Goal: Communication & Community: Answer question/provide support

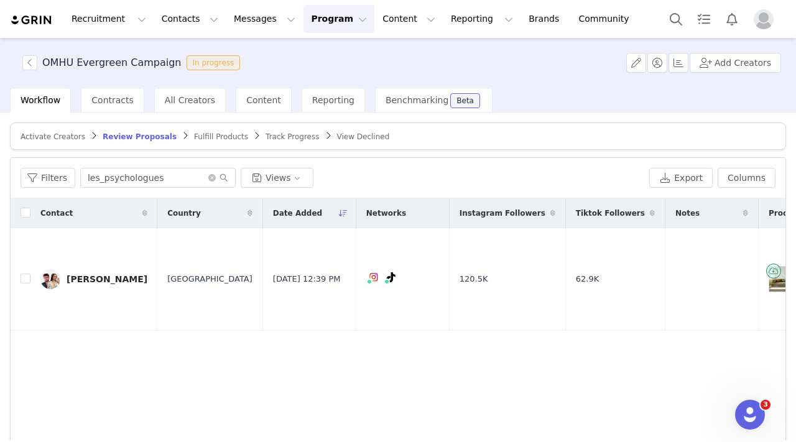
scroll to position [0, 436]
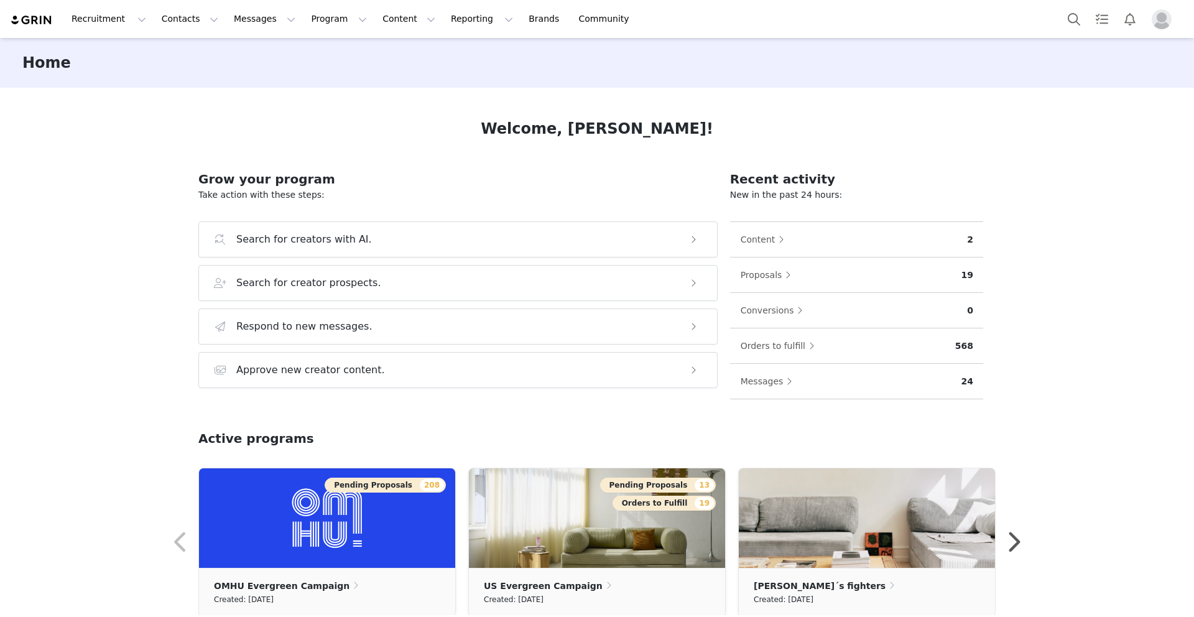
scroll to position [253, 0]
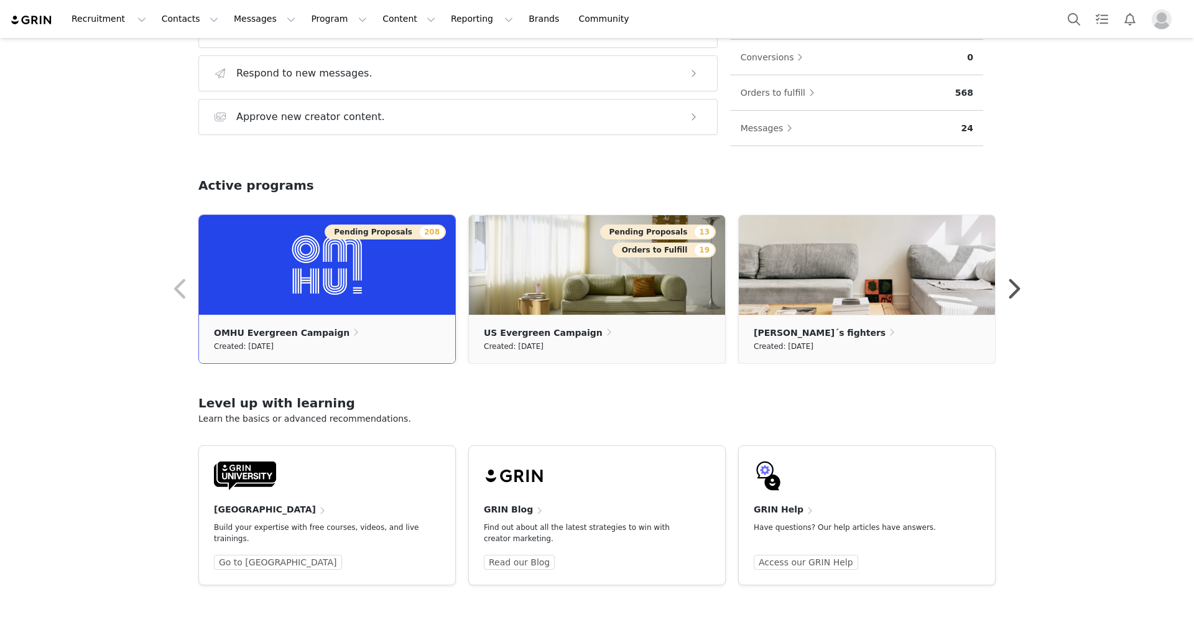
click at [353, 259] on img at bounding box center [327, 264] width 256 height 99
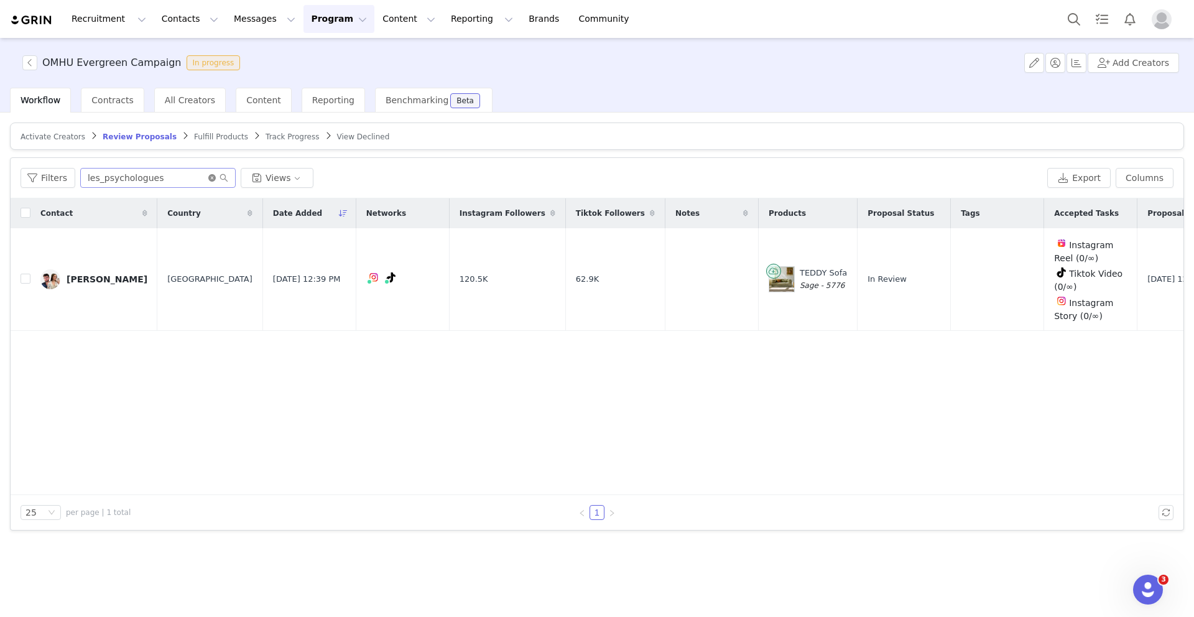
click at [208, 177] on icon "icon: close-circle" at bounding box center [211, 177] width 7 height 7
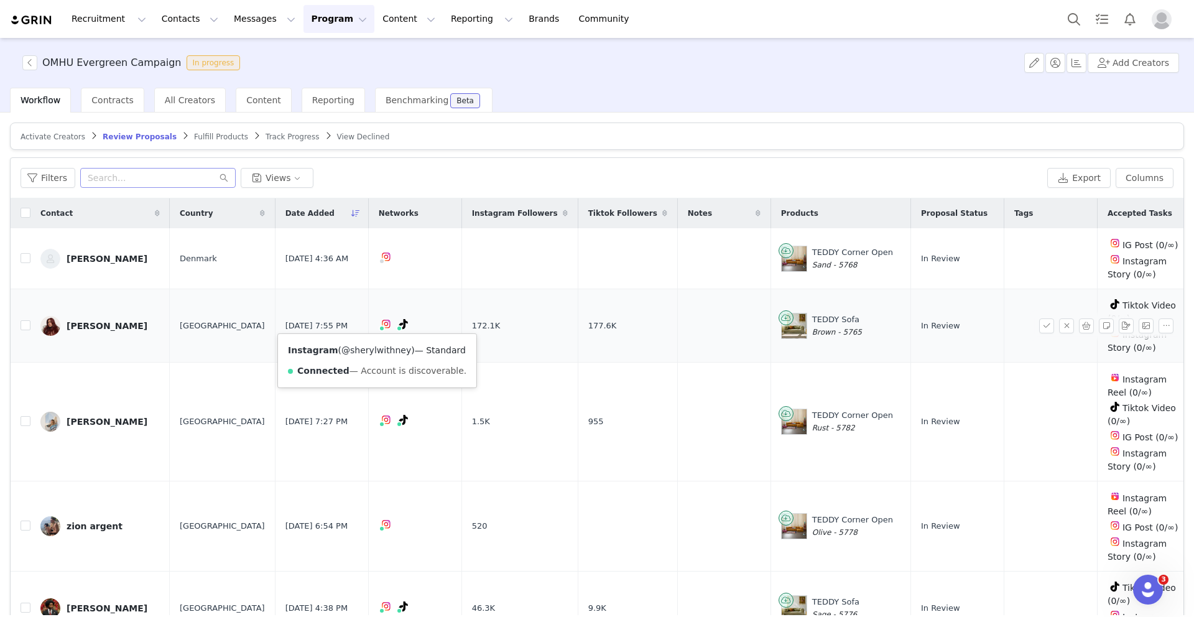
click at [369, 350] on link "@sherylwithney" at bounding box center [376, 350] width 70 height 10
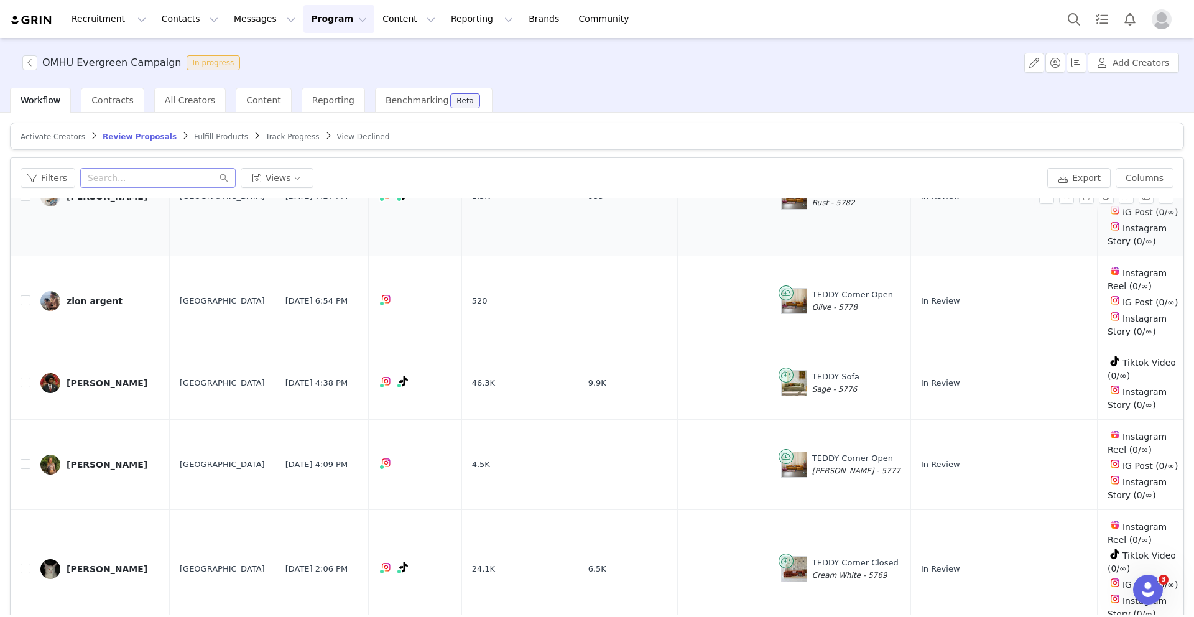
scroll to position [230, 0]
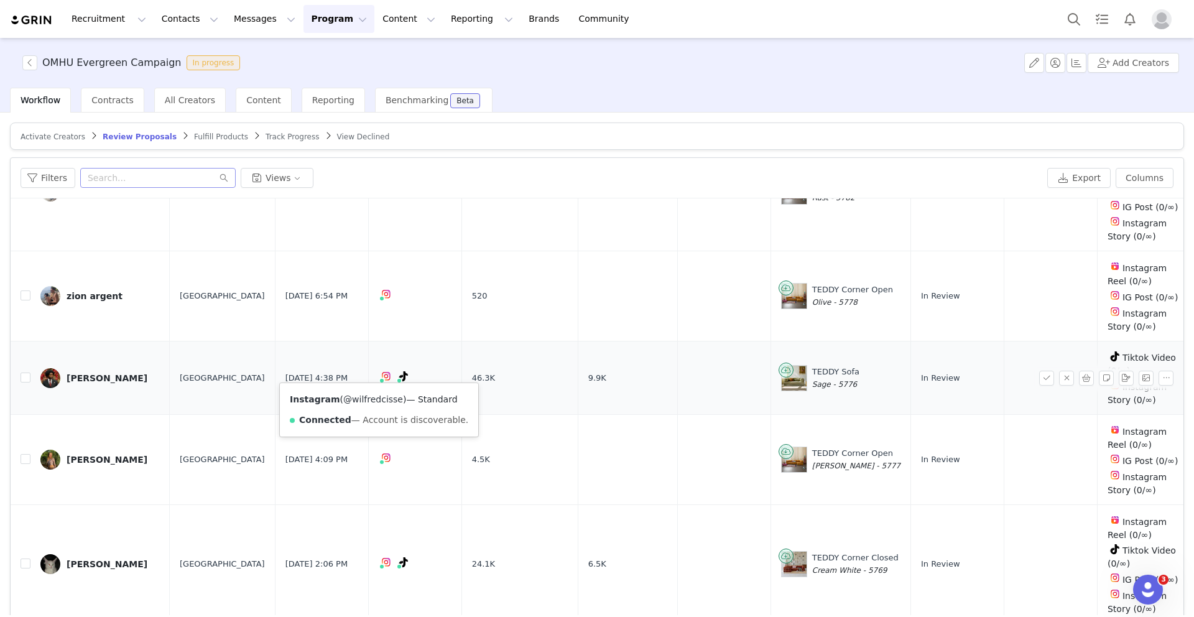
click at [369, 397] on link "@wilfredcisse" at bounding box center [373, 399] width 60 height 10
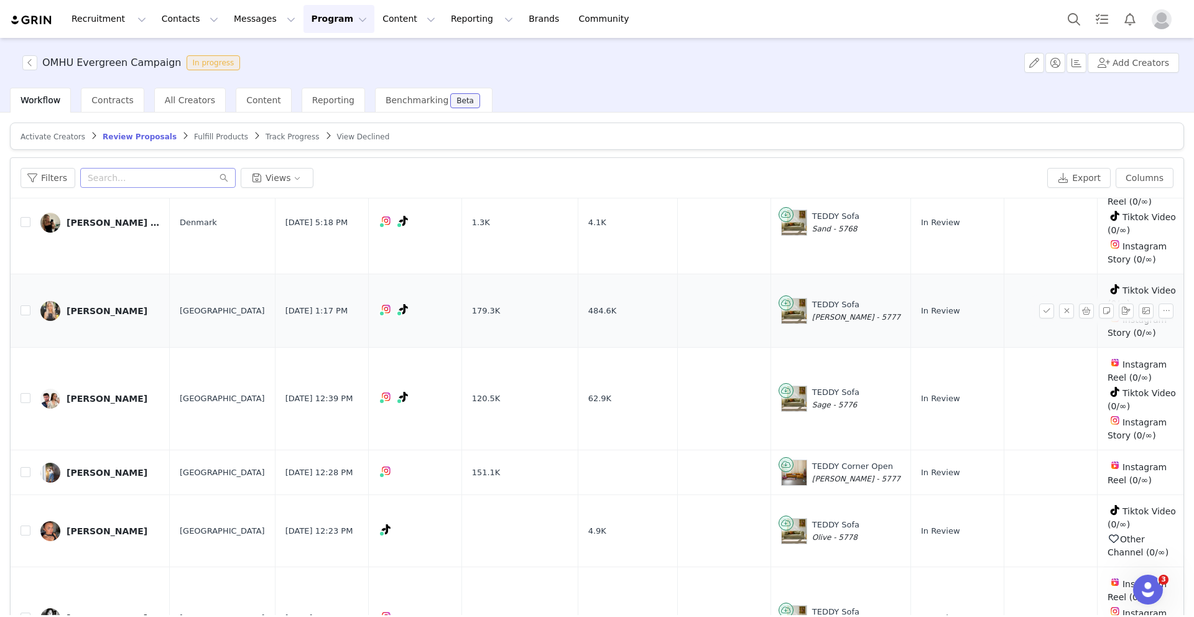
scroll to position [1533, 0]
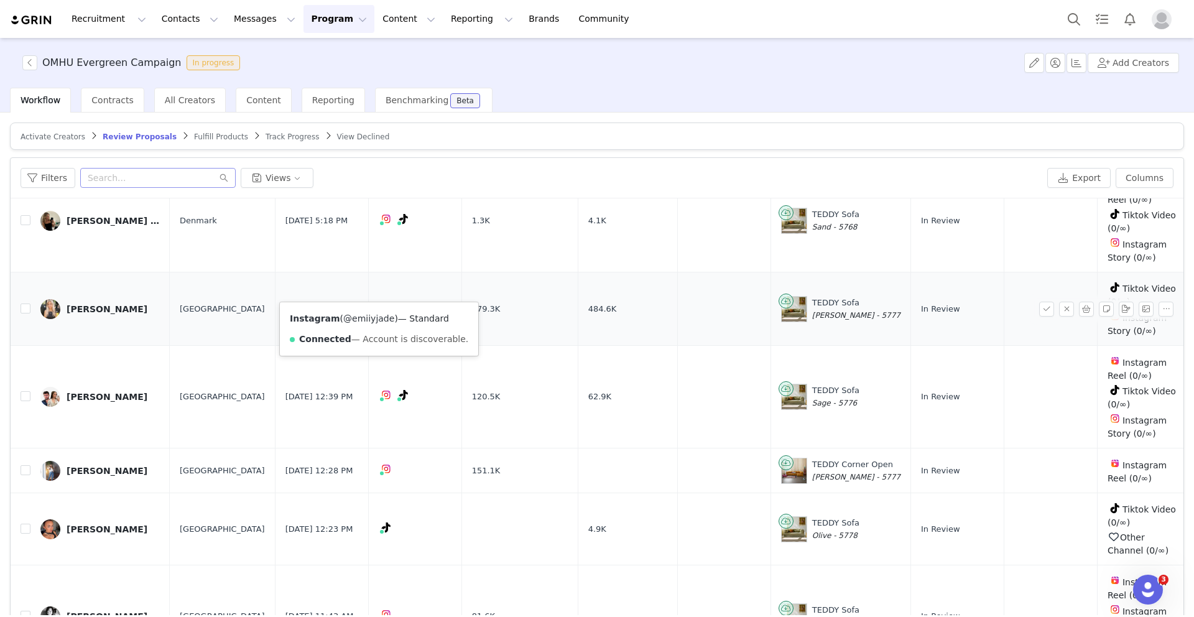
click at [369, 313] on link "@emiiyjade" at bounding box center [368, 318] width 51 height 10
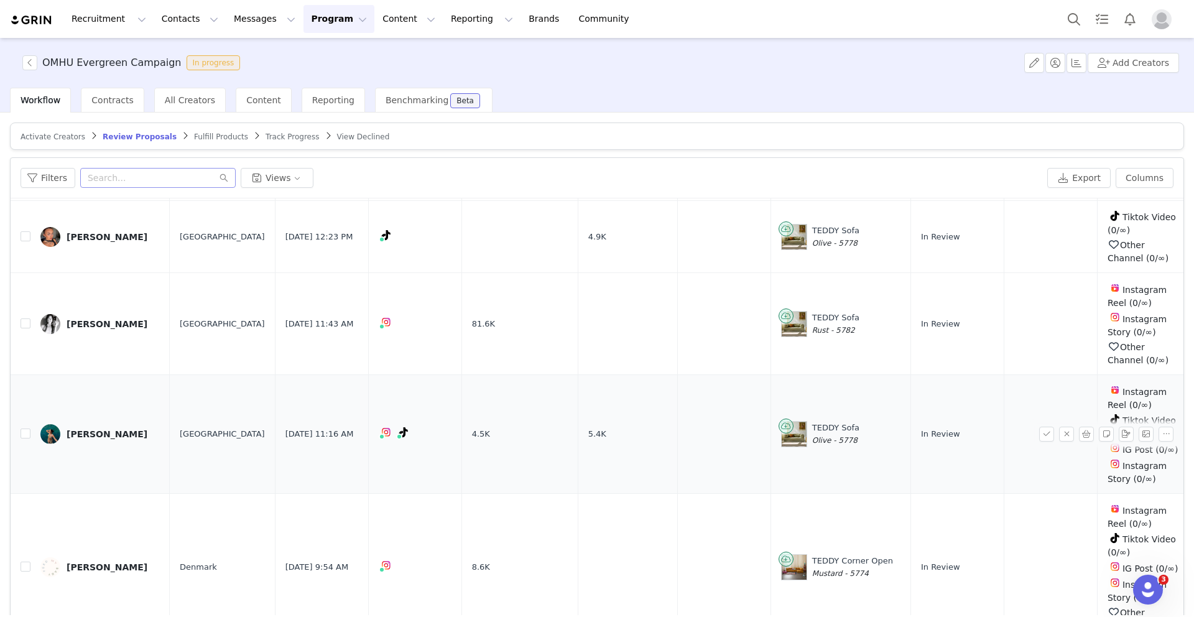
scroll to position [59, 0]
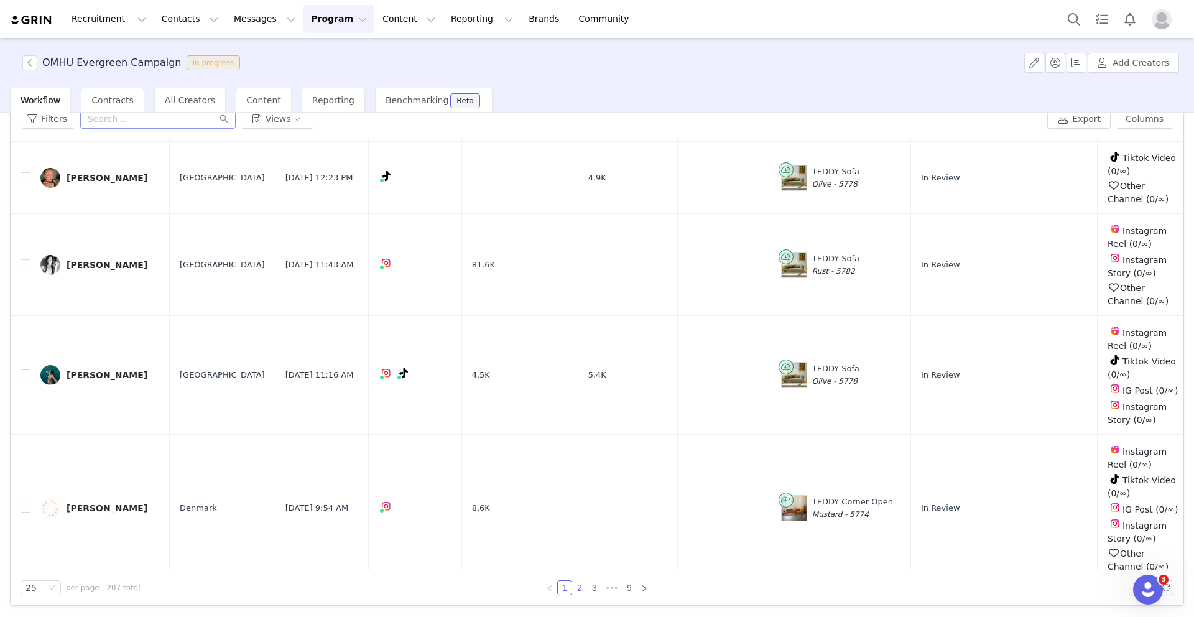
click at [575, 586] on link "2" at bounding box center [580, 588] width 14 height 14
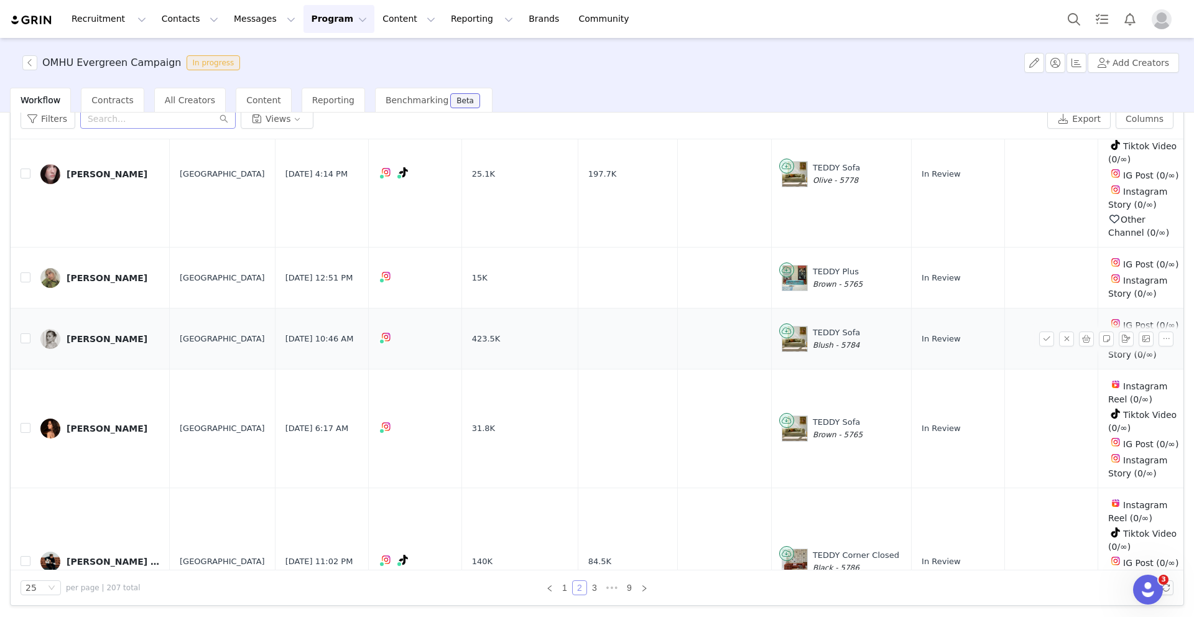
scroll to position [307, 0]
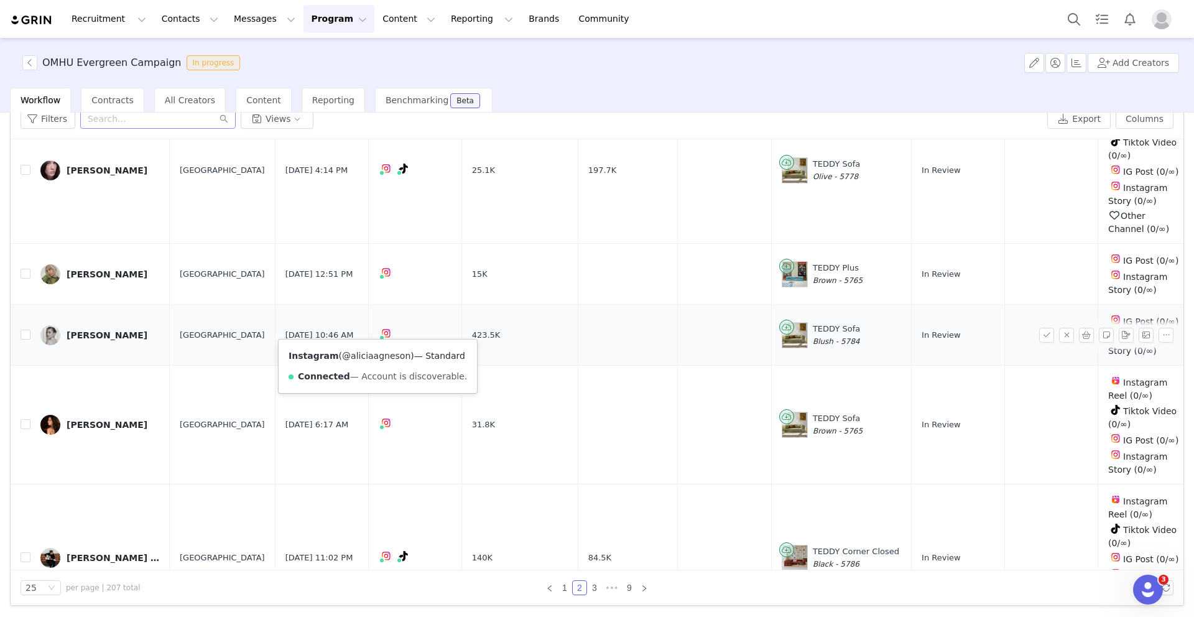
click at [369, 351] on link "@aliciaagneson" at bounding box center [376, 356] width 68 height 10
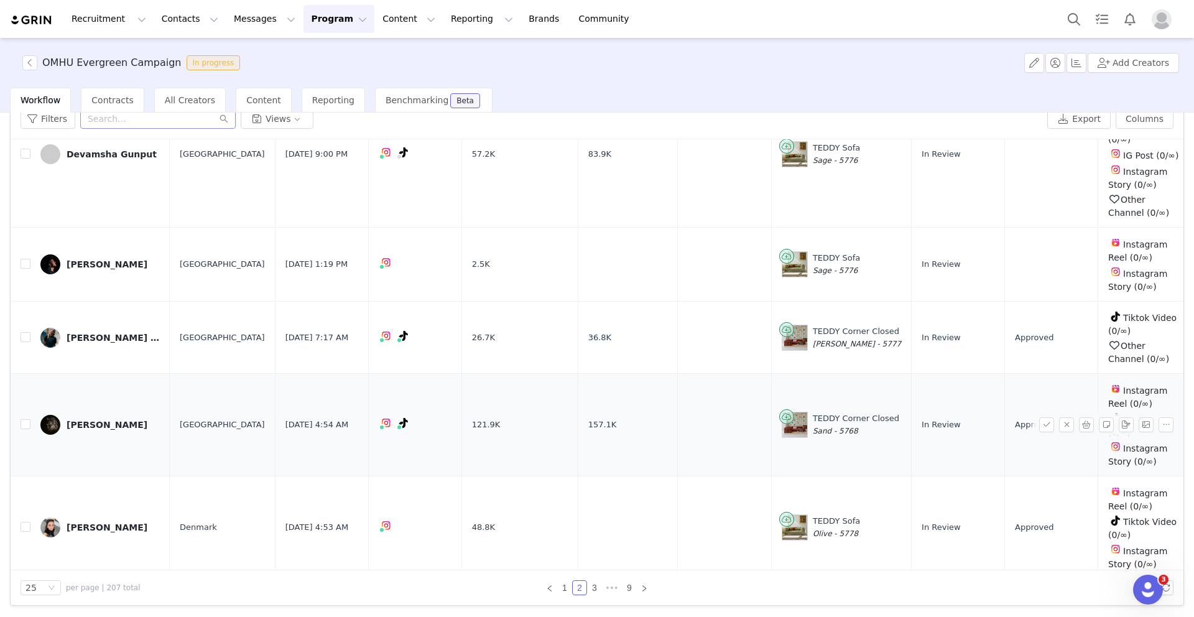
scroll to position [1238, 0]
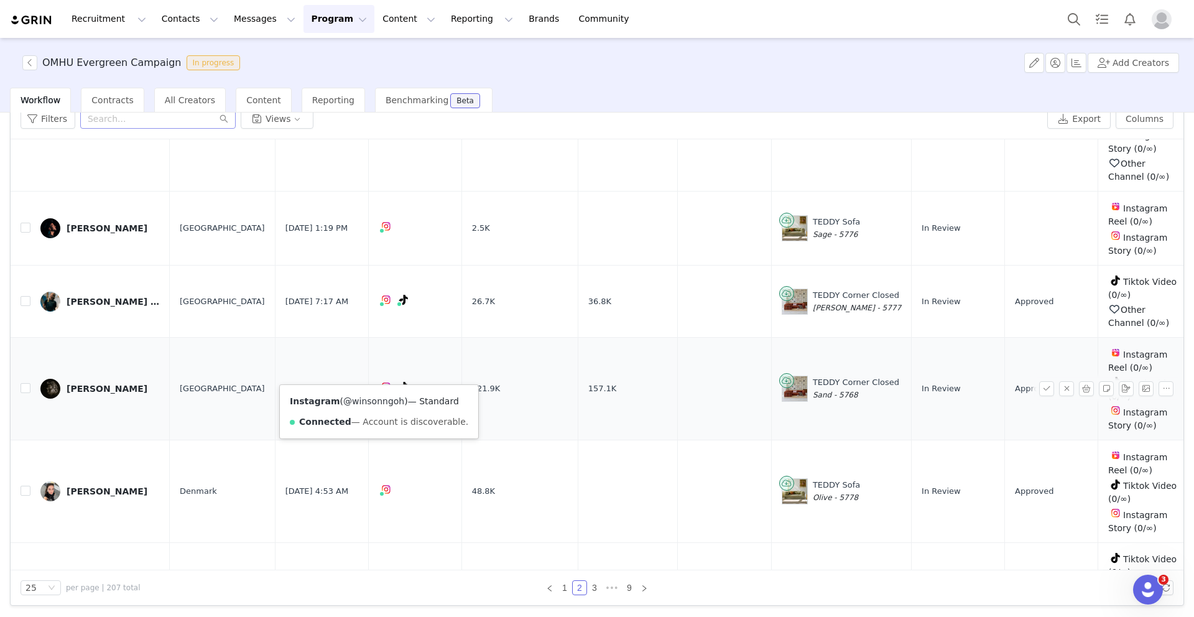
click at [368, 399] on link "@winsonngoh" at bounding box center [373, 401] width 61 height 10
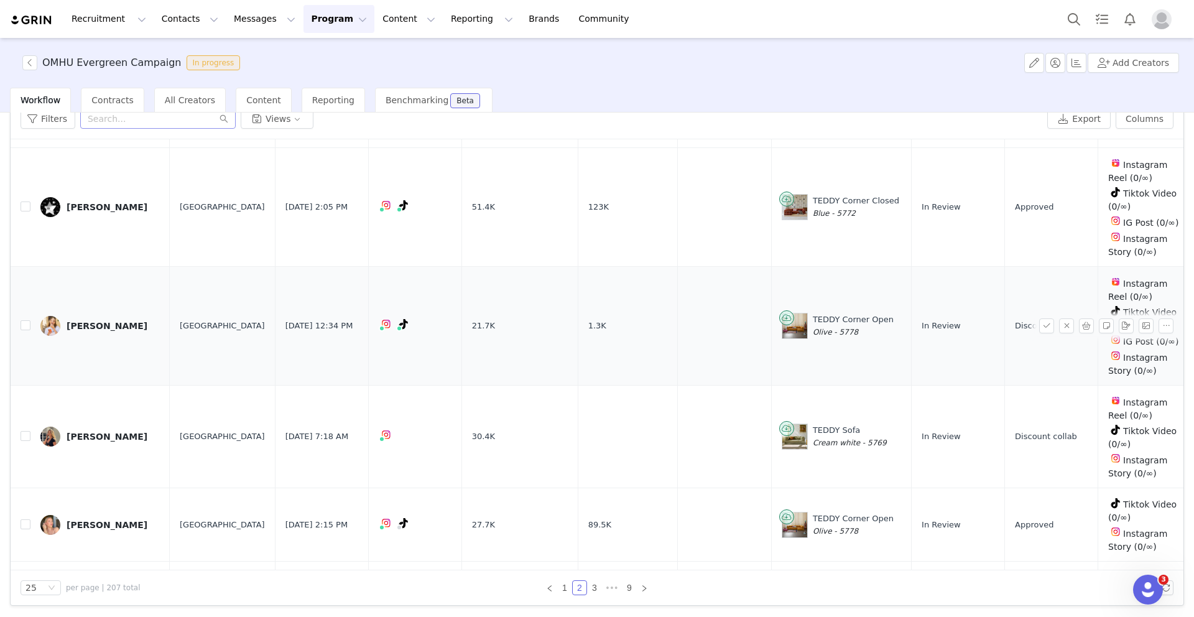
scroll to position [2068, 0]
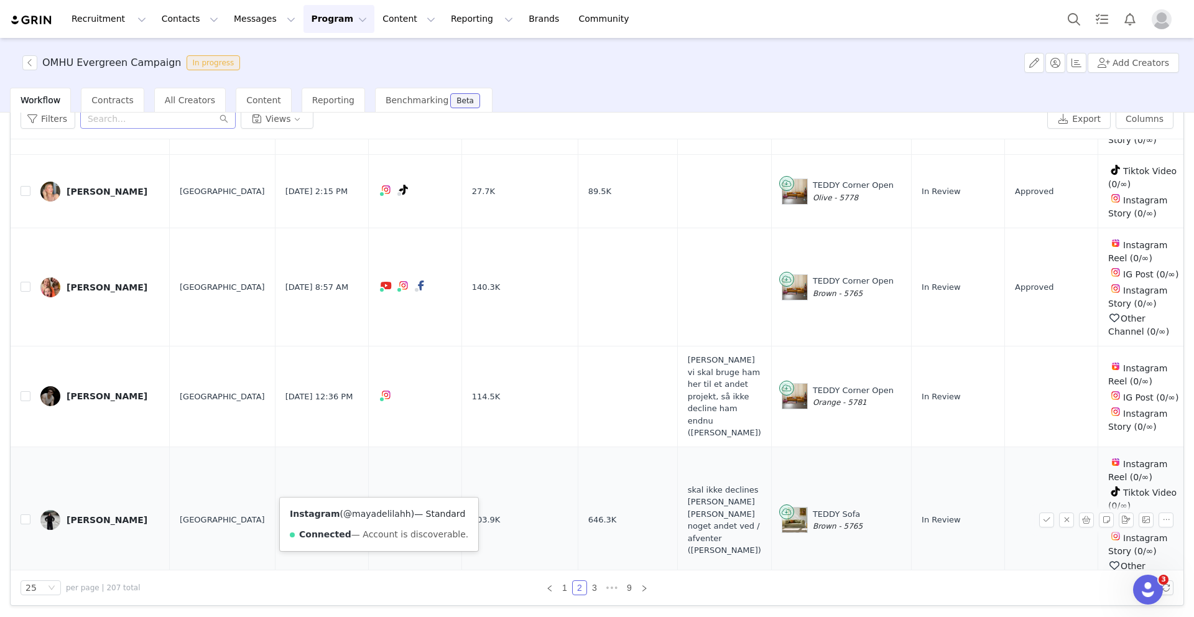
click at [369, 515] on link "@mayadelilahh" at bounding box center [377, 514] width 68 height 10
click at [374, 513] on link "@mayadelilahh" at bounding box center [377, 514] width 68 height 10
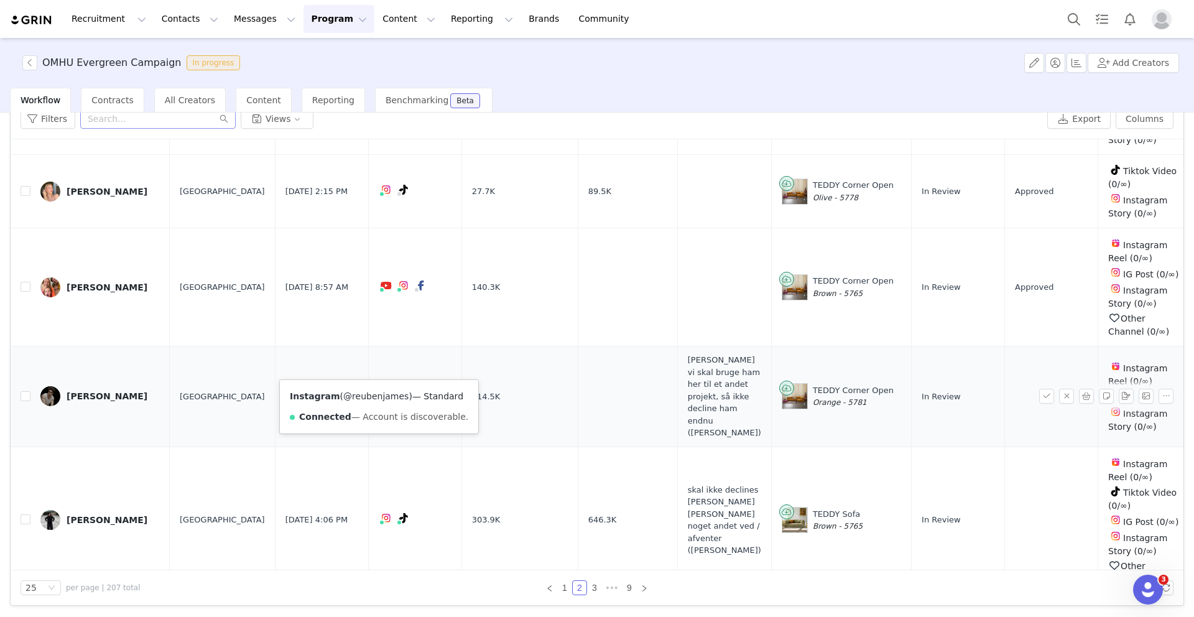
click at [372, 393] on link "@reubenjames" at bounding box center [375, 396] width 65 height 10
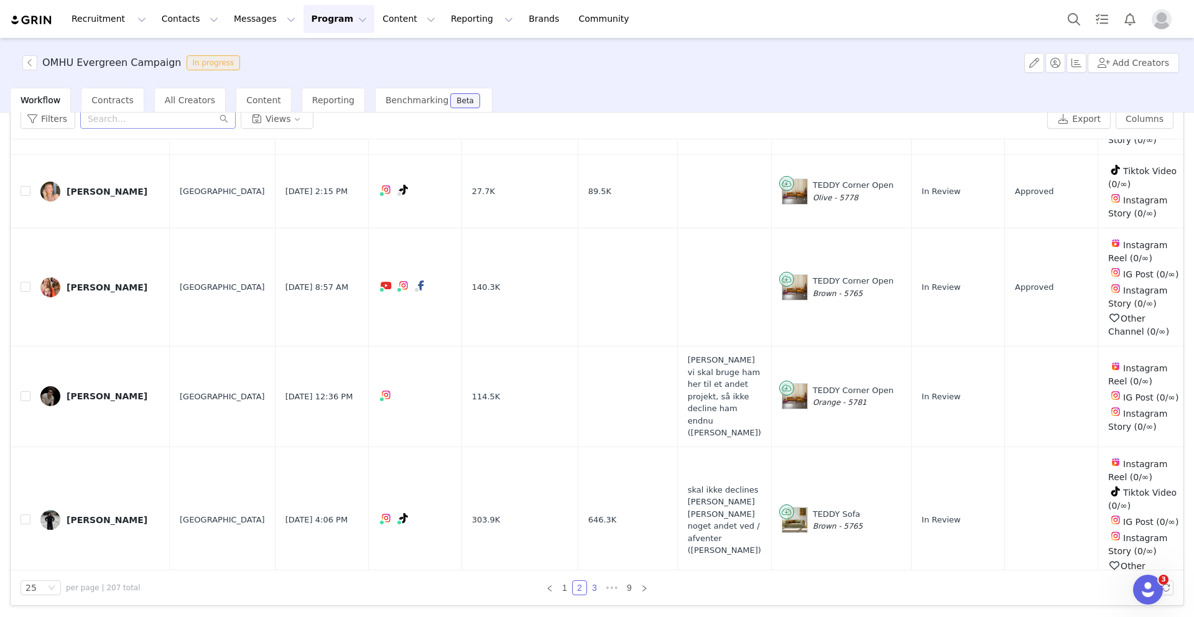
click at [591, 588] on link "3" at bounding box center [595, 588] width 14 height 14
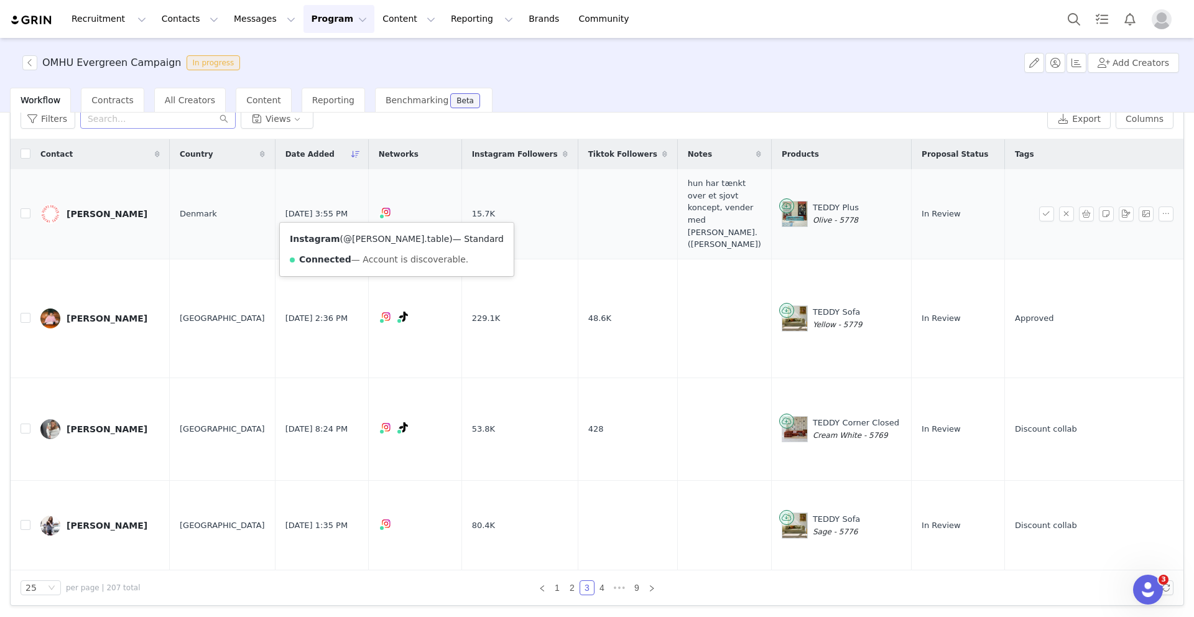
click at [373, 238] on link "@klaras.table" at bounding box center [396, 239] width 106 height 10
click at [114, 213] on div "Klara Jespersen" at bounding box center [107, 214] width 81 height 10
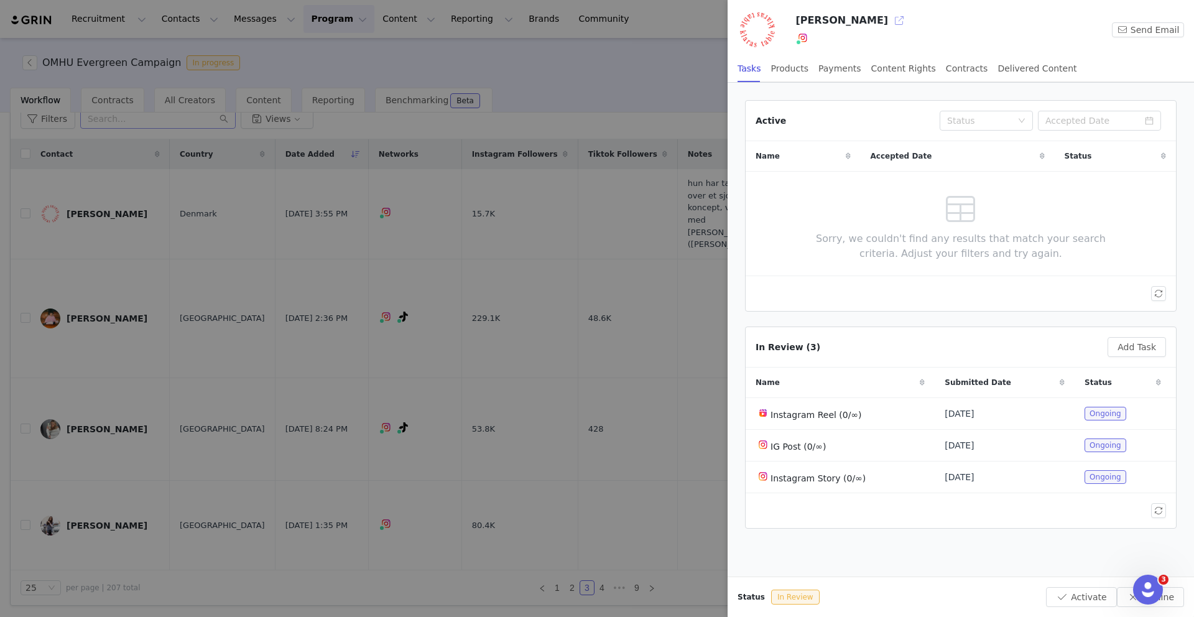
click at [889, 19] on button "button" at bounding box center [899, 21] width 20 height 20
click at [589, 278] on div at bounding box center [597, 308] width 1194 height 617
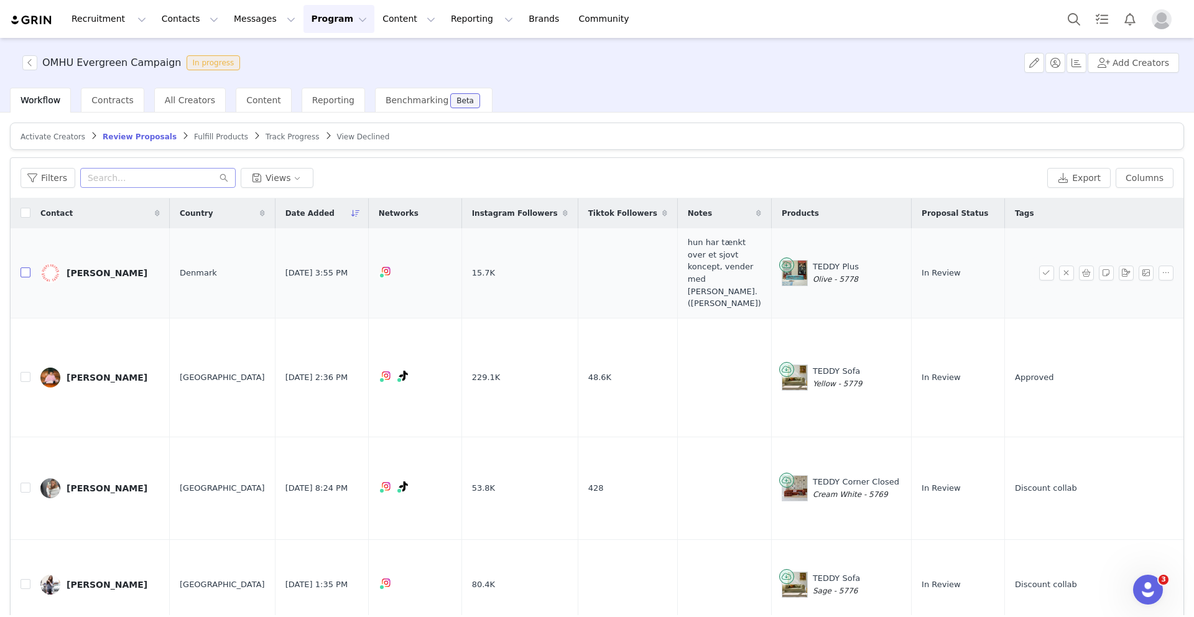
click at [23, 274] on input "checkbox" at bounding box center [26, 272] width 10 height 10
checkbox input "true"
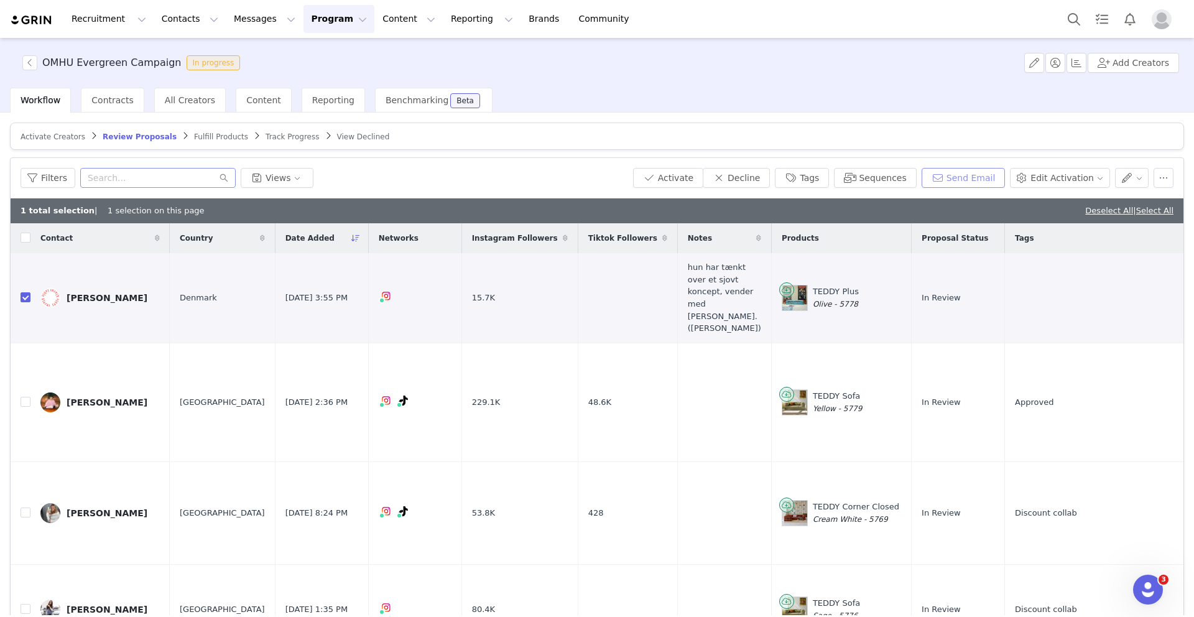
click at [960, 172] on button "Send Email" at bounding box center [964, 178] width 84 height 20
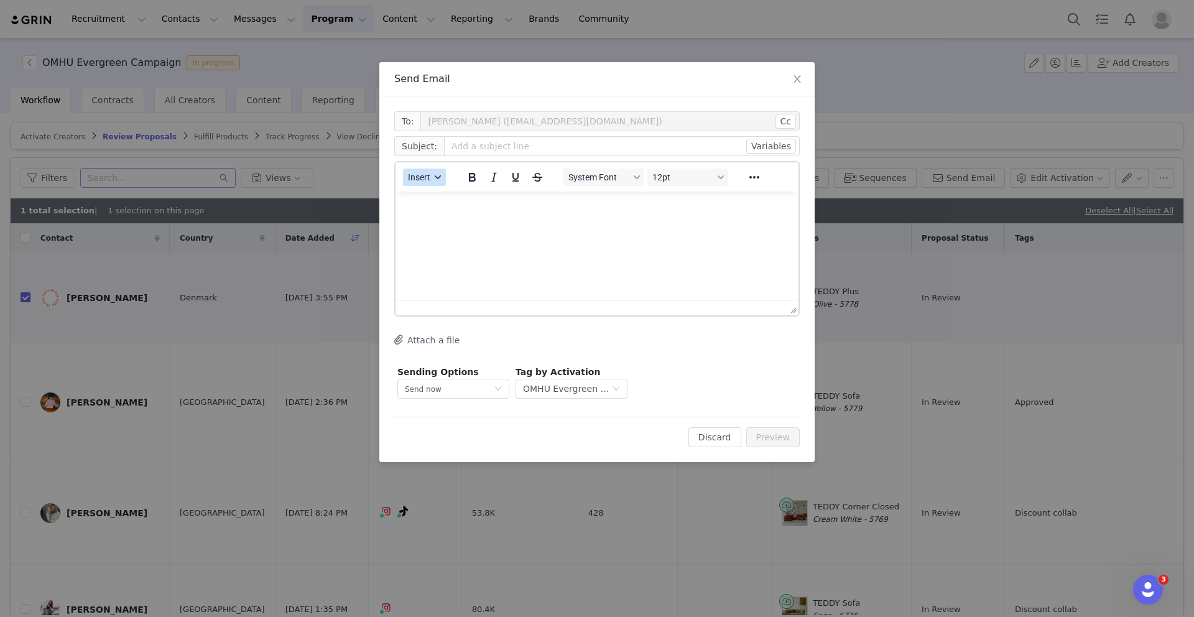
click at [431, 181] on button "Insert" at bounding box center [424, 177] width 43 height 17
click at [460, 200] on div "Insert Template" at bounding box center [470, 199] width 112 height 15
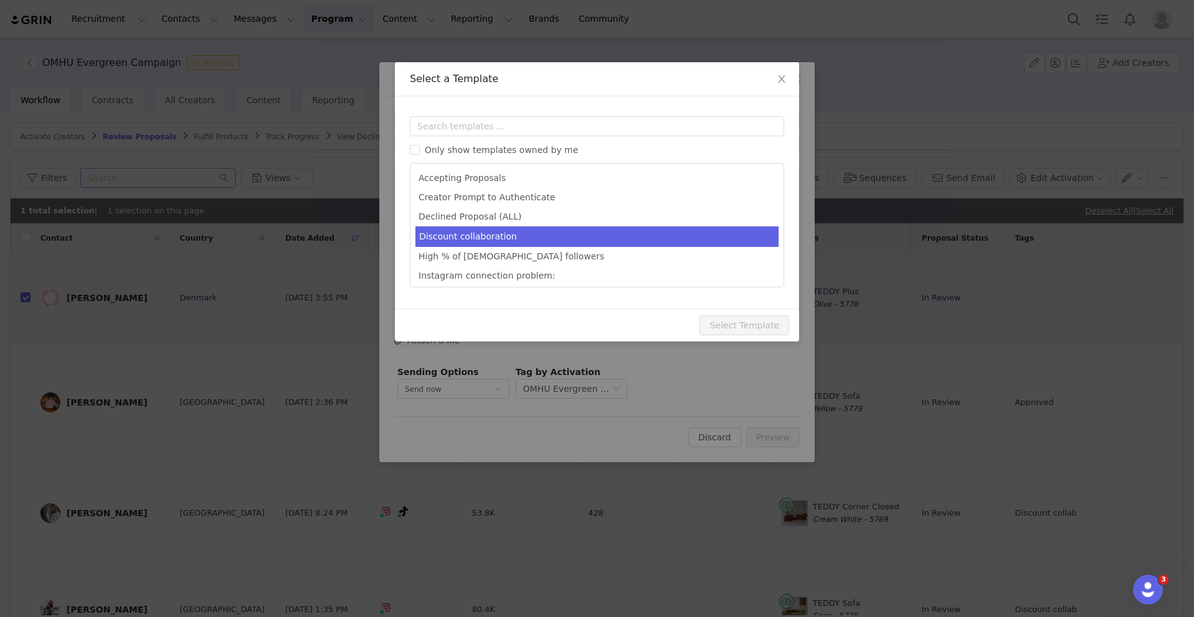
click at [517, 237] on li "Discount collaboration" at bounding box center [596, 236] width 363 height 21
type input "Potential collaboration"
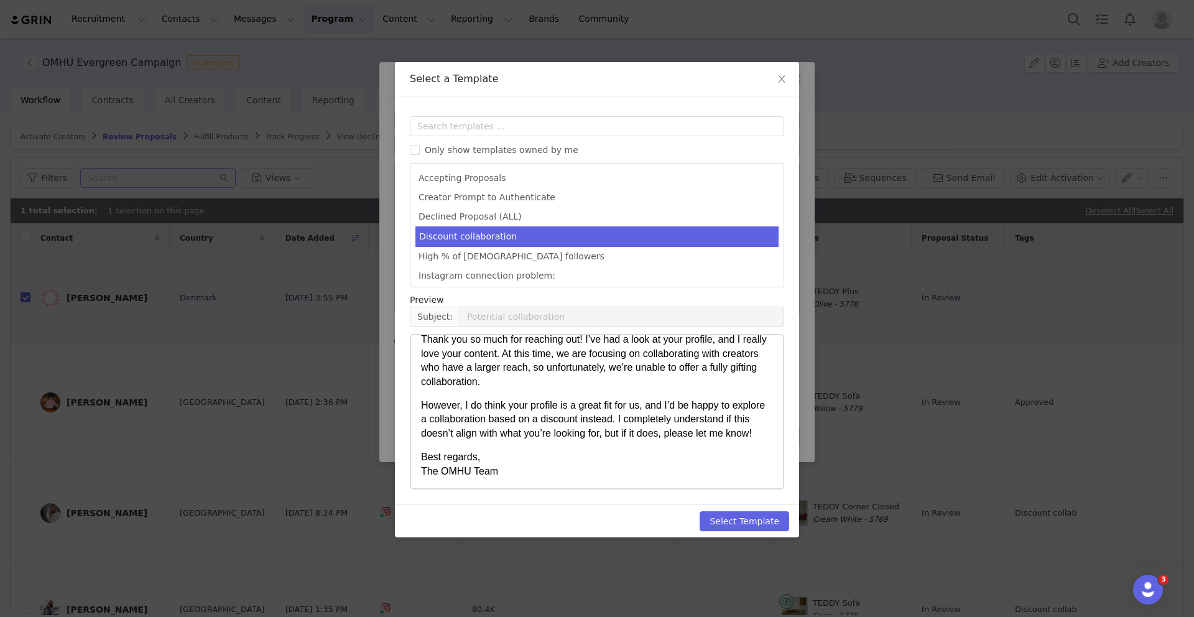
scroll to position [50, 0]
click at [744, 522] on button "Select Template" at bounding box center [745, 521] width 90 height 20
type input "Potential collaboration"
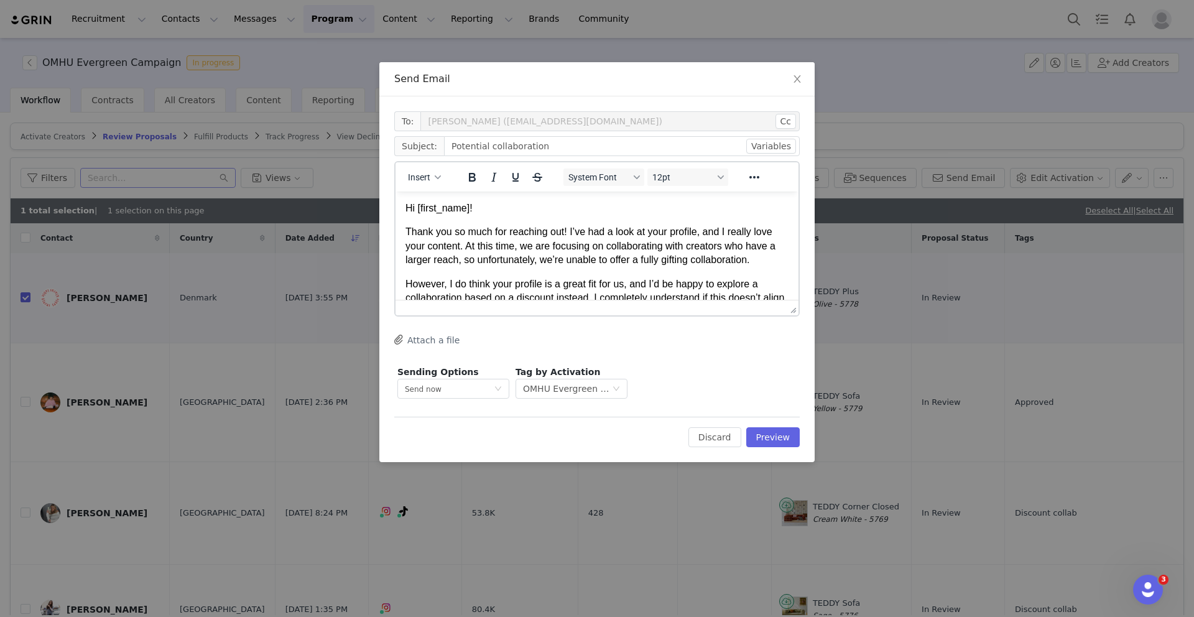
scroll to position [0, 0]
click at [761, 441] on button "Preview" at bounding box center [773, 437] width 54 height 20
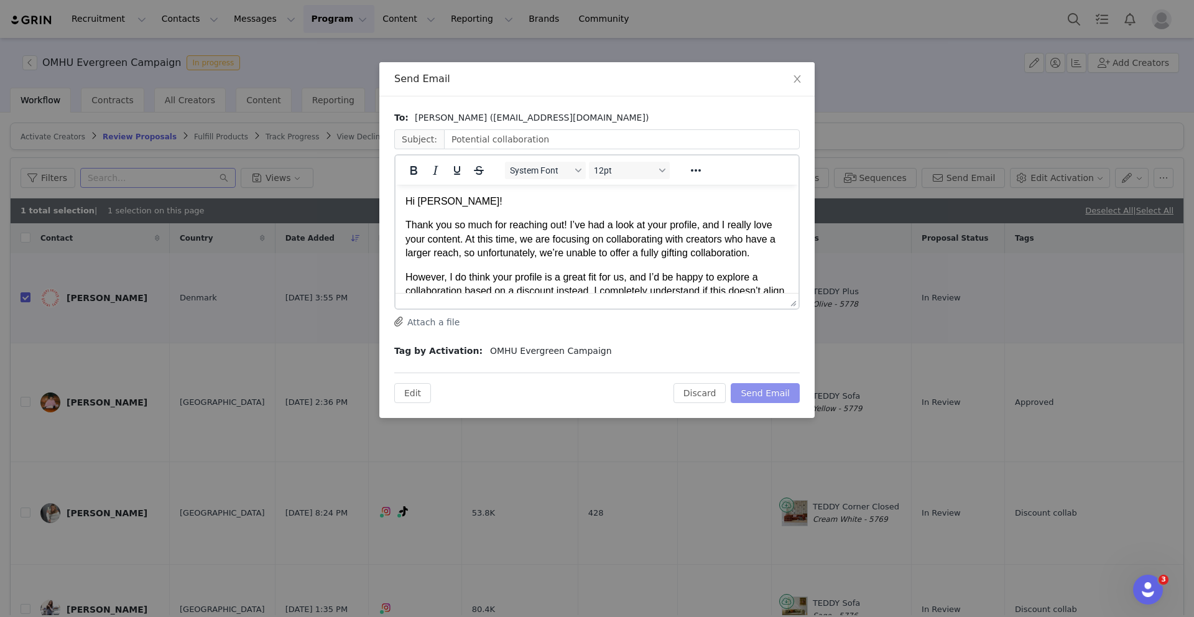
click at [765, 387] on button "Send Email" at bounding box center [765, 393] width 69 height 20
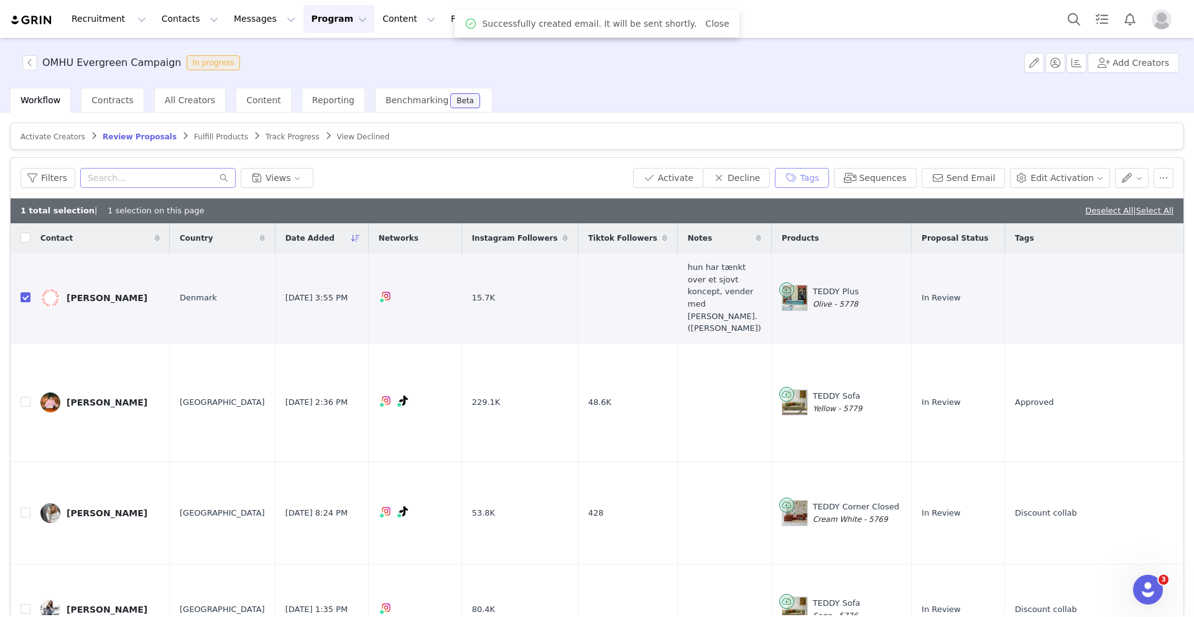
click at [812, 172] on button "Tags" at bounding box center [802, 178] width 54 height 20
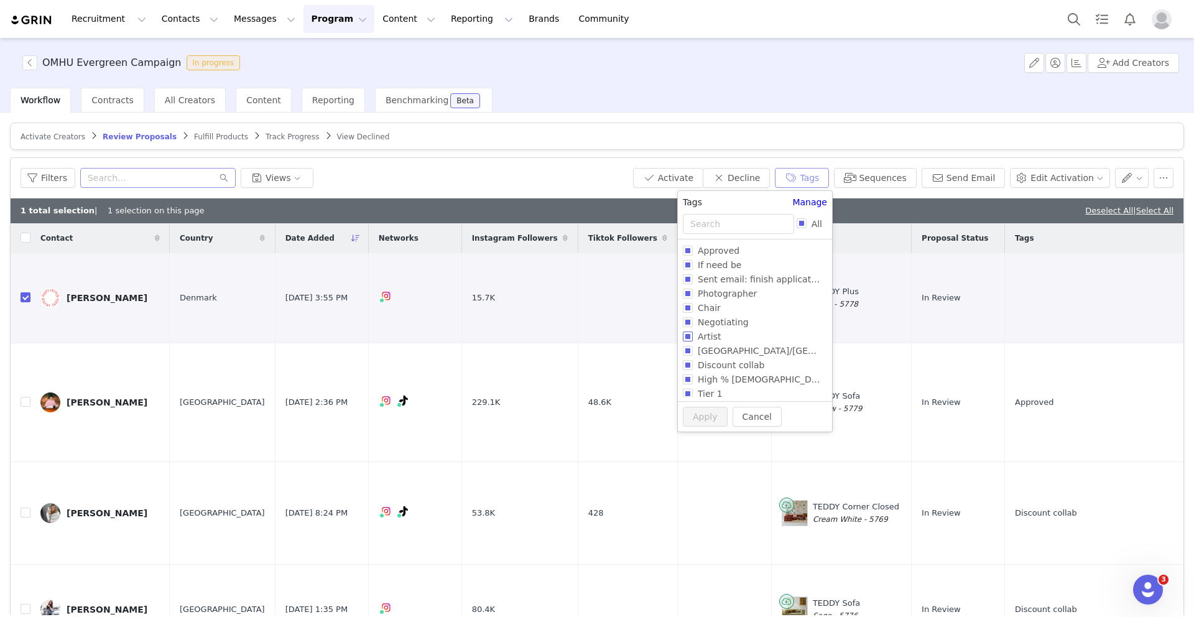
scroll to position [22, 0]
click at [689, 344] on input "Discount collab" at bounding box center [688, 343] width 10 height 10
checkbox input "true"
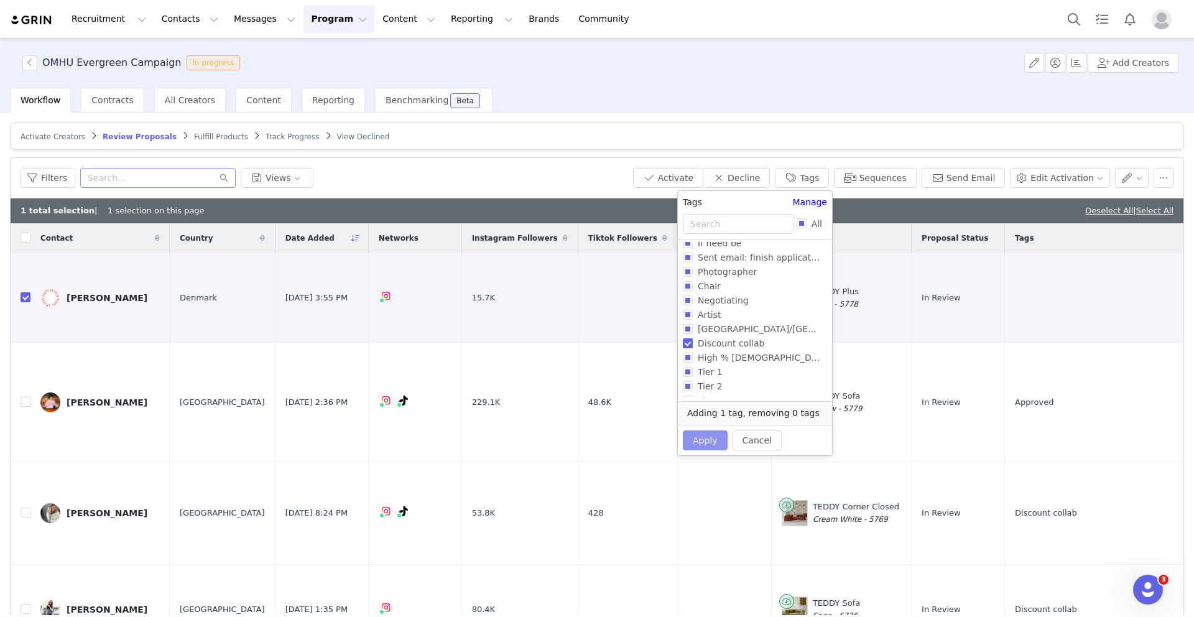
click at [703, 445] on button "Apply" at bounding box center [705, 440] width 45 height 20
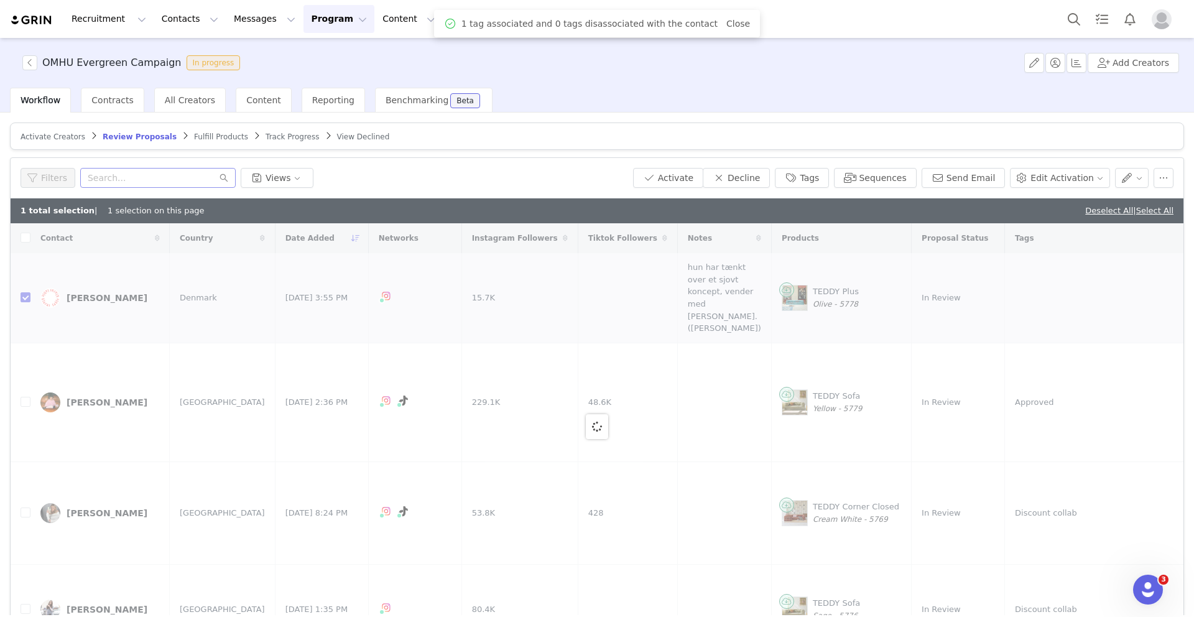
checkbox input "false"
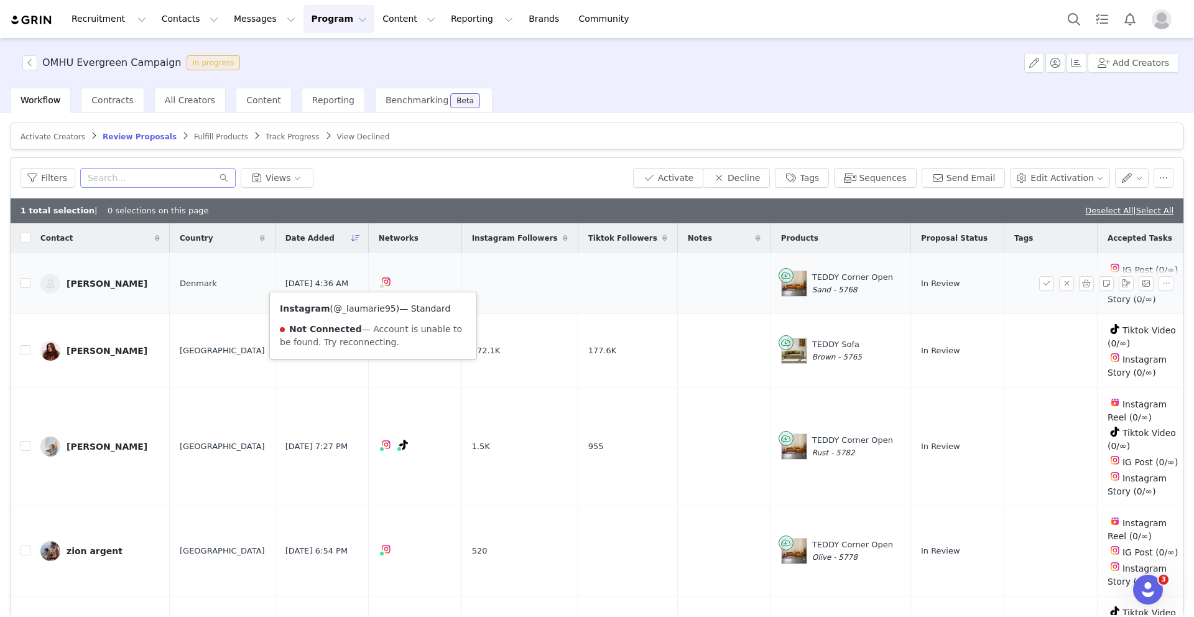
click at [371, 308] on link "@_laumarie95" at bounding box center [364, 308] width 63 height 10
click at [128, 283] on div "Laura Marie Pedersen" at bounding box center [107, 284] width 81 height 10
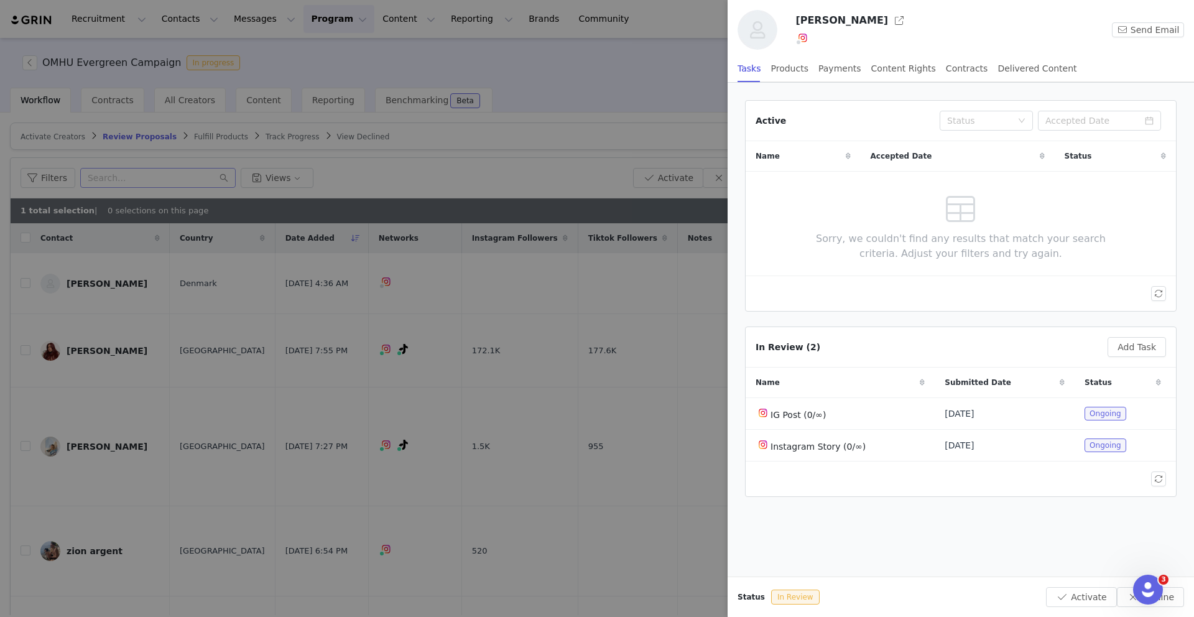
click at [702, 84] on div at bounding box center [597, 308] width 1194 height 617
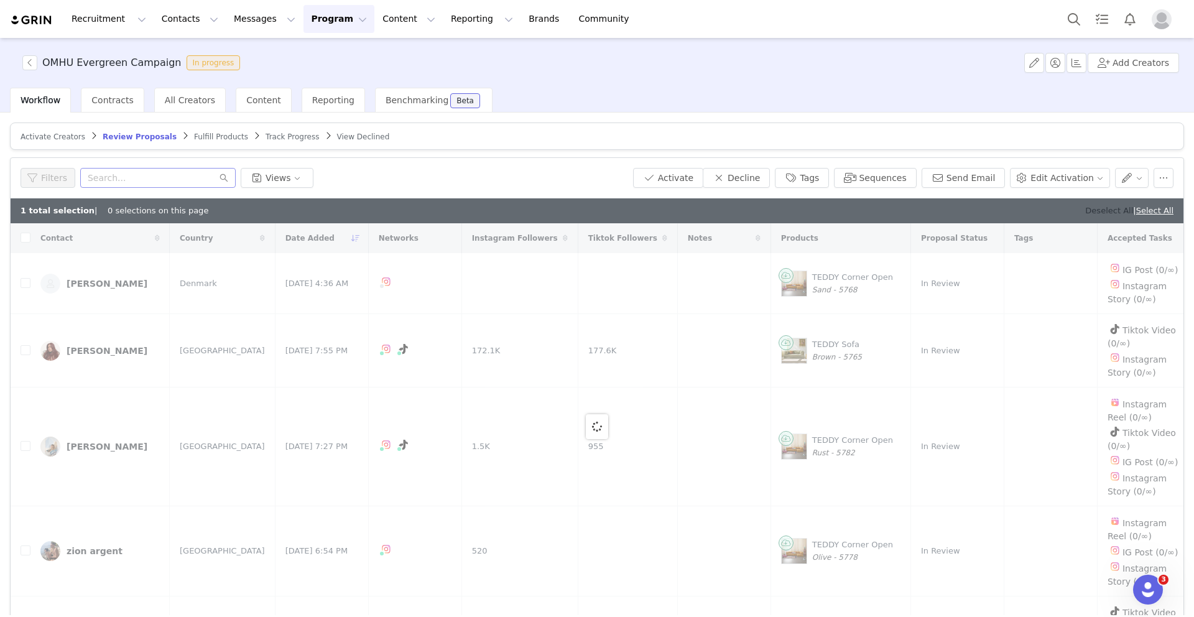
click at [1085, 212] on link "Deselect All" at bounding box center [1109, 210] width 48 height 9
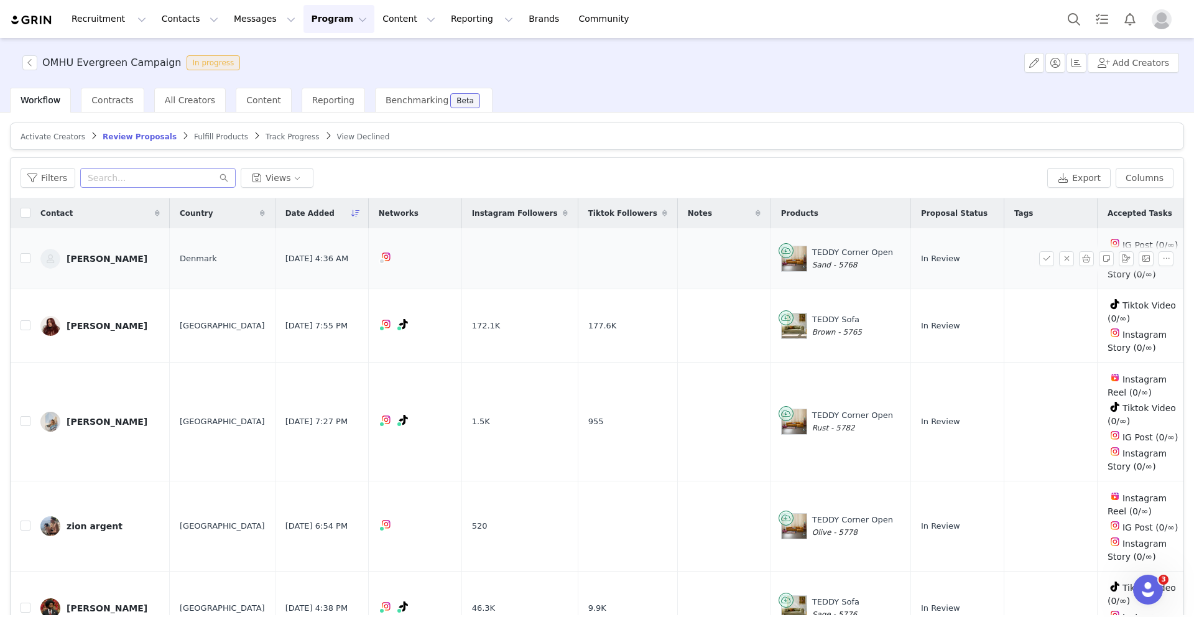
click at [118, 257] on div "Laura Marie Pedersen" at bounding box center [107, 259] width 81 height 10
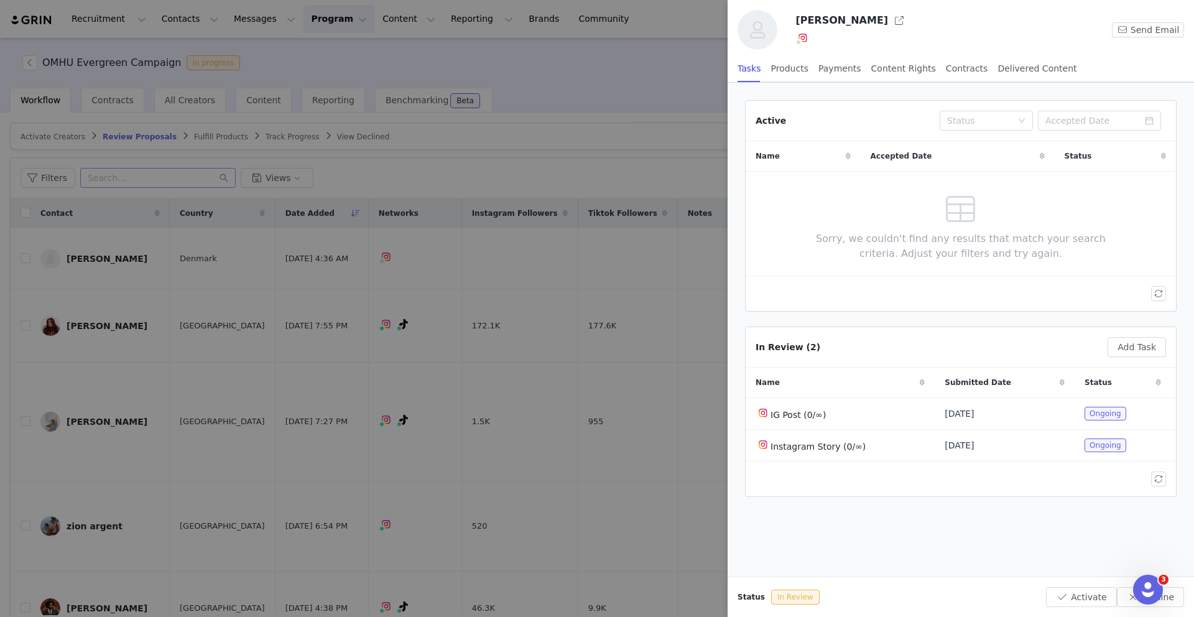
click at [898, 24] on div "Laura Marie Pedersen" at bounding box center [931, 21] width 272 height 20
click at [900, 24] on button "button" at bounding box center [899, 21] width 20 height 20
click at [591, 83] on div at bounding box center [597, 308] width 1194 height 617
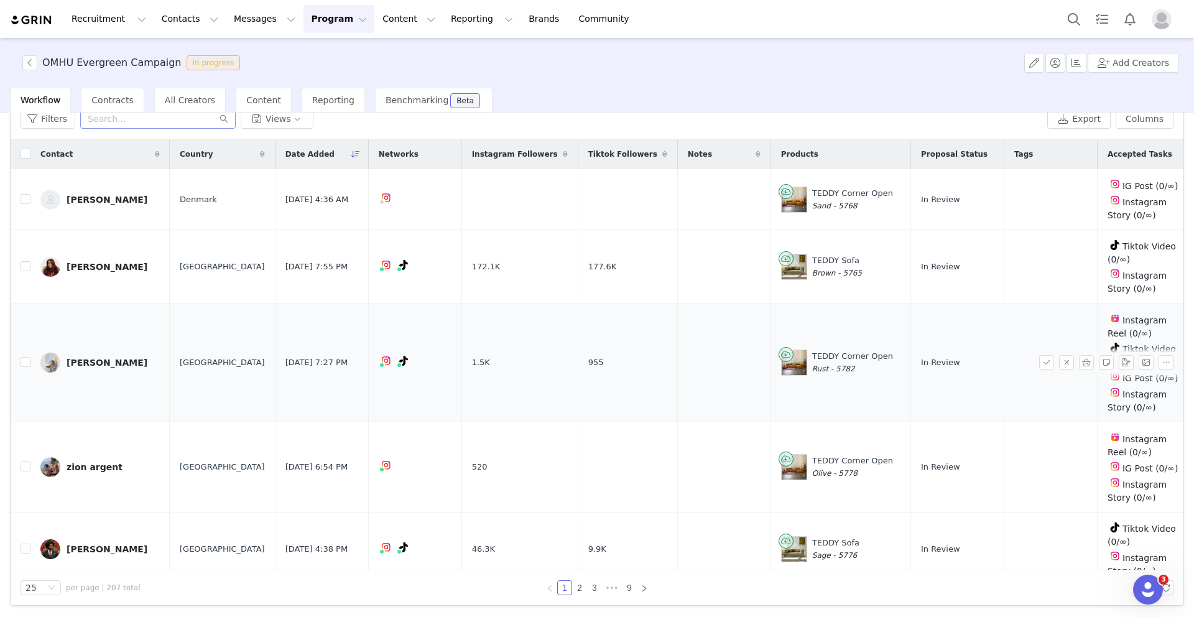
scroll to position [1825, 0]
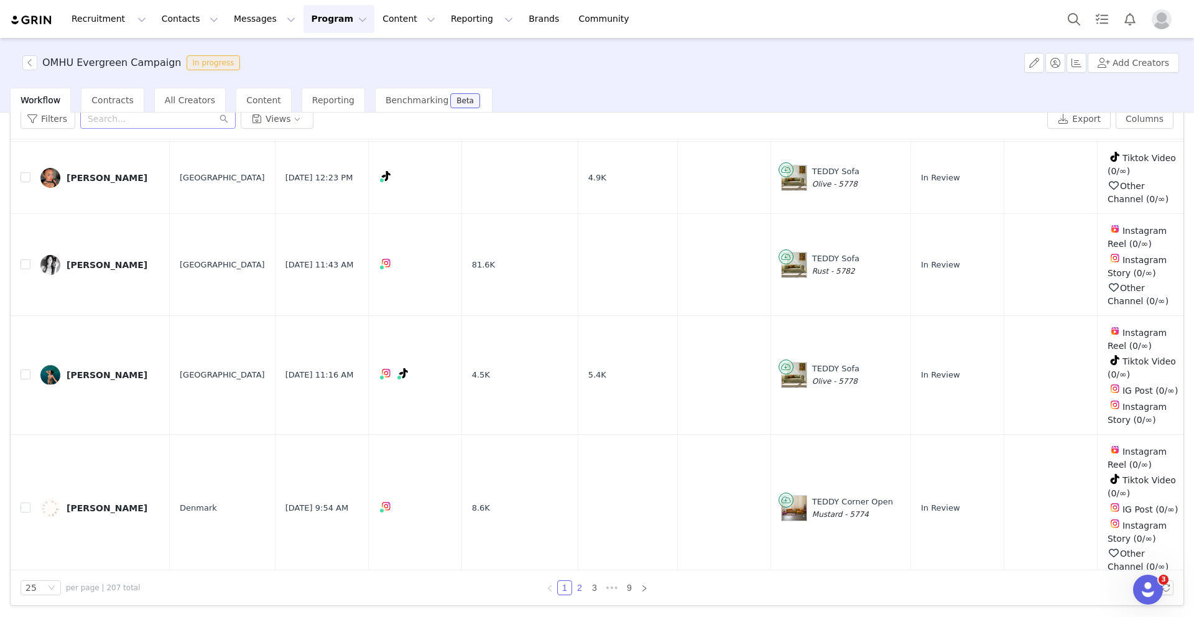
click at [575, 587] on link "2" at bounding box center [580, 588] width 14 height 14
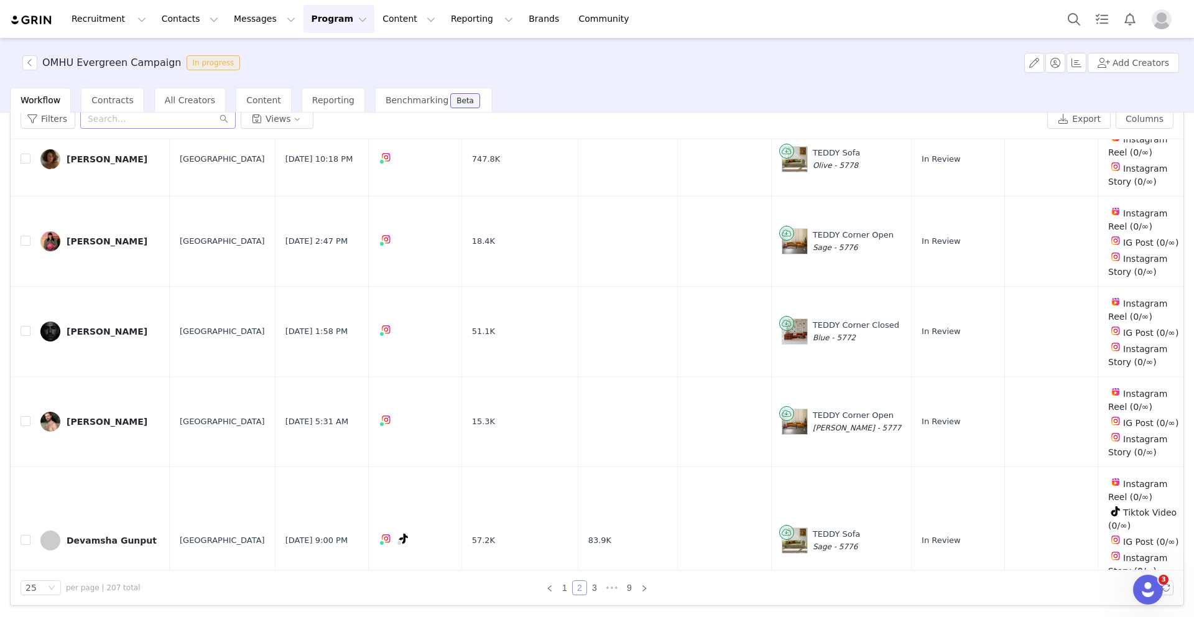
scroll to position [2068, 0]
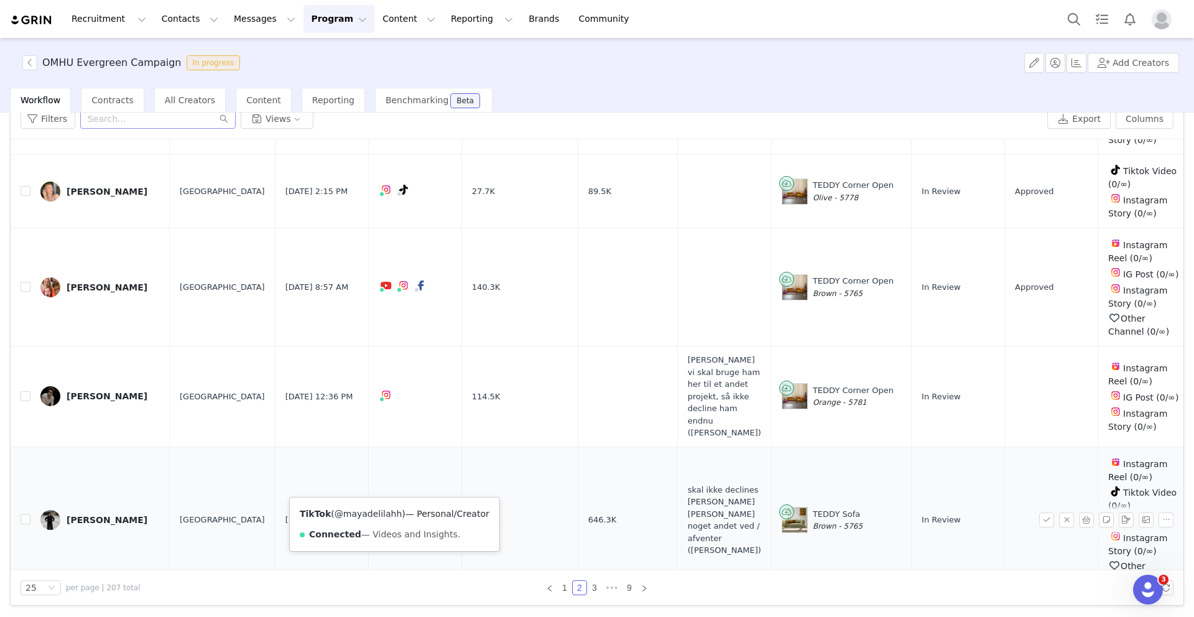
click at [376, 511] on link "@mayadelilahh" at bounding box center [369, 514] width 68 height 10
click at [90, 515] on div "[PERSON_NAME]" at bounding box center [107, 520] width 81 height 10
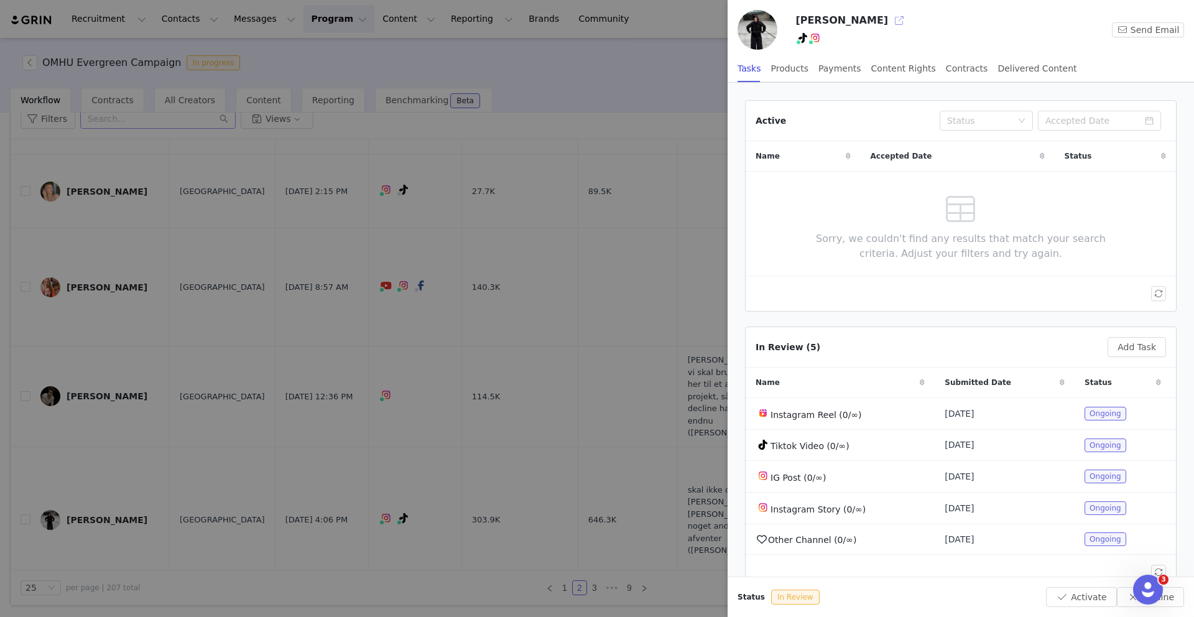
click at [889, 19] on button "button" at bounding box center [899, 21] width 20 height 20
click at [631, 85] on div at bounding box center [597, 308] width 1194 height 617
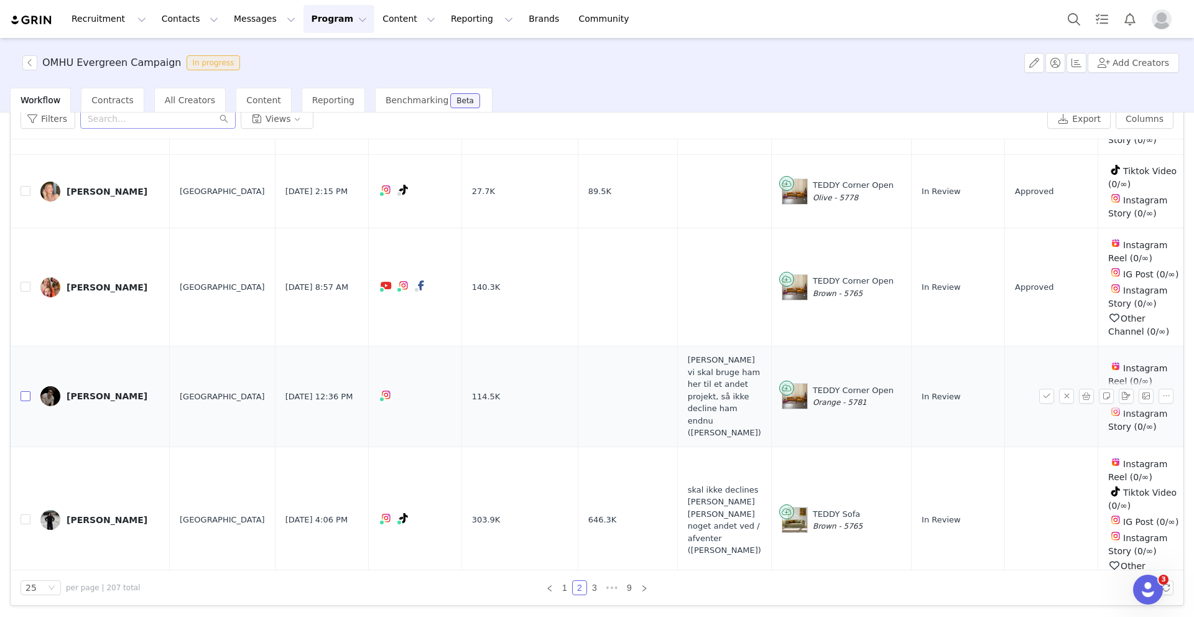
click at [23, 391] on input "checkbox" at bounding box center [26, 396] width 10 height 10
checkbox input "true"
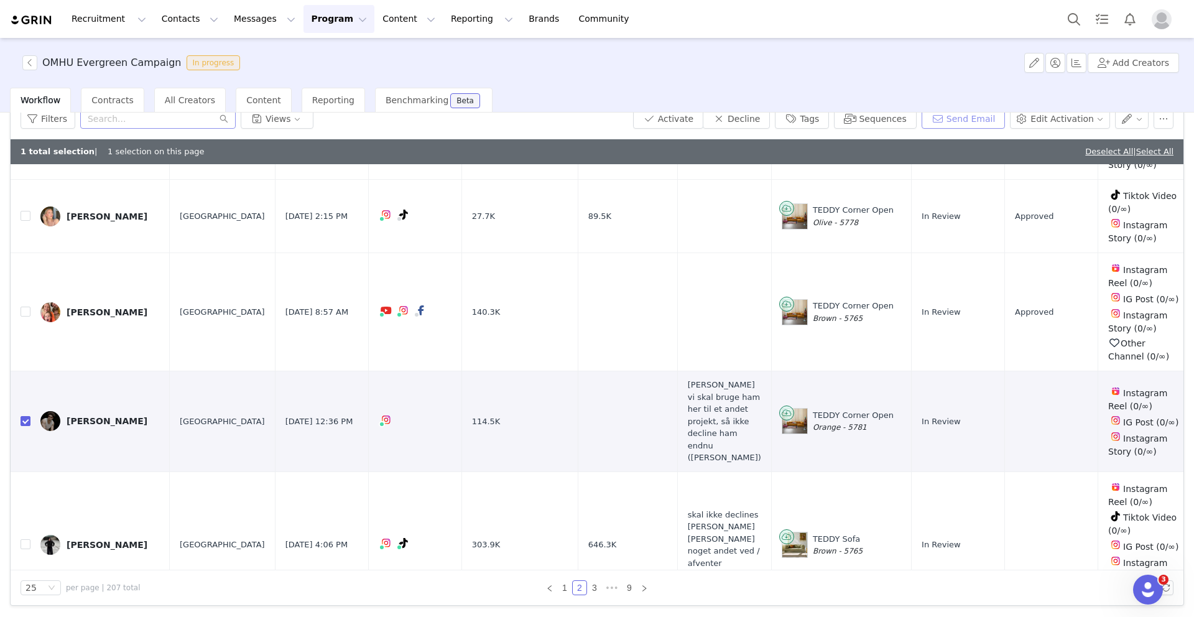
click at [961, 127] on button "Send Email" at bounding box center [964, 119] width 84 height 20
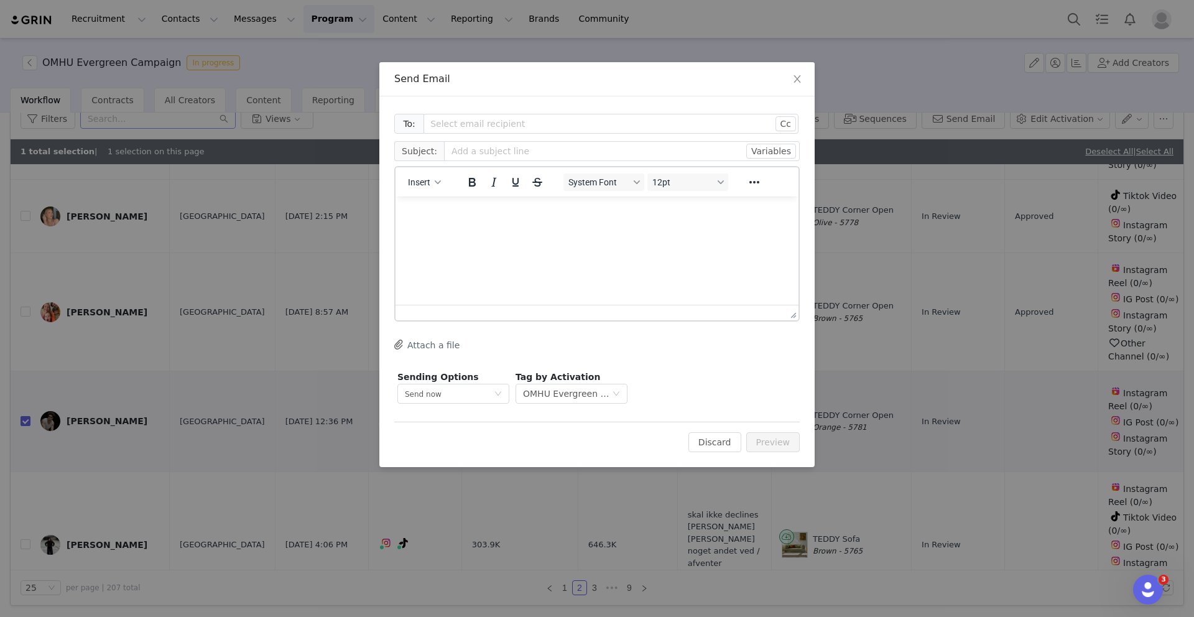
scroll to position [0, 0]
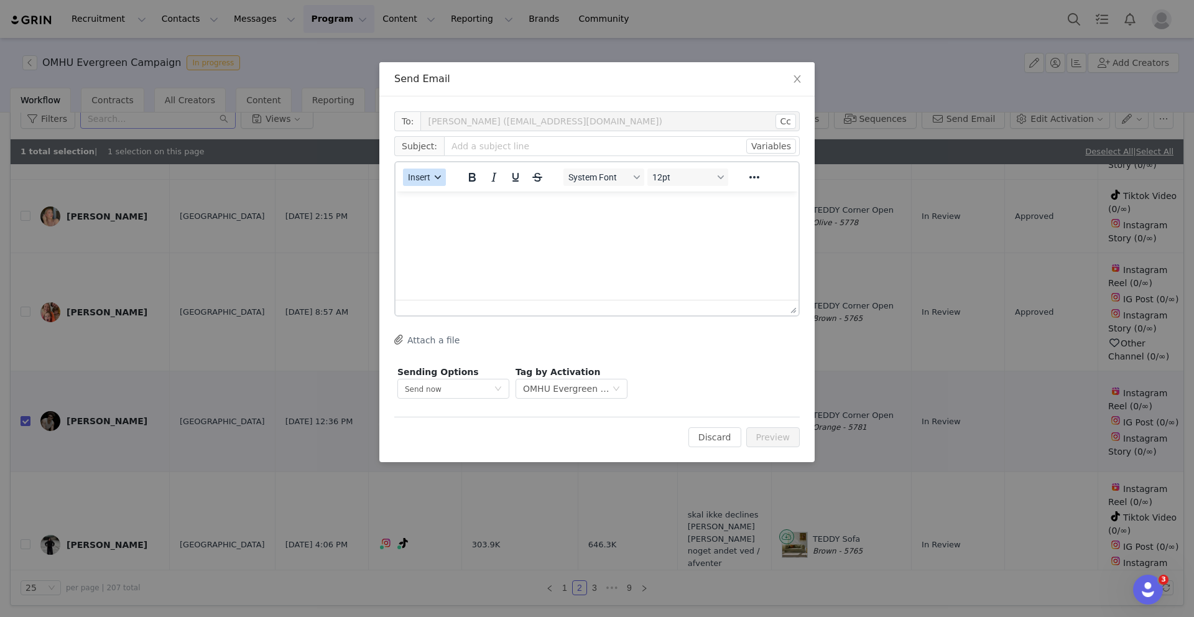
click at [433, 178] on div "button" at bounding box center [438, 177] width 10 height 6
click at [441, 198] on div "Insert Template" at bounding box center [470, 199] width 112 height 15
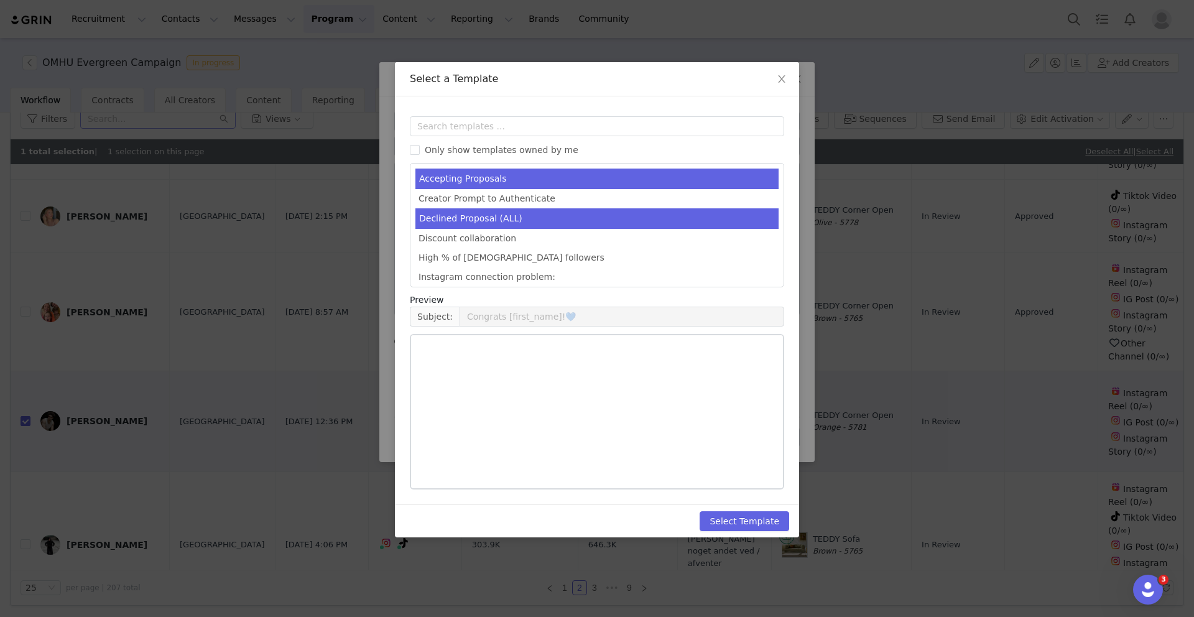
click at [476, 222] on li "Declined Proposal (ALL)" at bounding box center [596, 218] width 363 height 21
type input "Thank you for your interest in our latest campaign!"
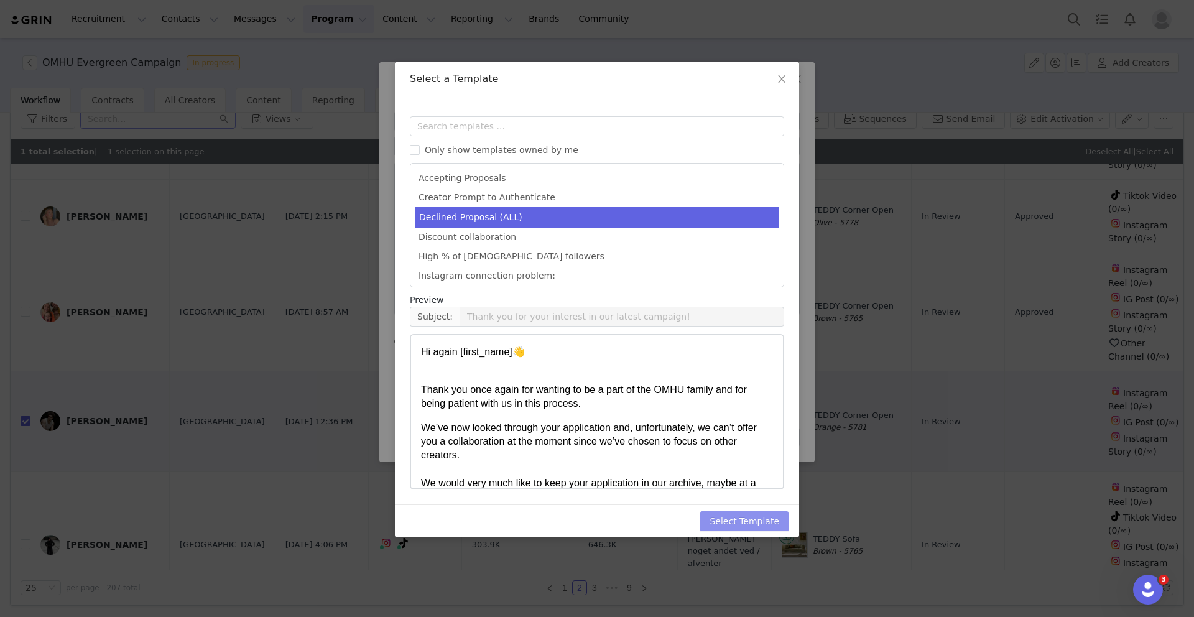
click at [731, 518] on button "Select Template" at bounding box center [745, 521] width 90 height 20
type input "Thank you for your interest in our latest campaign!"
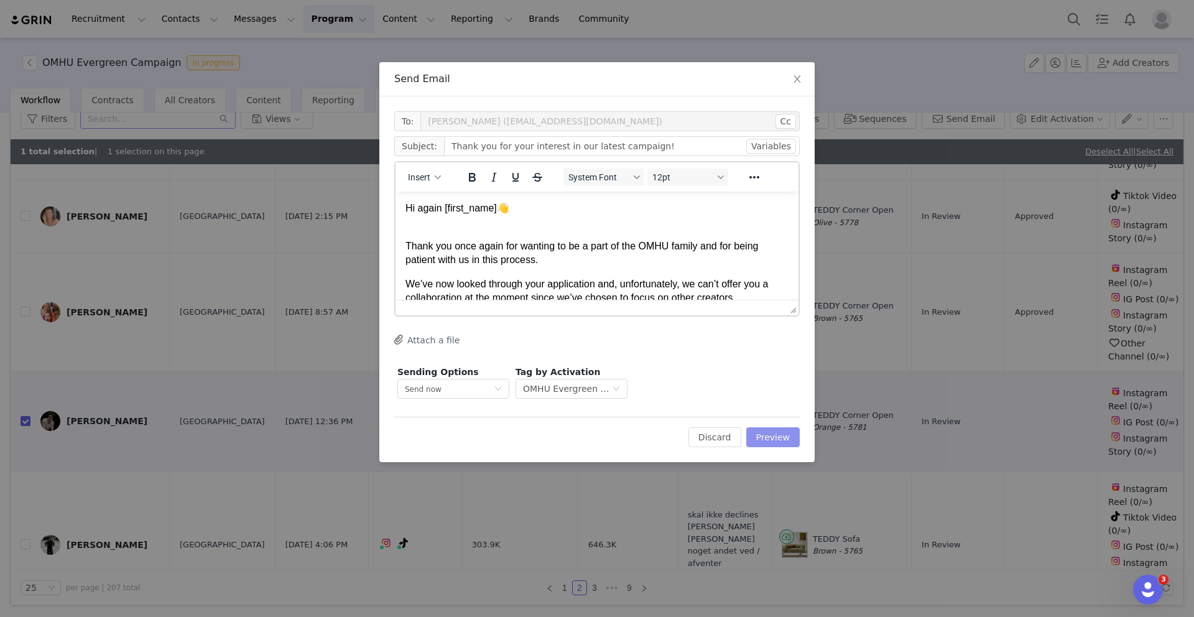
click at [784, 440] on button "Preview" at bounding box center [773, 437] width 54 height 20
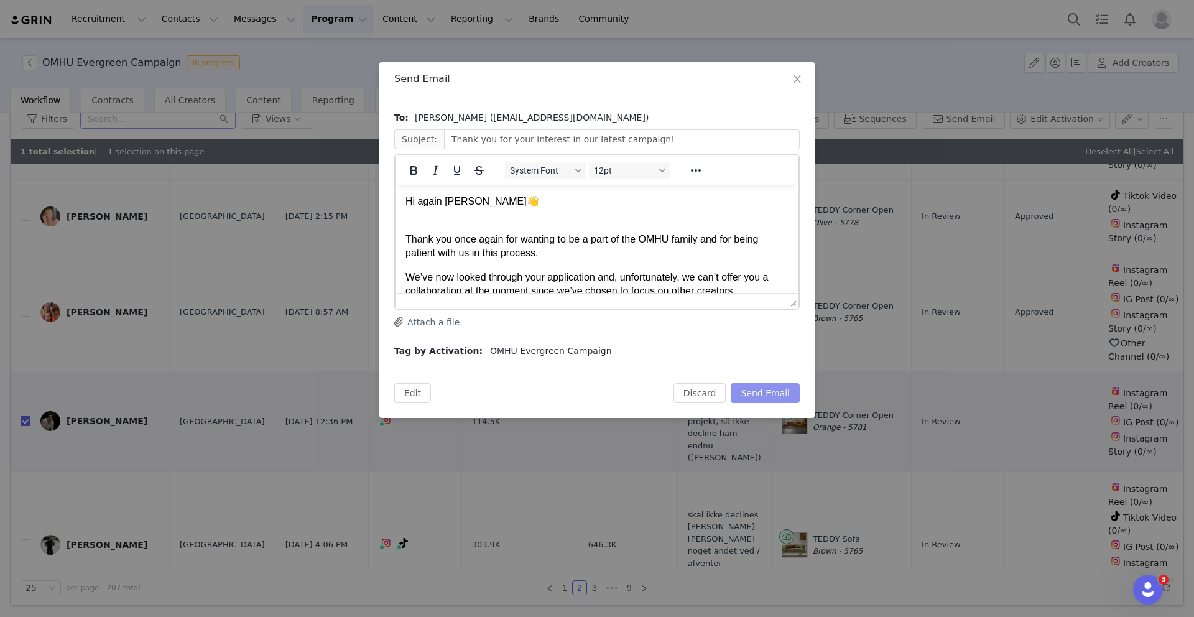
click at [769, 395] on button "Send Email" at bounding box center [765, 393] width 69 height 20
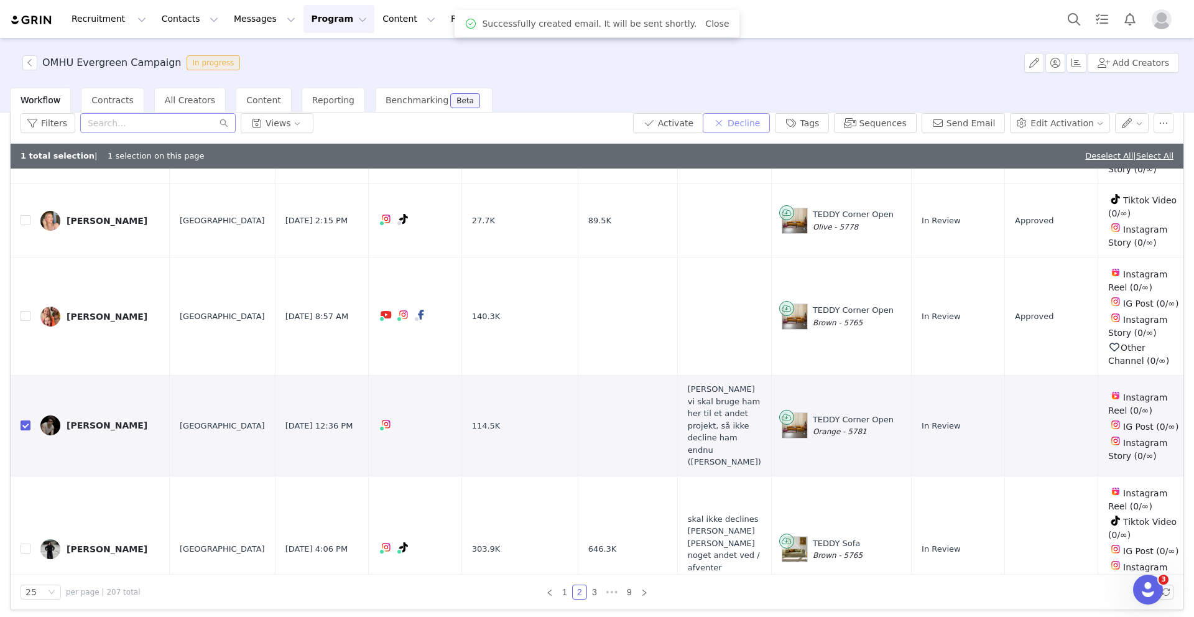
click at [739, 123] on button "Decline" at bounding box center [736, 123] width 67 height 20
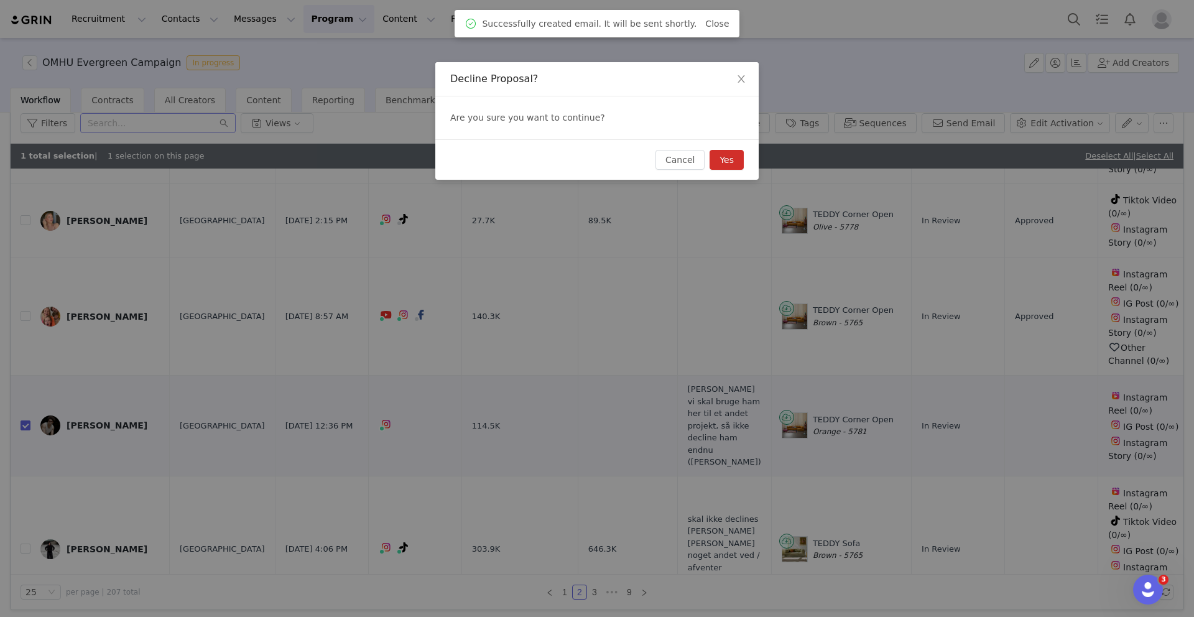
click at [733, 163] on button "Yes" at bounding box center [727, 160] width 34 height 20
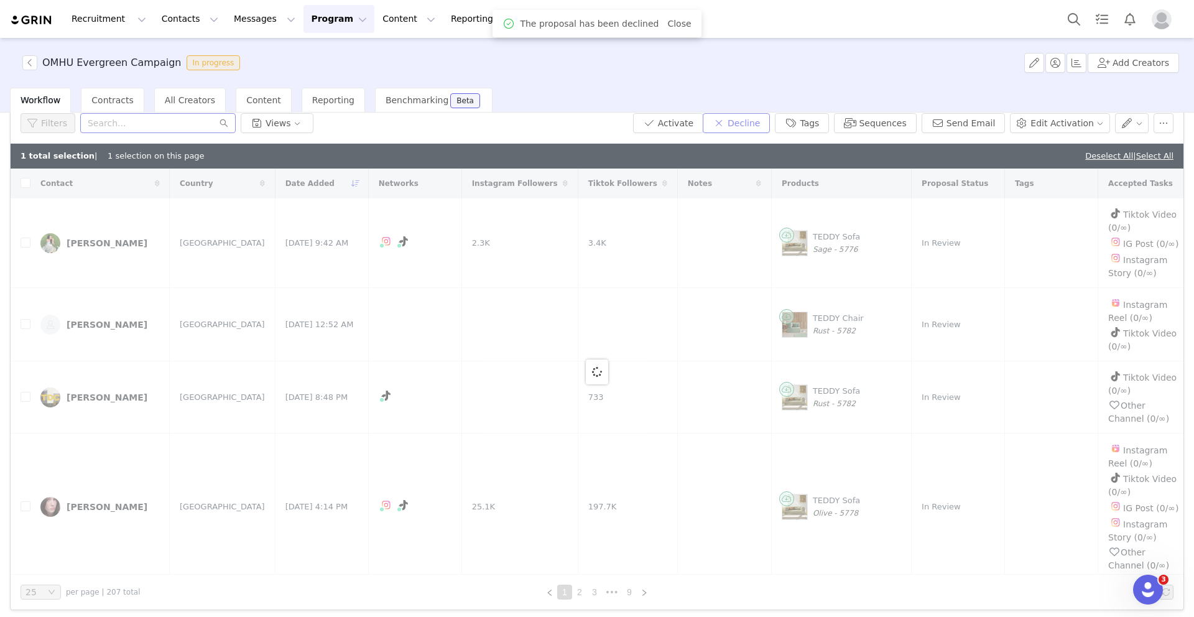
checkbox input "false"
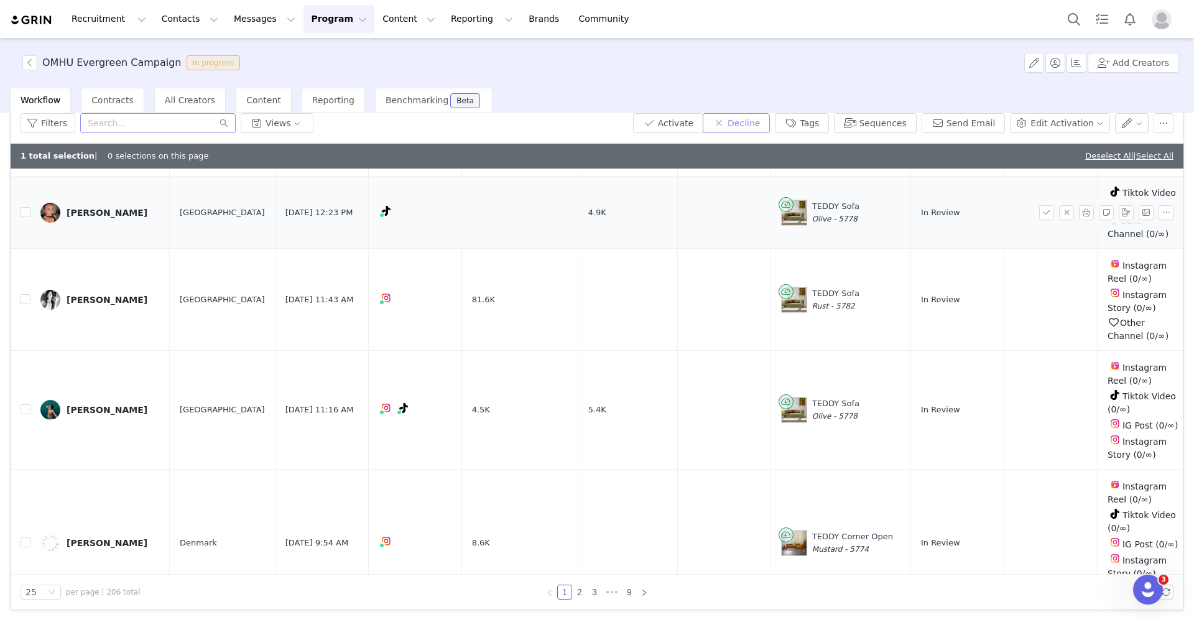
scroll to position [1774, 0]
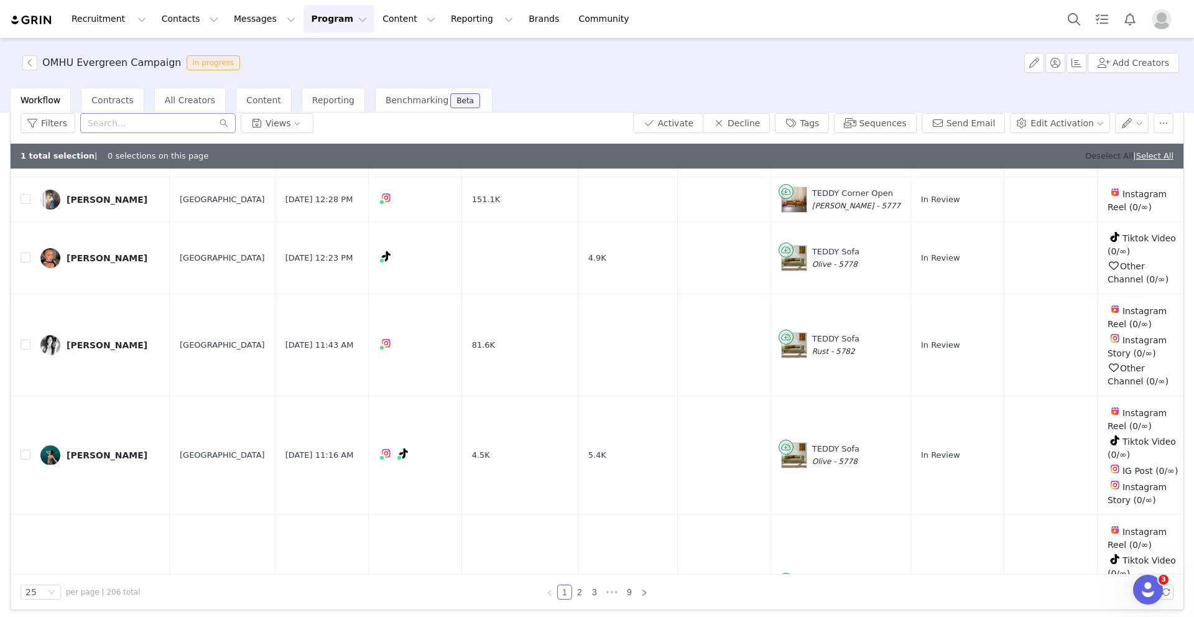
click at [1098, 158] on link "Deselect All" at bounding box center [1109, 155] width 48 height 9
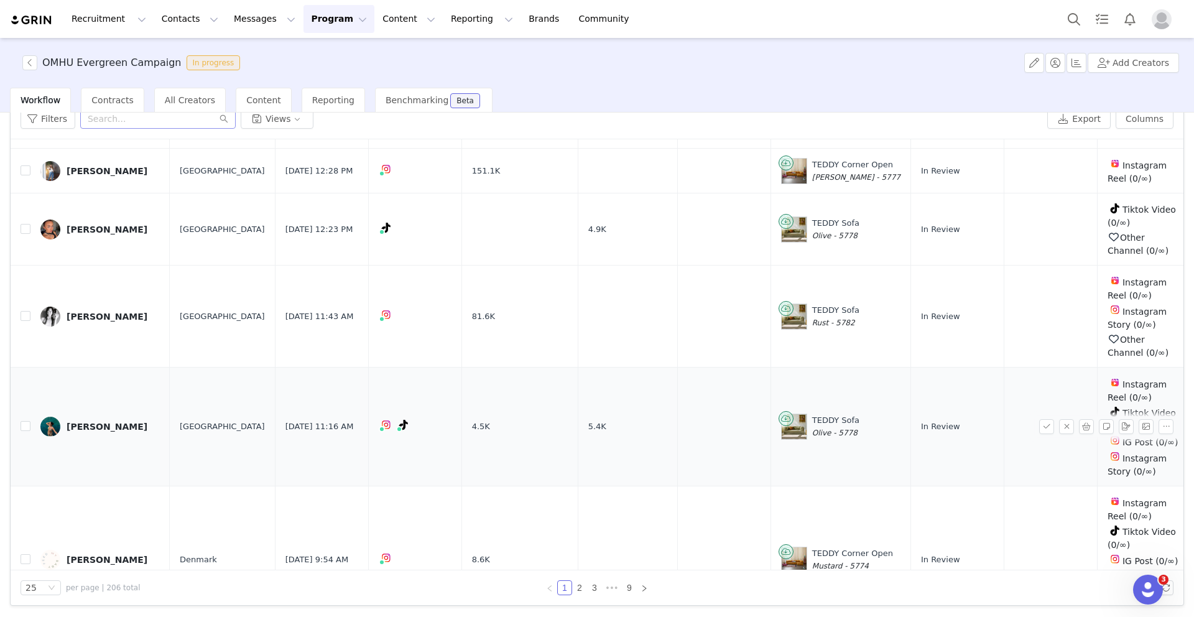
scroll to position [1825, 0]
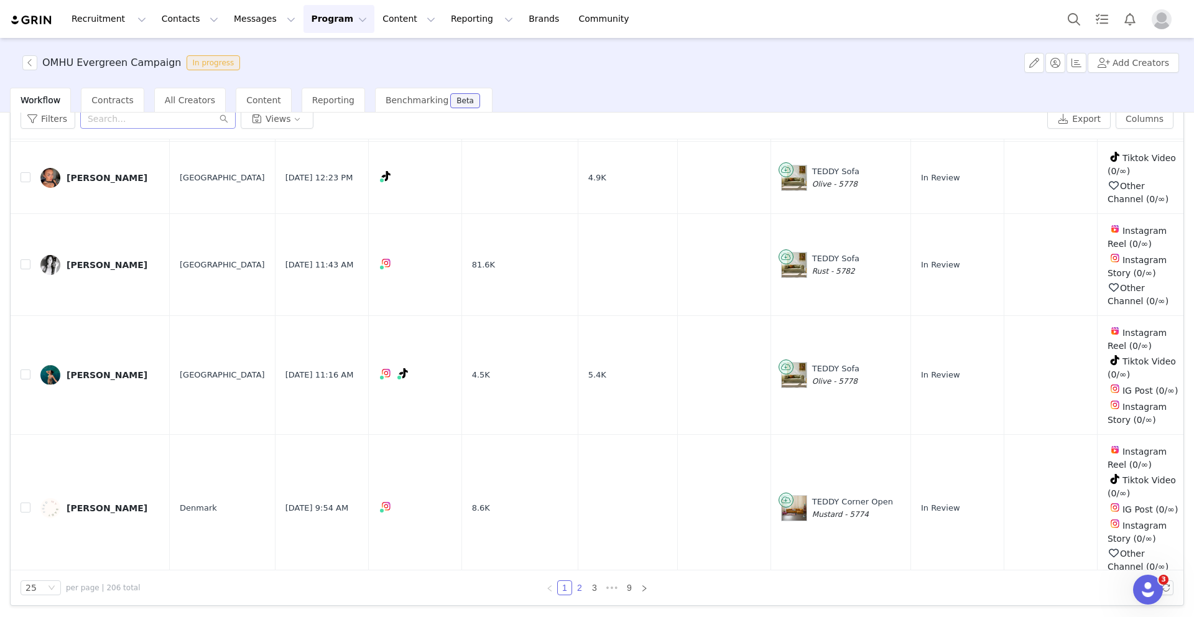
click at [574, 585] on link "2" at bounding box center [580, 588] width 14 height 14
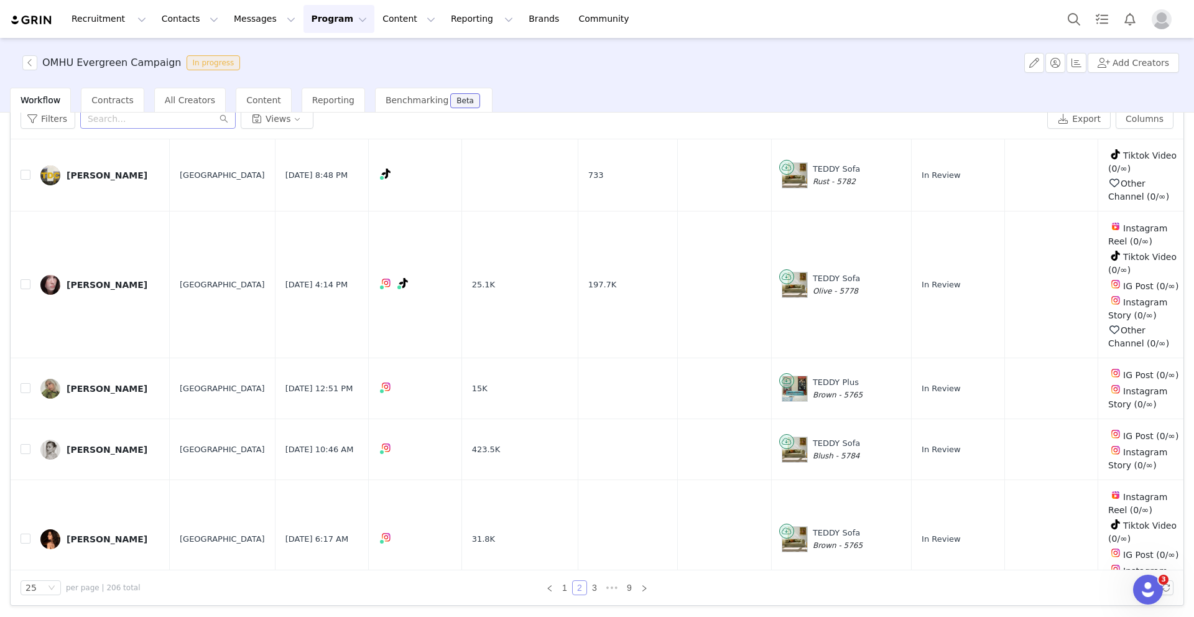
scroll to position [2068, 0]
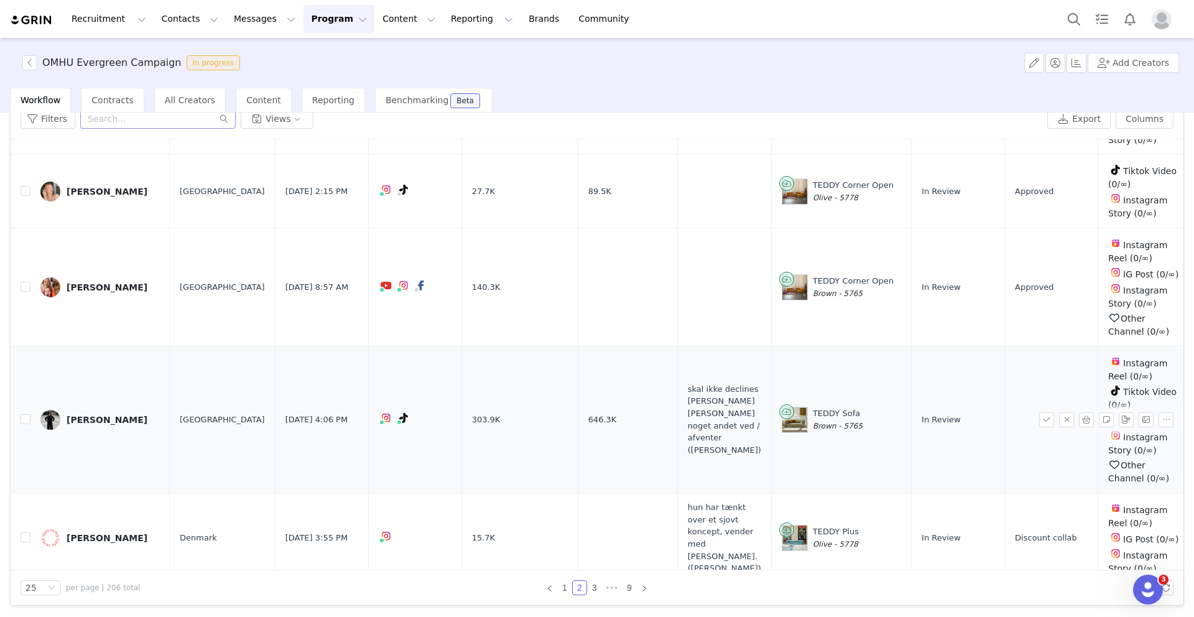
click at [94, 415] on div "[PERSON_NAME]" at bounding box center [107, 420] width 81 height 10
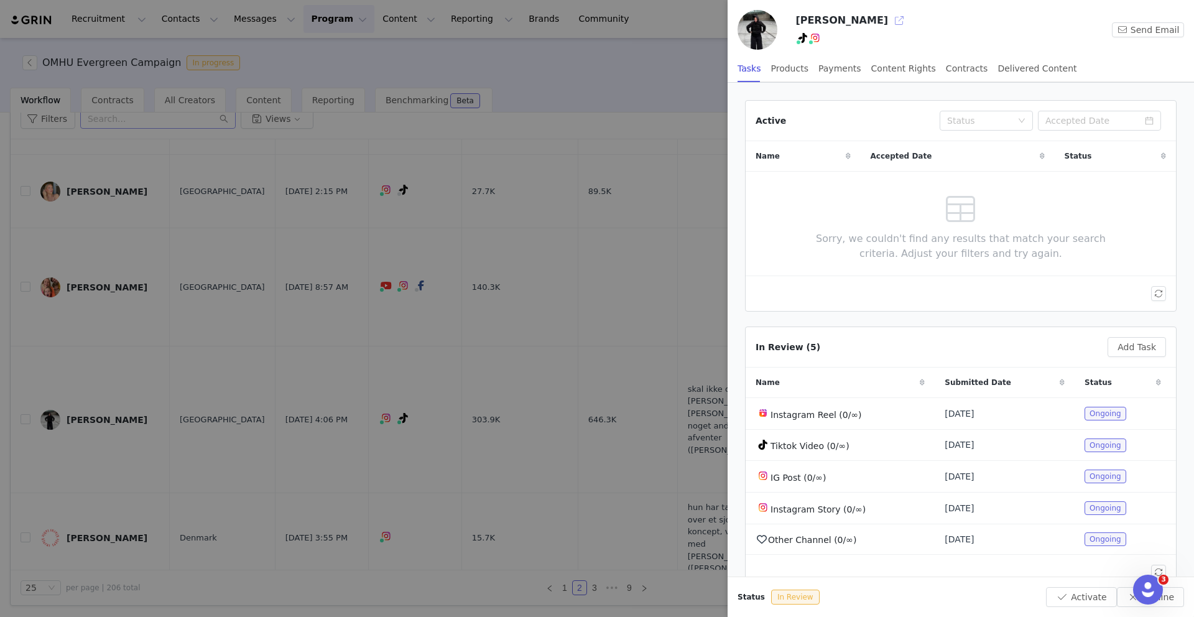
click at [889, 17] on button "button" at bounding box center [899, 21] width 20 height 20
click at [576, 34] on div at bounding box center [597, 308] width 1194 height 617
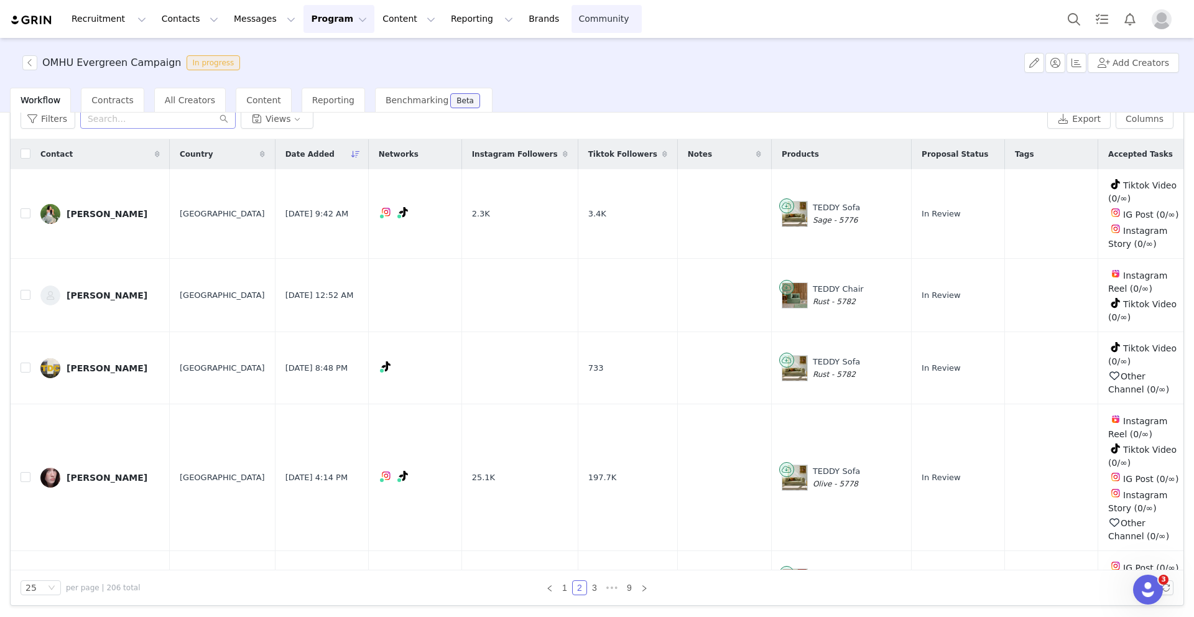
scroll to position [0, 0]
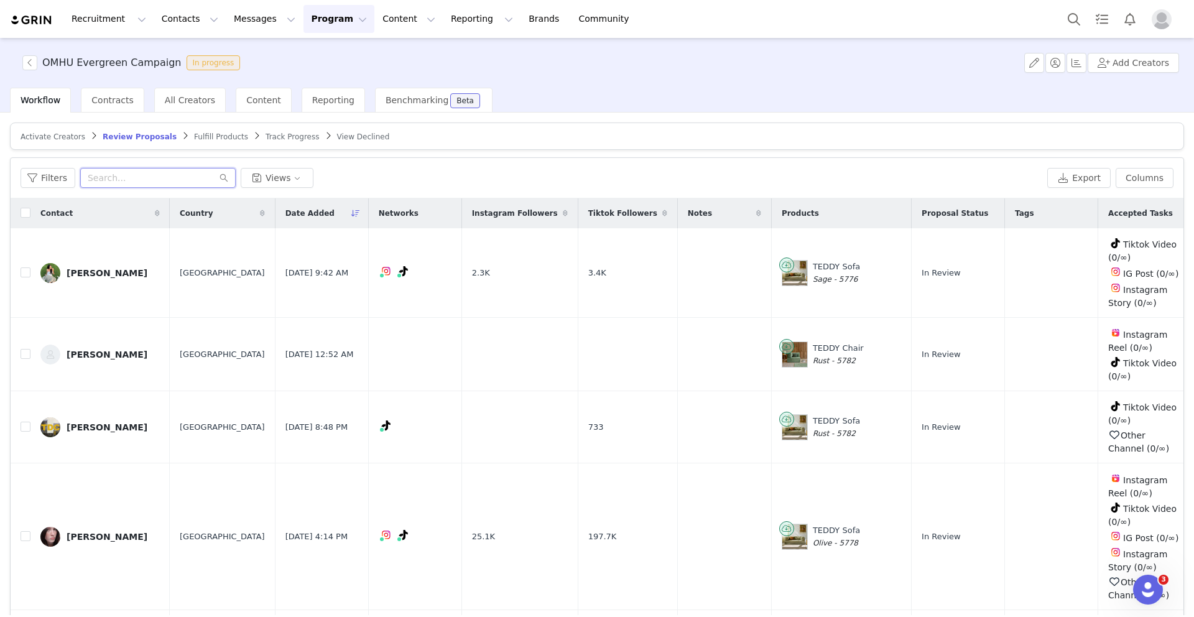
click at [162, 180] on input "text" at bounding box center [157, 178] width 155 height 20
type input "d"
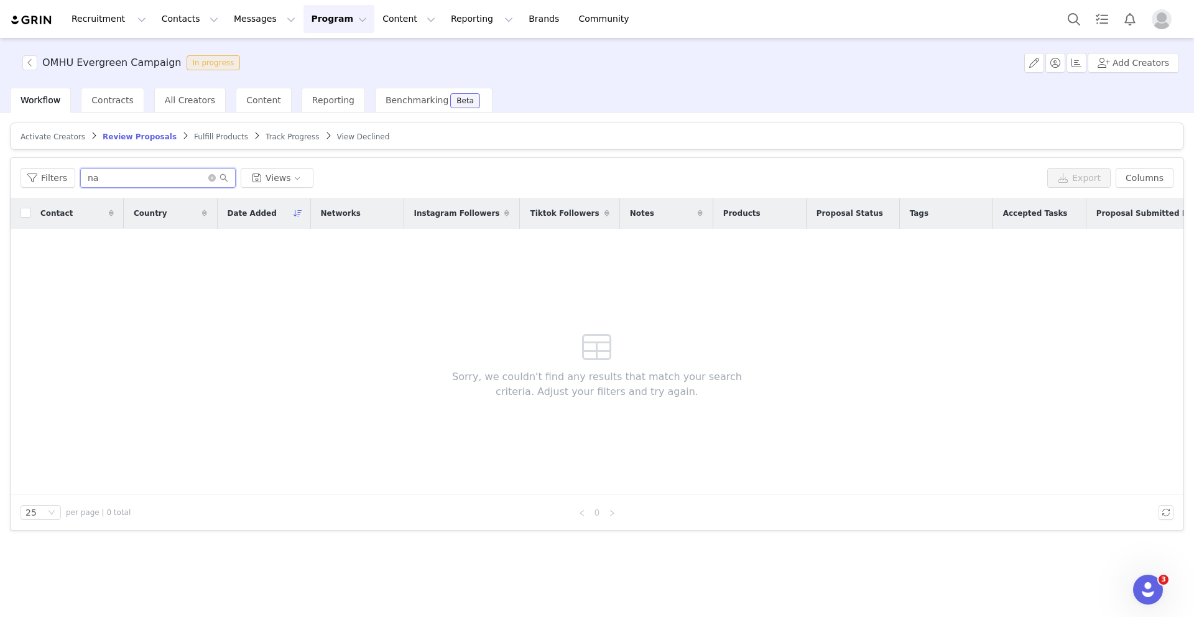
type input "n"
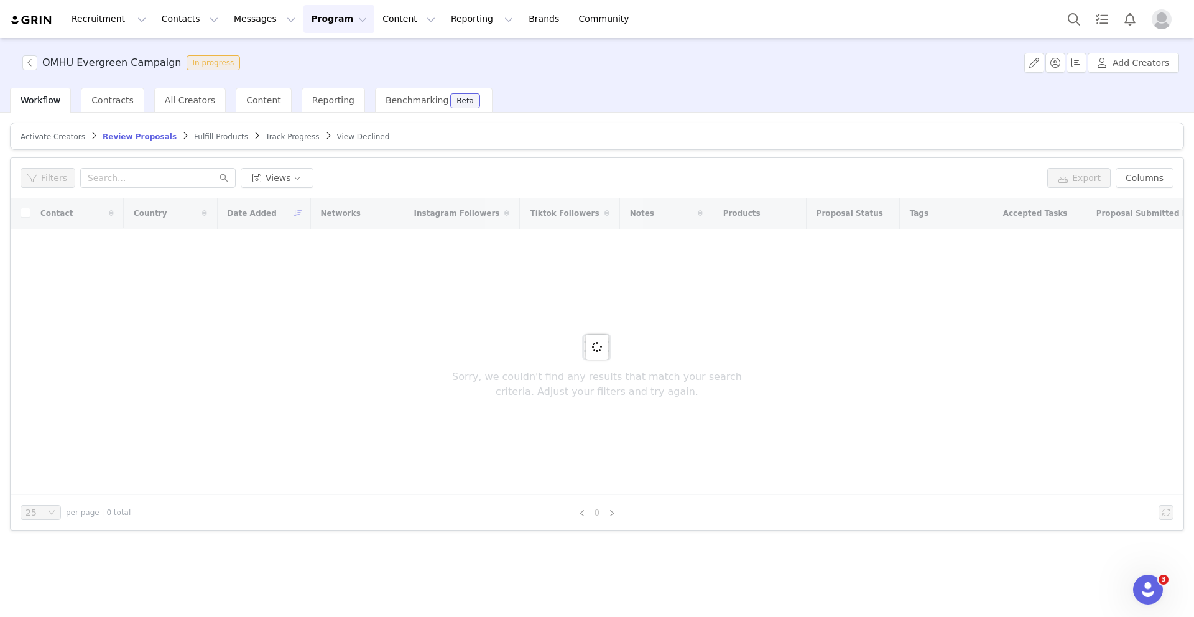
click at [266, 141] on div "Track Progress" at bounding box center [292, 137] width 53 height 10
click at [266, 136] on span "Track Progress" at bounding box center [292, 136] width 53 height 9
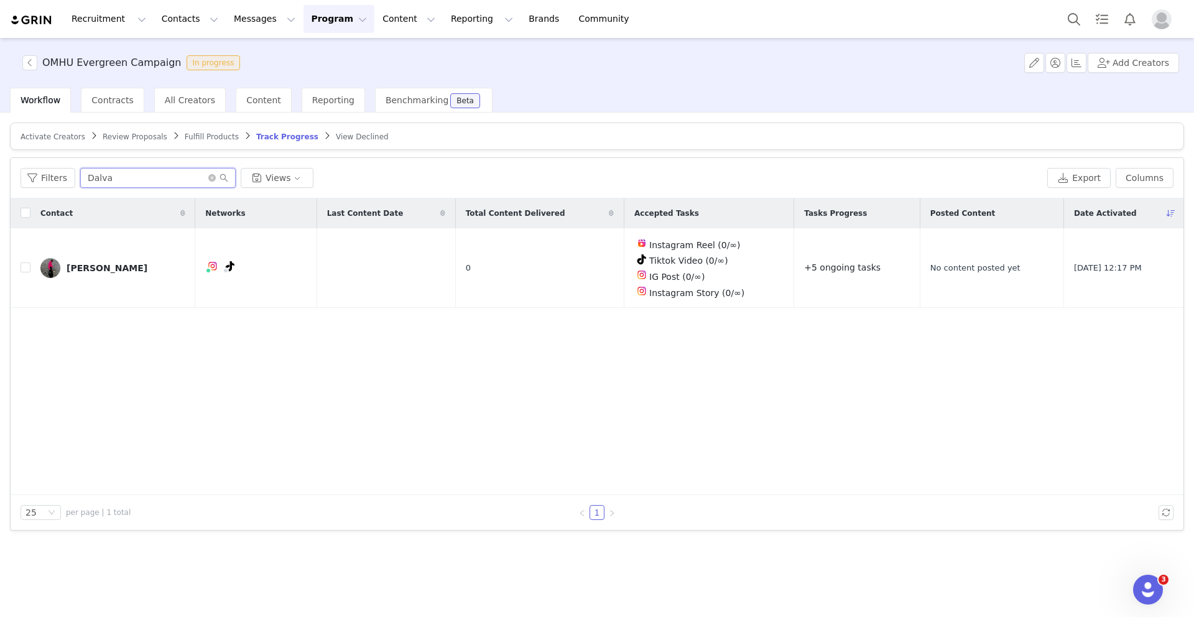
click at [150, 185] on input "Dalva" at bounding box center [157, 178] width 155 height 20
drag, startPoint x: 150, startPoint y: 180, endPoint x: 37, endPoint y: 179, distance: 113.8
click at [37, 179] on div "Filters Dalva Views" at bounding box center [532, 178] width 1022 height 20
type input "a"
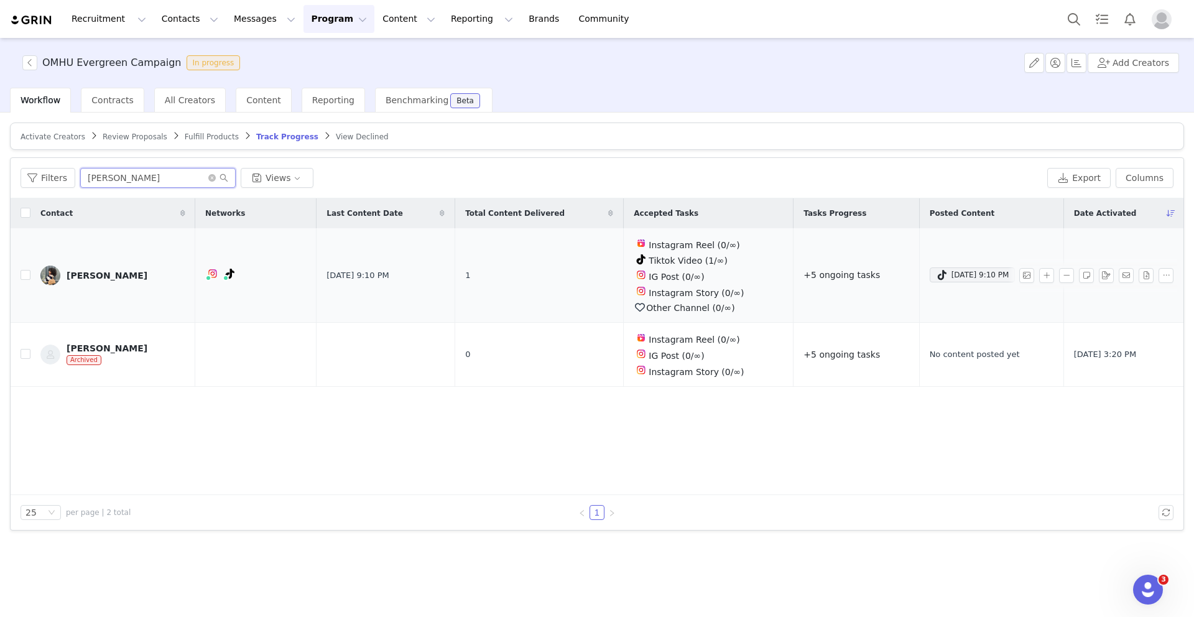
type input "Nadine"
click at [99, 268] on link "Nadine Feller" at bounding box center [112, 276] width 145 height 20
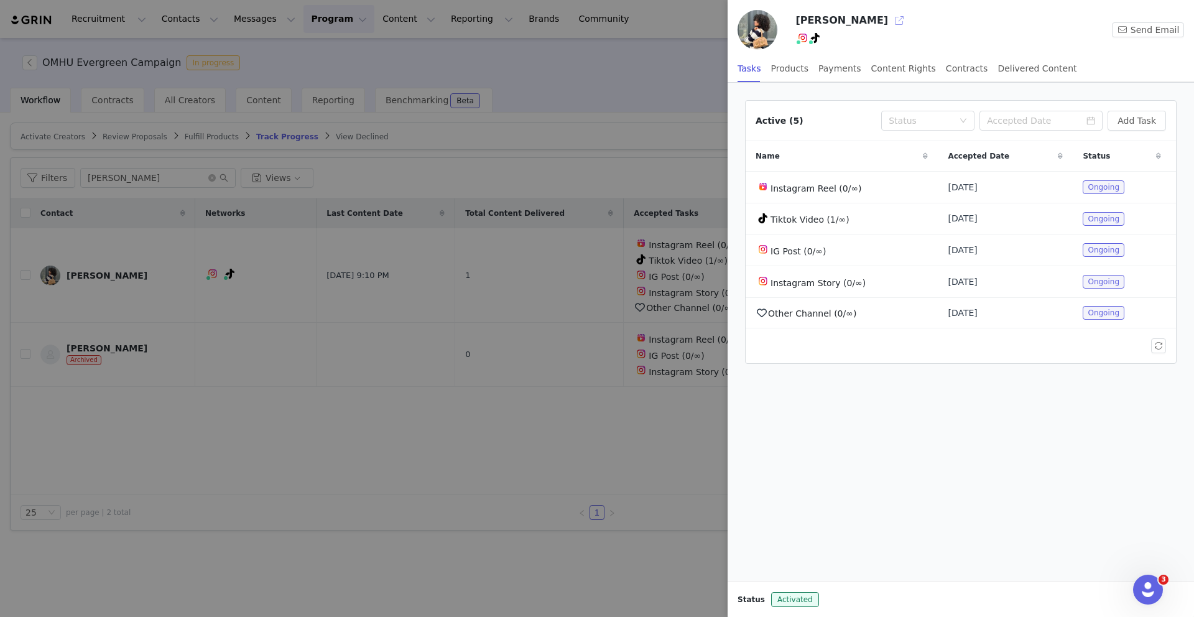
click at [889, 24] on button "button" at bounding box center [899, 21] width 20 height 20
click at [418, 180] on div at bounding box center [597, 308] width 1194 height 617
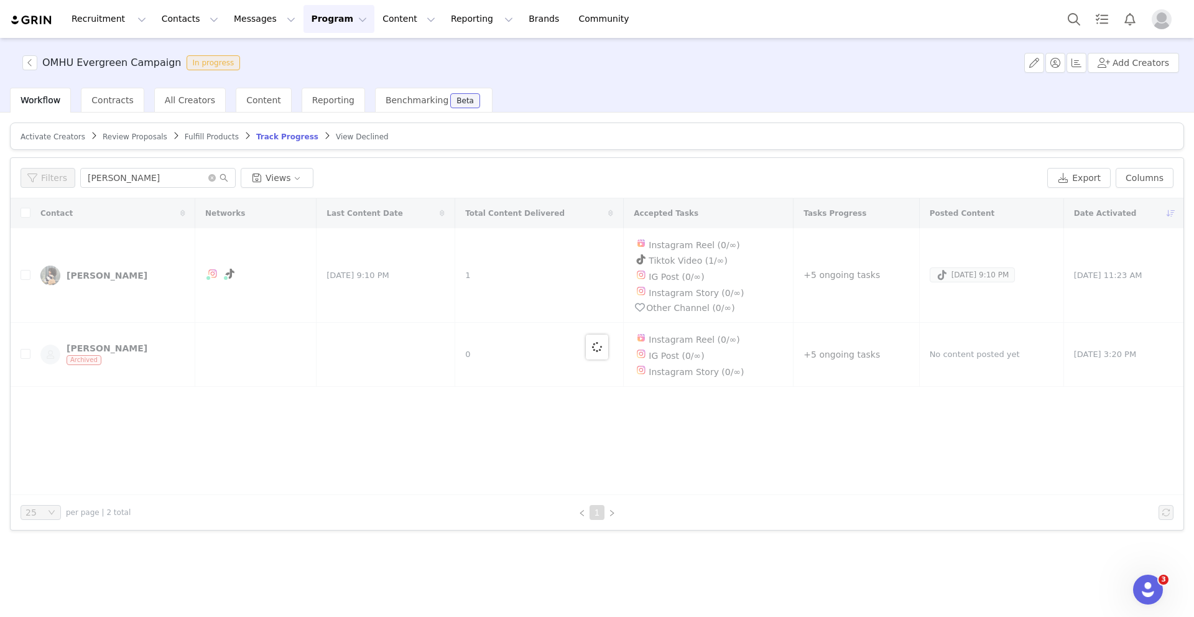
click at [123, 146] on article "Activate Creators Review Proposals Fulfill Products Track Progress View Declined" at bounding box center [597, 136] width 1174 height 27
click at [121, 137] on span "Review Proposals" at bounding box center [135, 136] width 65 height 9
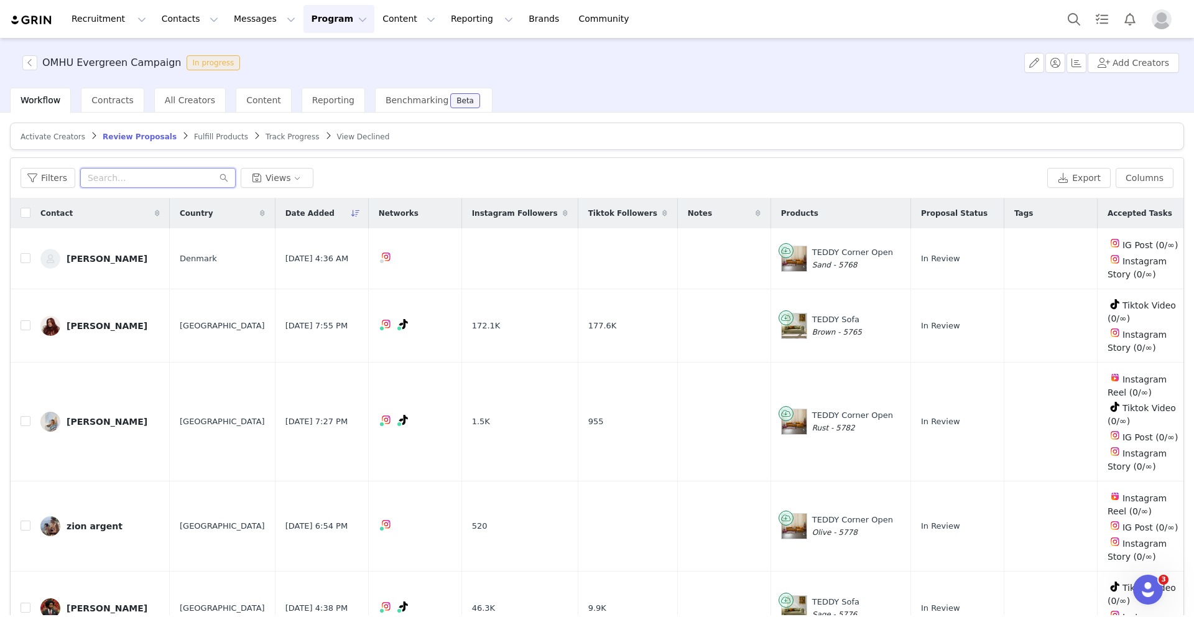
click at [149, 173] on input "text" at bounding box center [157, 178] width 155 height 20
type input "k"
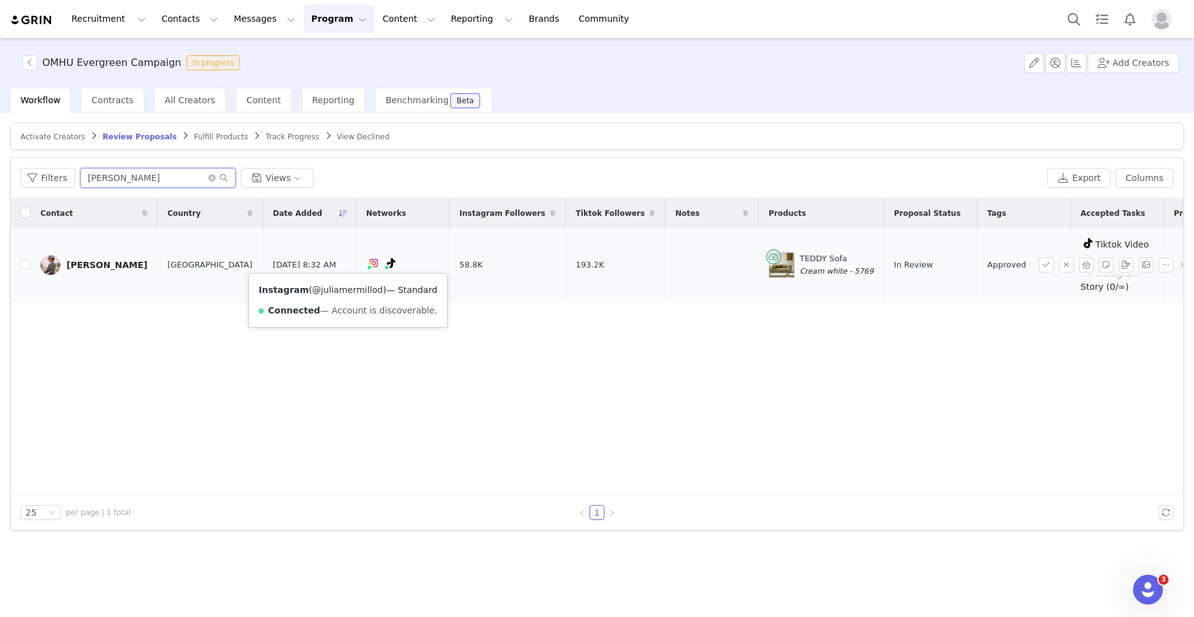
type input "julia"
click at [336, 290] on link "@juliamermillod" at bounding box center [347, 290] width 71 height 10
click at [71, 267] on div "Julia Mermillod" at bounding box center [107, 265] width 81 height 10
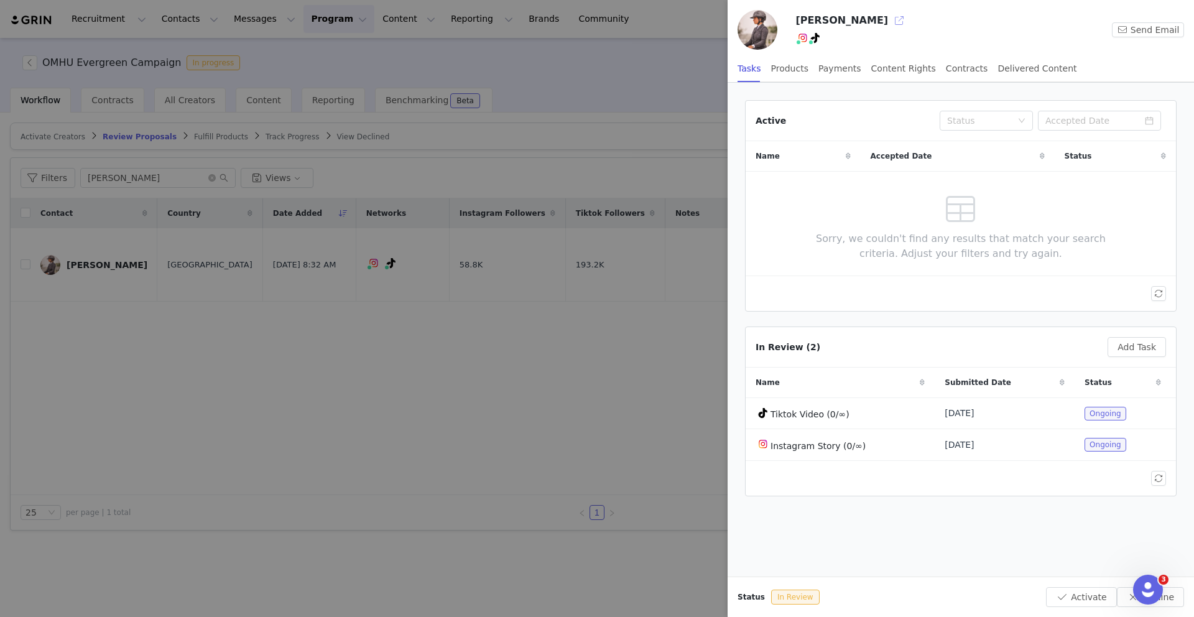
click at [889, 21] on button "button" at bounding box center [899, 21] width 20 height 20
click at [338, 348] on div at bounding box center [597, 308] width 1194 height 617
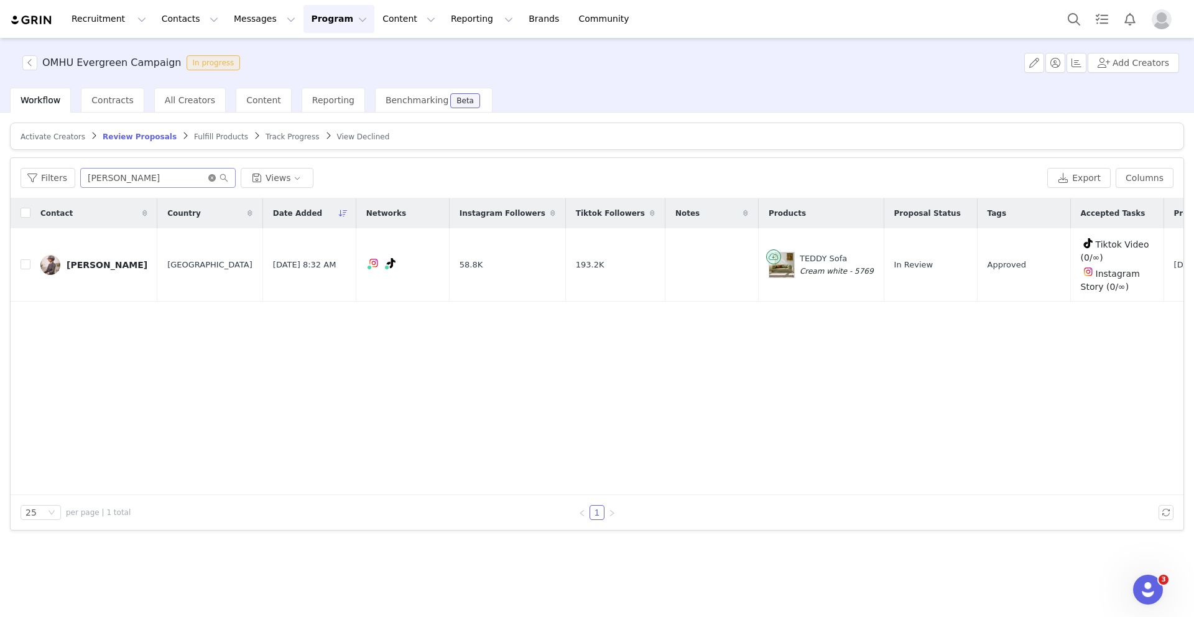
click at [212, 180] on icon "icon: close-circle" at bounding box center [211, 177] width 7 height 7
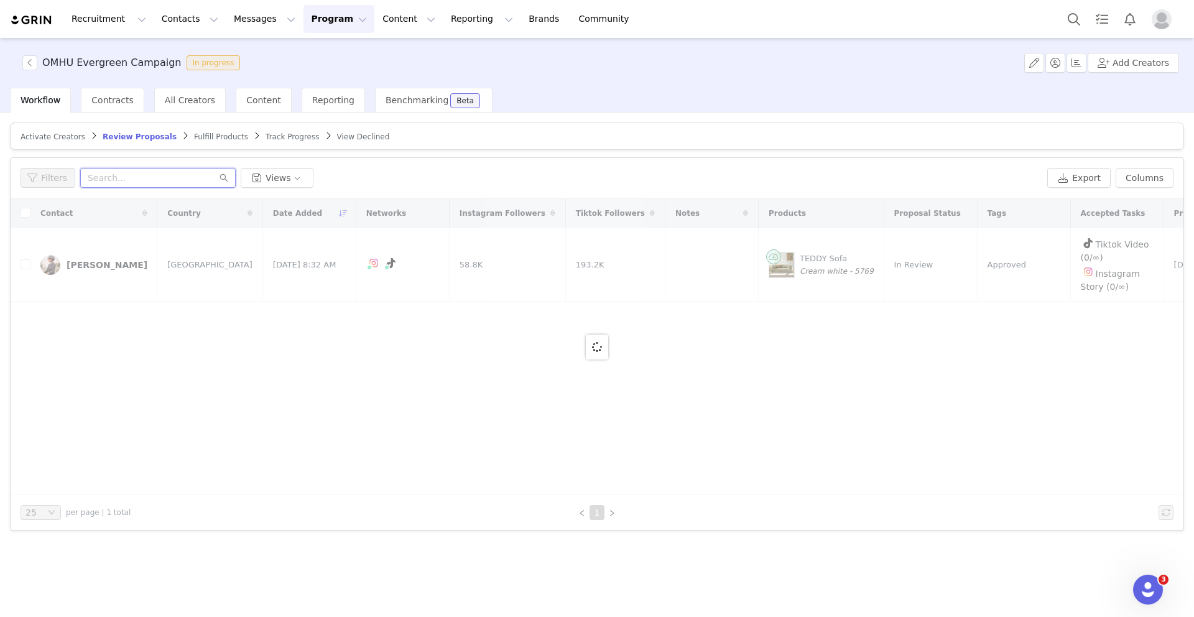
click at [188, 177] on input "text" at bounding box center [157, 178] width 155 height 20
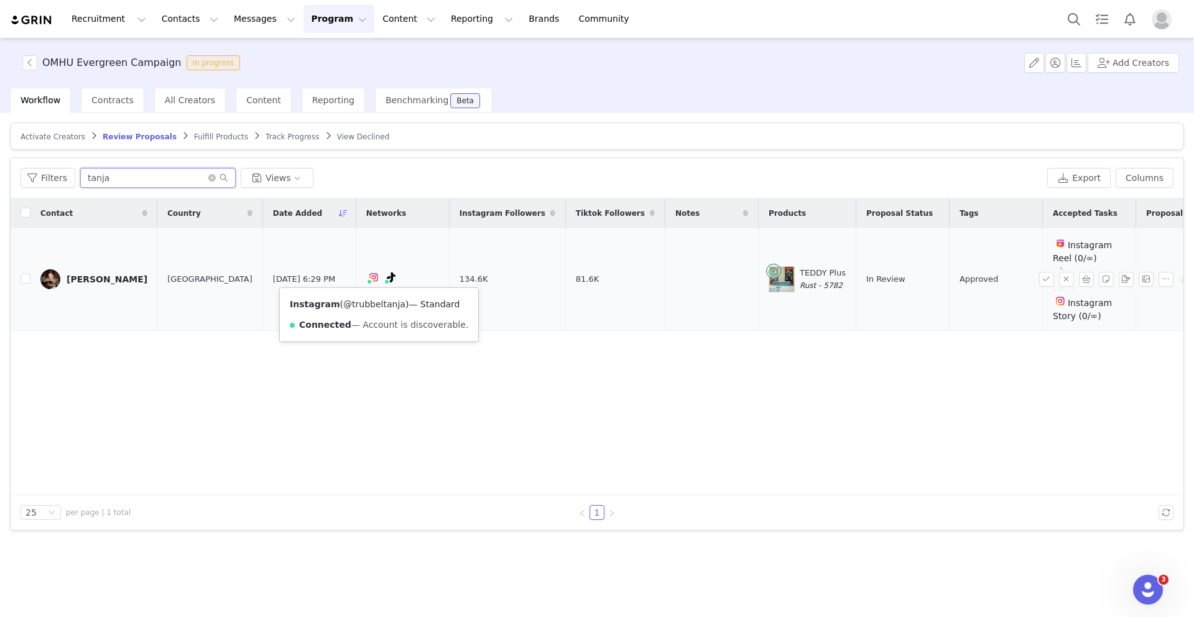
type input "tanja"
click at [366, 302] on link "@trubbeltanja" at bounding box center [374, 304] width 62 height 10
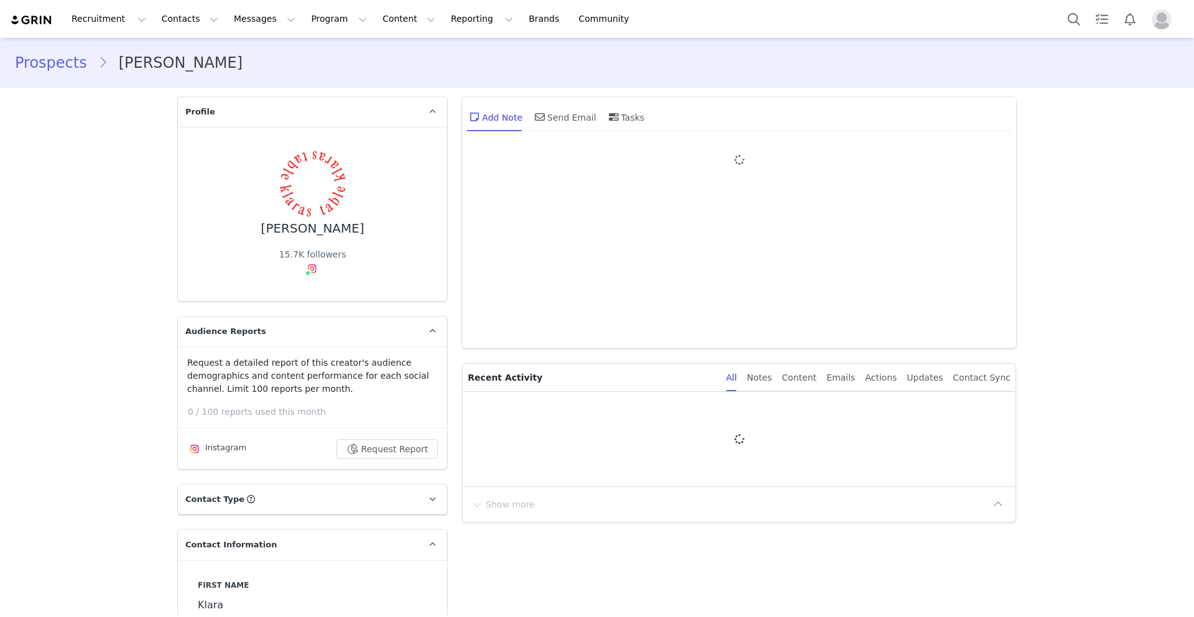
type input "+1 ([GEOGRAPHIC_DATA])"
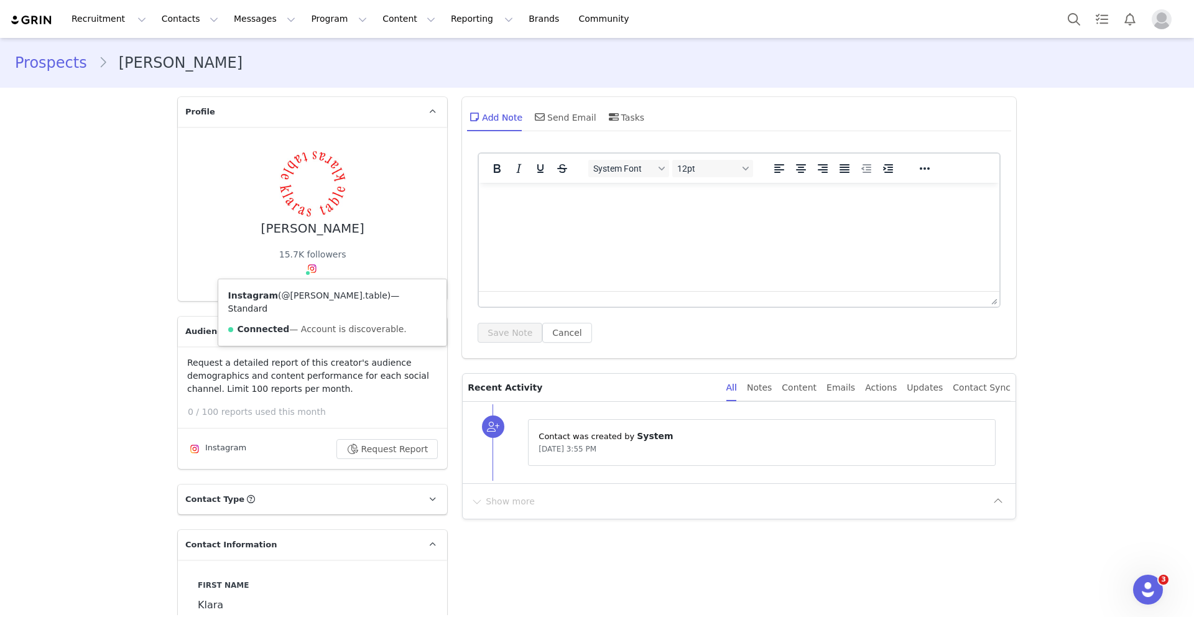
click at [306, 295] on link "@[PERSON_NAME].table" at bounding box center [335, 295] width 106 height 10
click at [388, 451] on button "Request Report" at bounding box center [387, 449] width 102 height 20
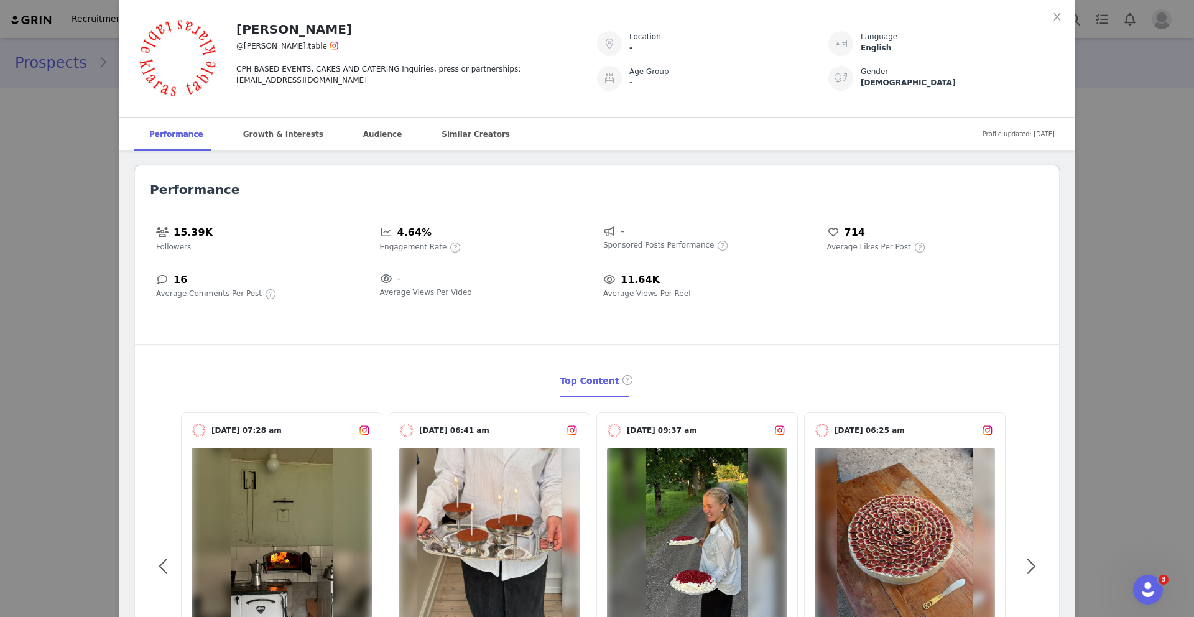
click at [55, 187] on div "Klara Marie @klaras.table CPH BASED EVENTS, CAKES AND CATERING Inquiries, press…" at bounding box center [597, 308] width 1194 height 617
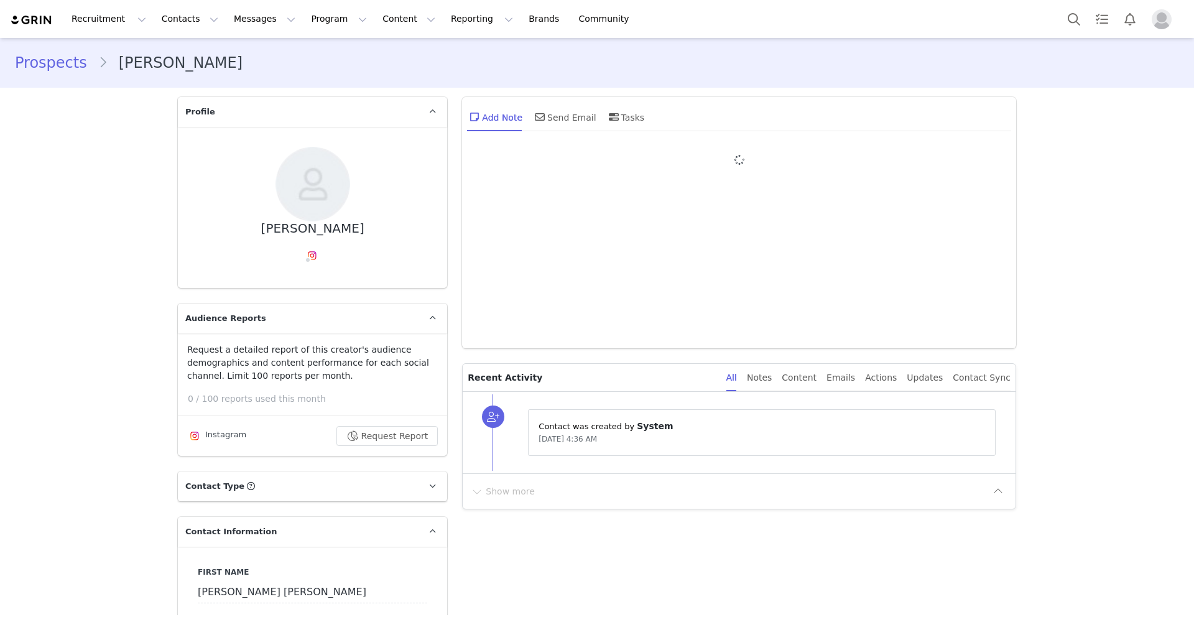
type input "+1 ([GEOGRAPHIC_DATA])"
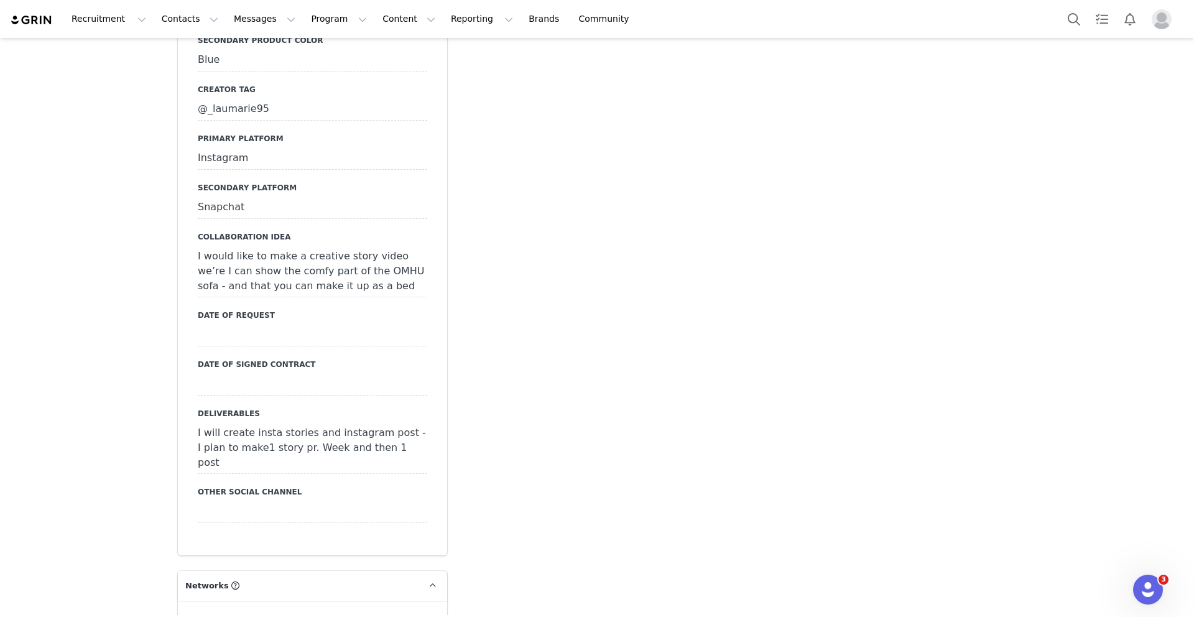
scroll to position [1266, 0]
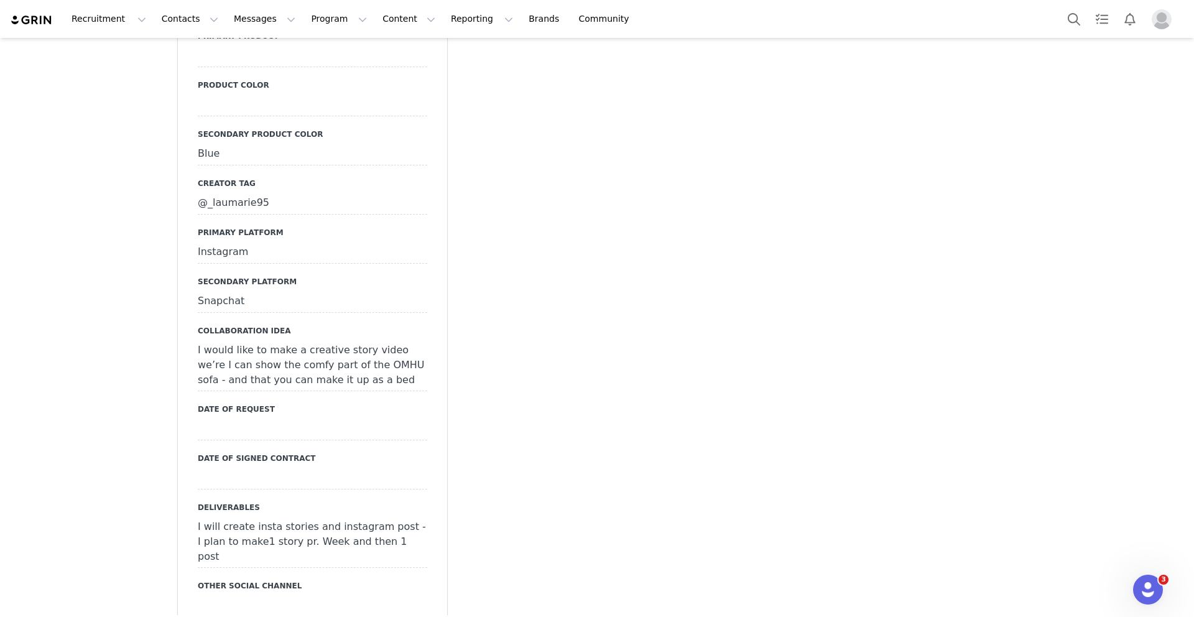
click at [220, 192] on div "@_laumarie95" at bounding box center [312, 203] width 229 height 22
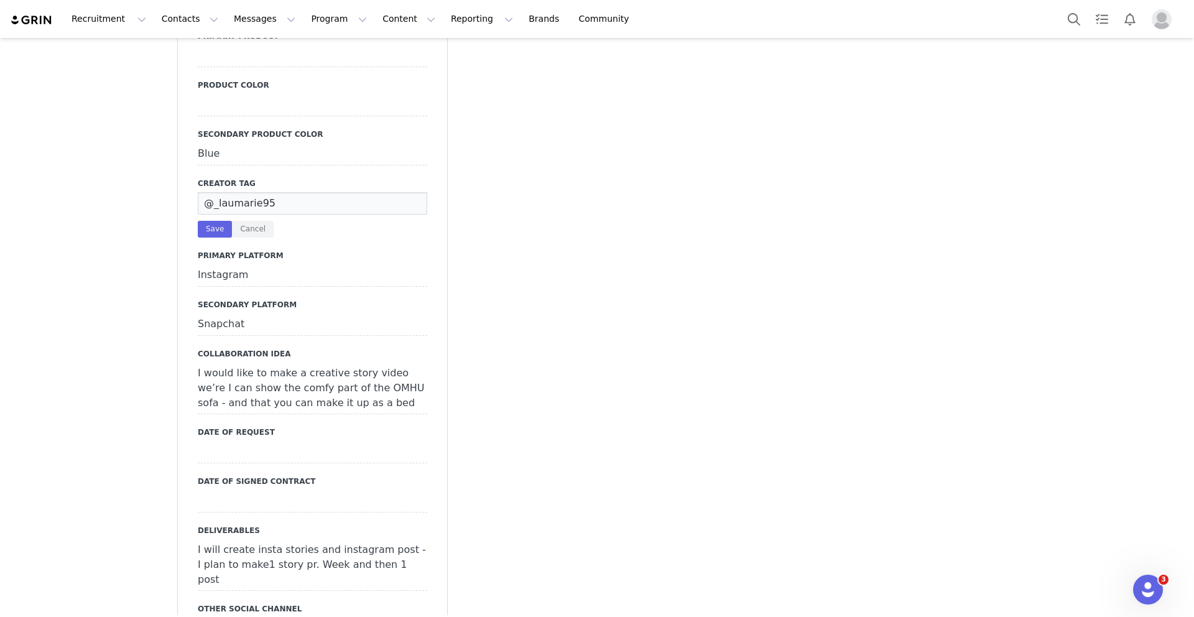
drag, startPoint x: 215, startPoint y: 185, endPoint x: 289, endPoint y: 186, distance: 74.0
click at [289, 192] on input "@_laumarie95" at bounding box center [312, 203] width 229 height 22
drag, startPoint x: 289, startPoint y: 186, endPoint x: 213, endPoint y: 185, distance: 75.2
click at [213, 192] on input "@_laumarie95" at bounding box center [312, 203] width 229 height 22
click at [122, 223] on div "Prospects Laura Marie Pedersen Profile Laura Marie Pedersen Audience Reports Re…" at bounding box center [597, 251] width 1194 height 2958
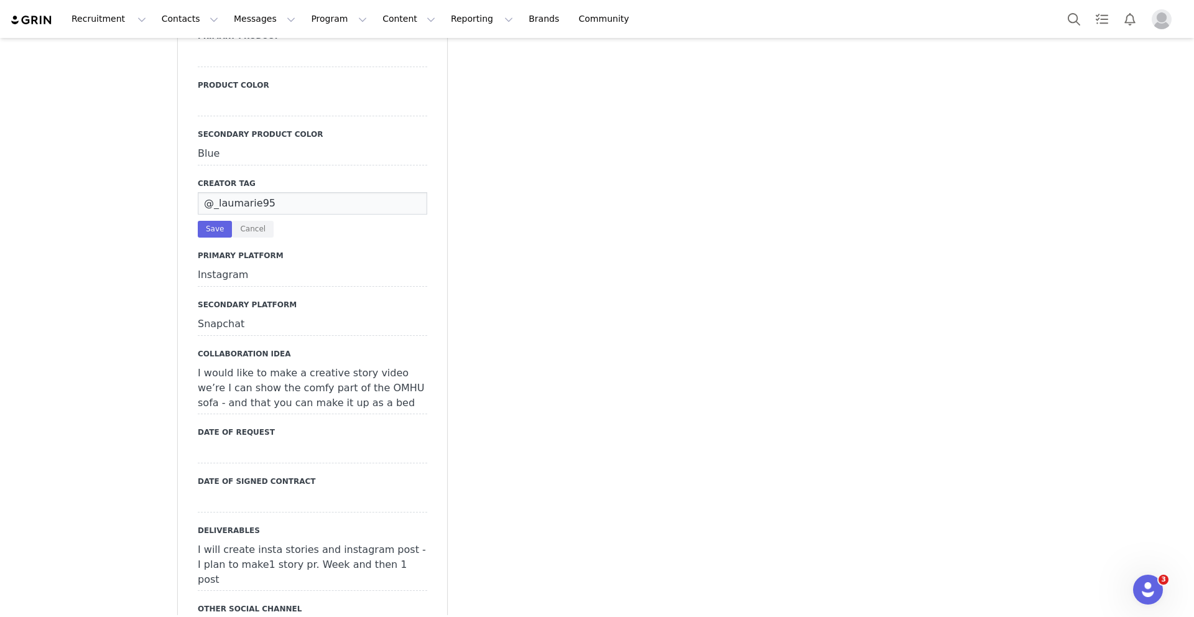
scroll to position [246, 0]
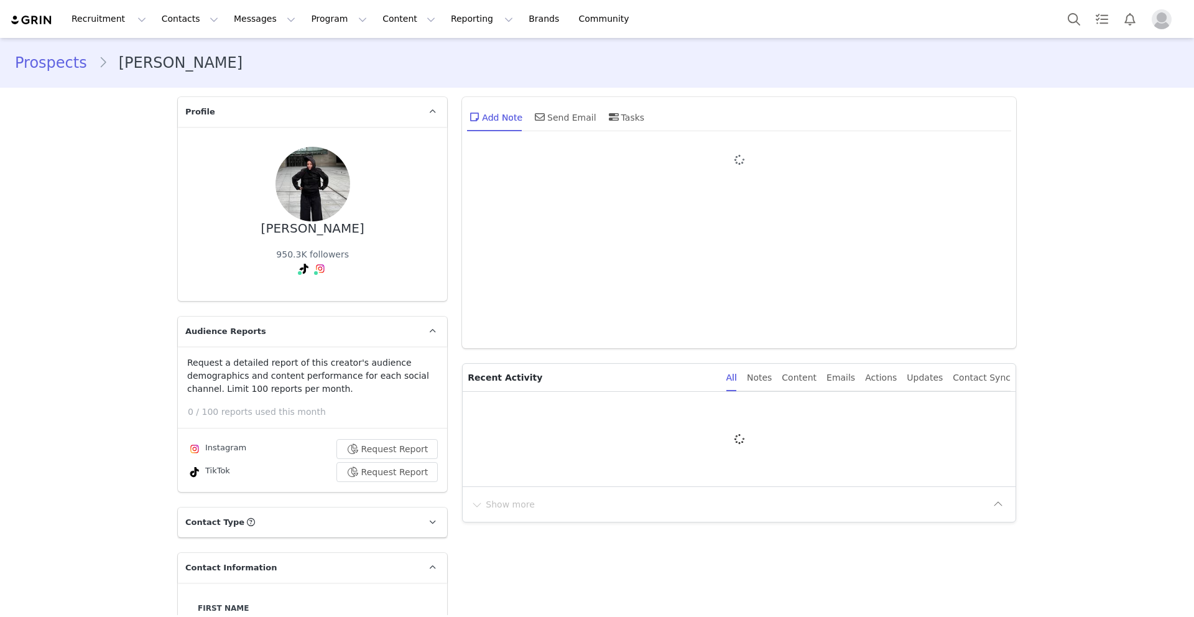
type input "+1 ([GEOGRAPHIC_DATA])"
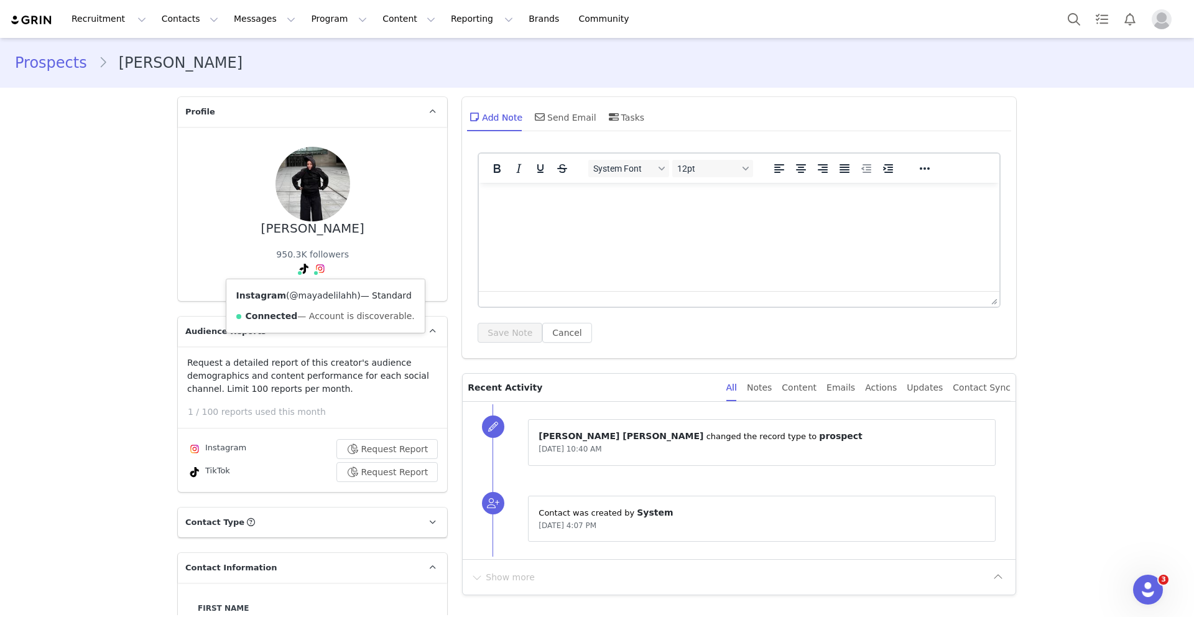
click at [313, 292] on link "@mayadelilahh" at bounding box center [324, 295] width 68 height 10
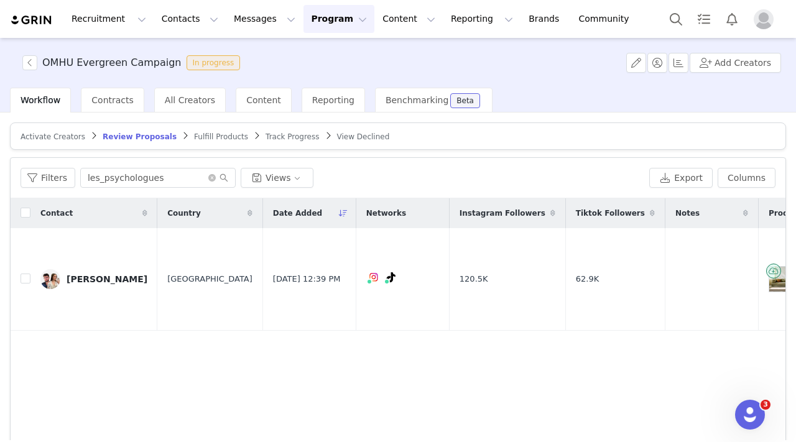
scroll to position [0, 436]
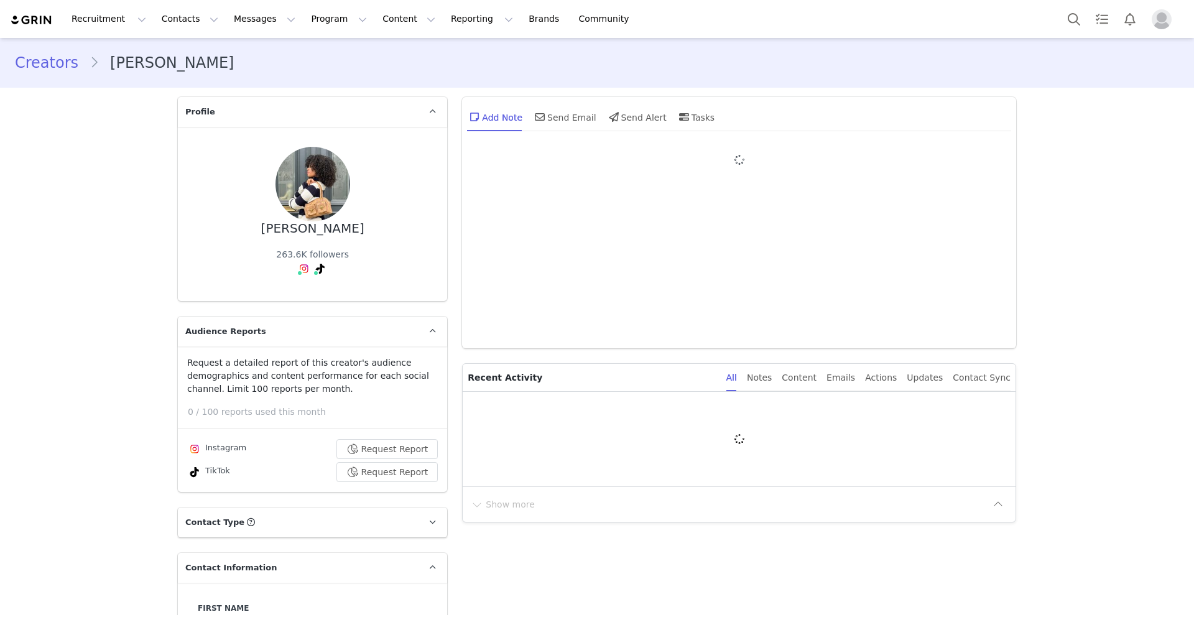
type input "+1 ([GEOGRAPHIC_DATA])"
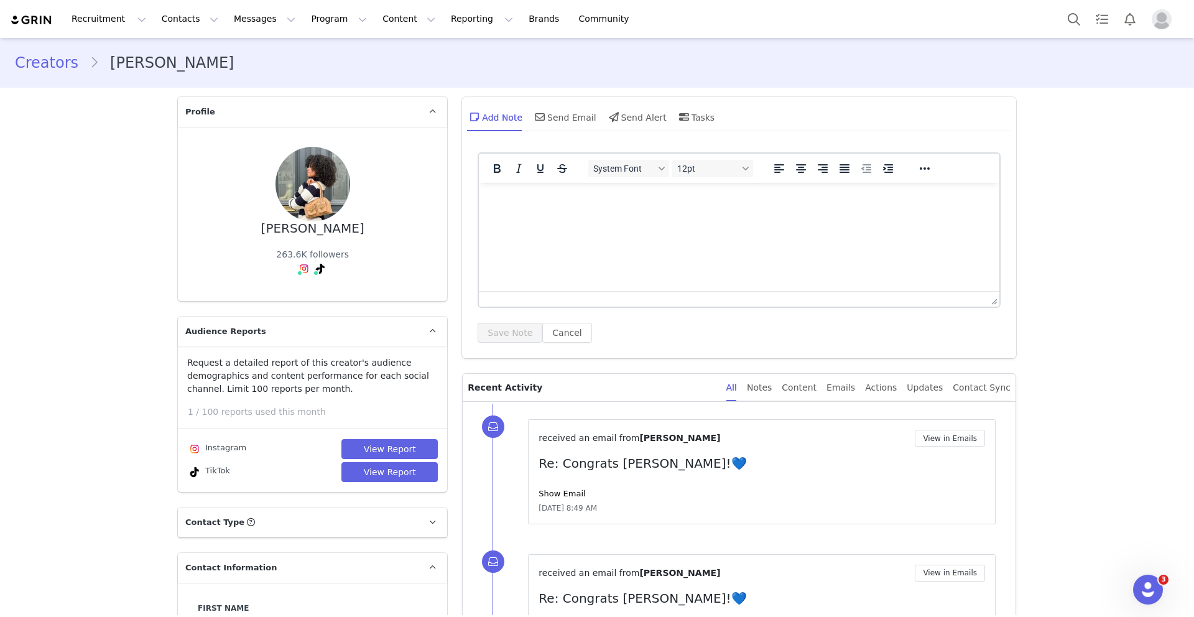
drag, startPoint x: 314, startPoint y: 233, endPoint x: 359, endPoint y: 238, distance: 45.7
click at [359, 237] on div "Nadine Feller 263.6K followers TikTok ( @nadiiife ) — Personal/Creator Connecte…" at bounding box center [312, 214] width 229 height 134
copy div "Feller"
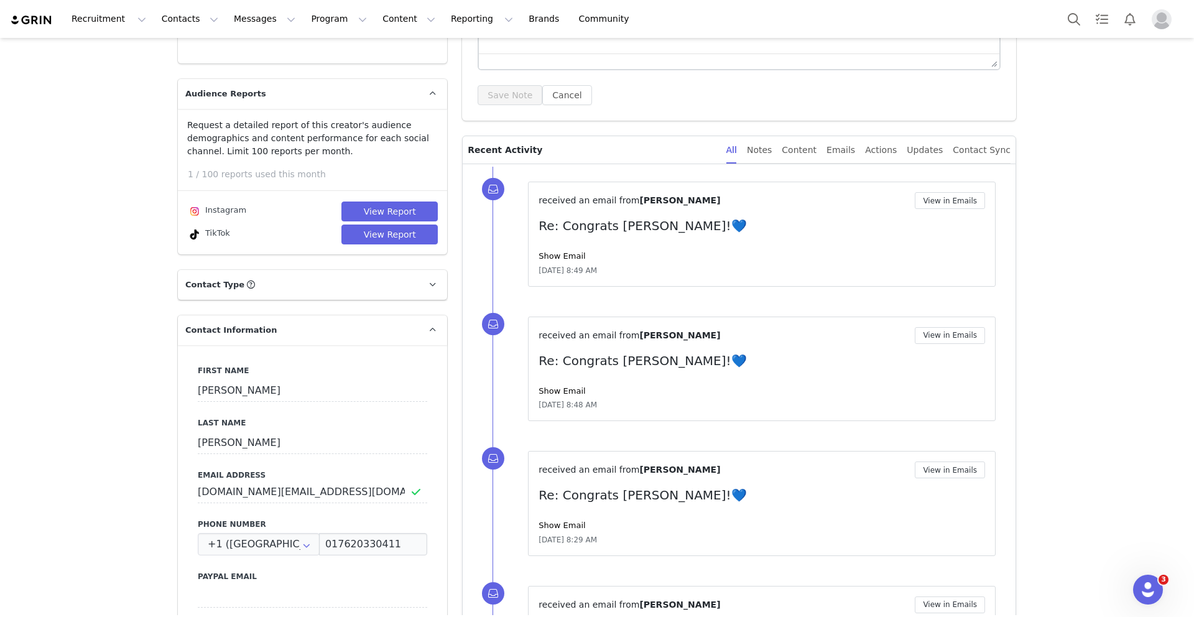
scroll to position [466, 0]
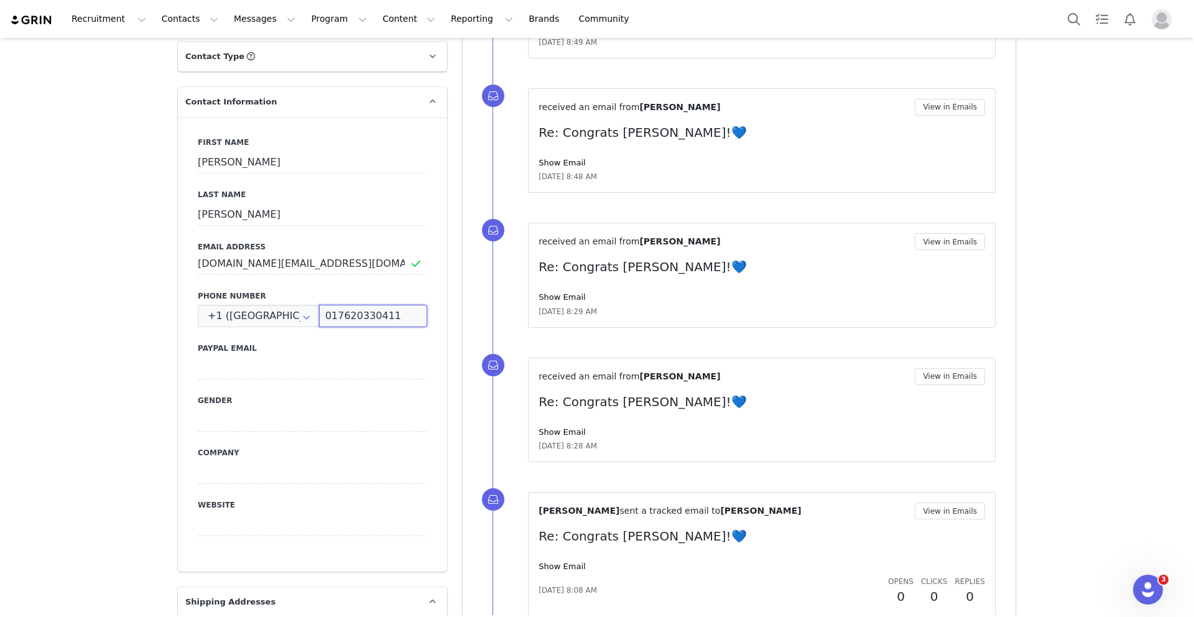
click at [361, 318] on input "017620330411" at bounding box center [373, 316] width 108 height 22
click at [333, 317] on input "017620330411" at bounding box center [373, 316] width 108 height 22
drag, startPoint x: 333, startPoint y: 315, endPoint x: 438, endPoint y: 315, distance: 105.7
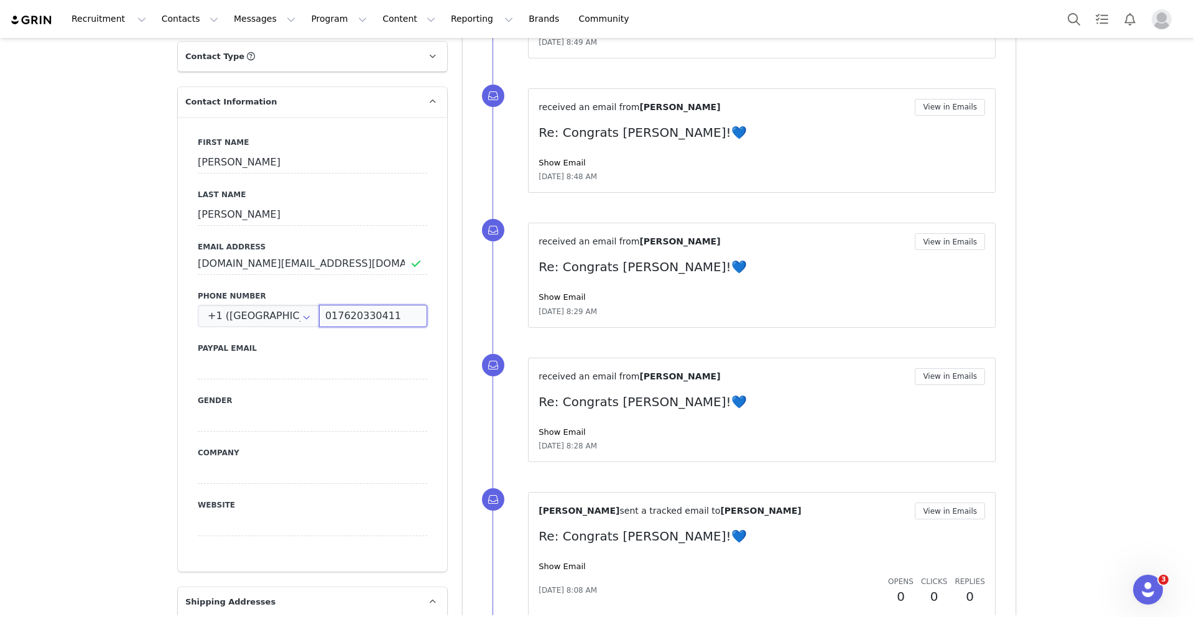
click at [438, 315] on div "First Name Nadine Last Name Feller Email Address nadiiife.management@yahoo.com …" at bounding box center [312, 344] width 269 height 455
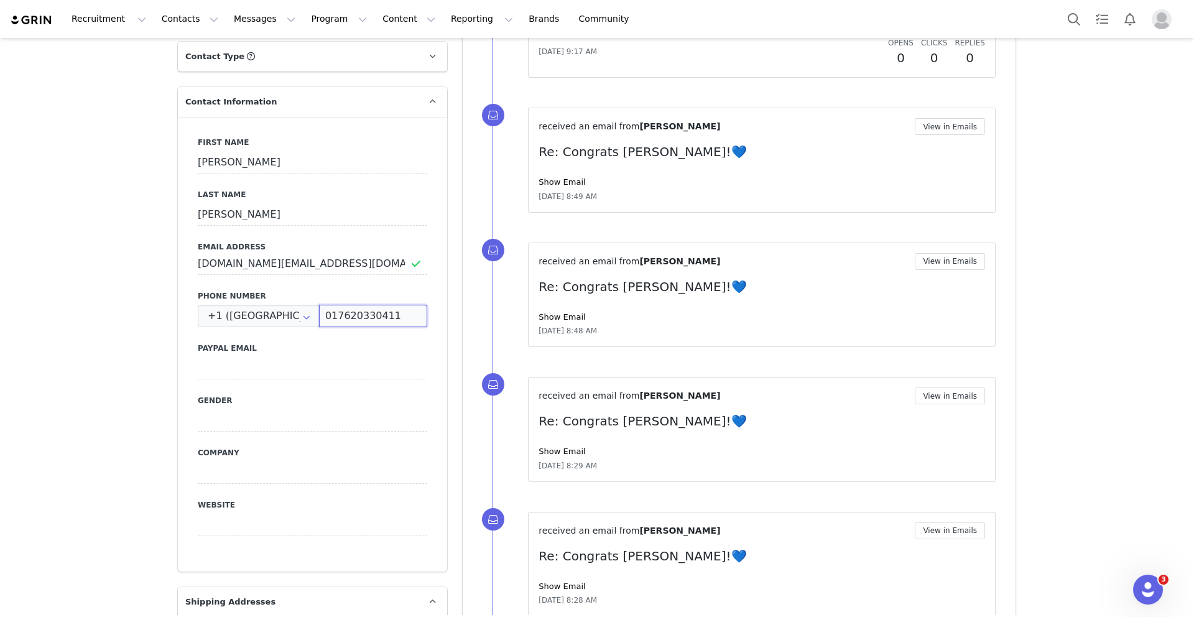
scroll to position [463, 0]
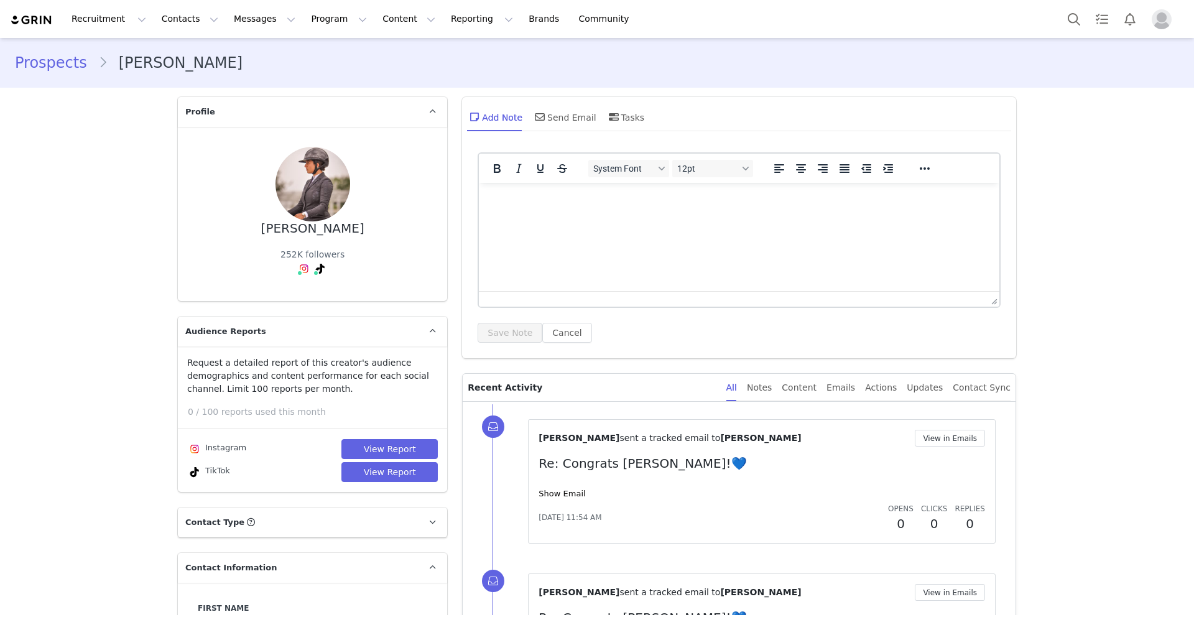
type input "+1 ([GEOGRAPHIC_DATA])"
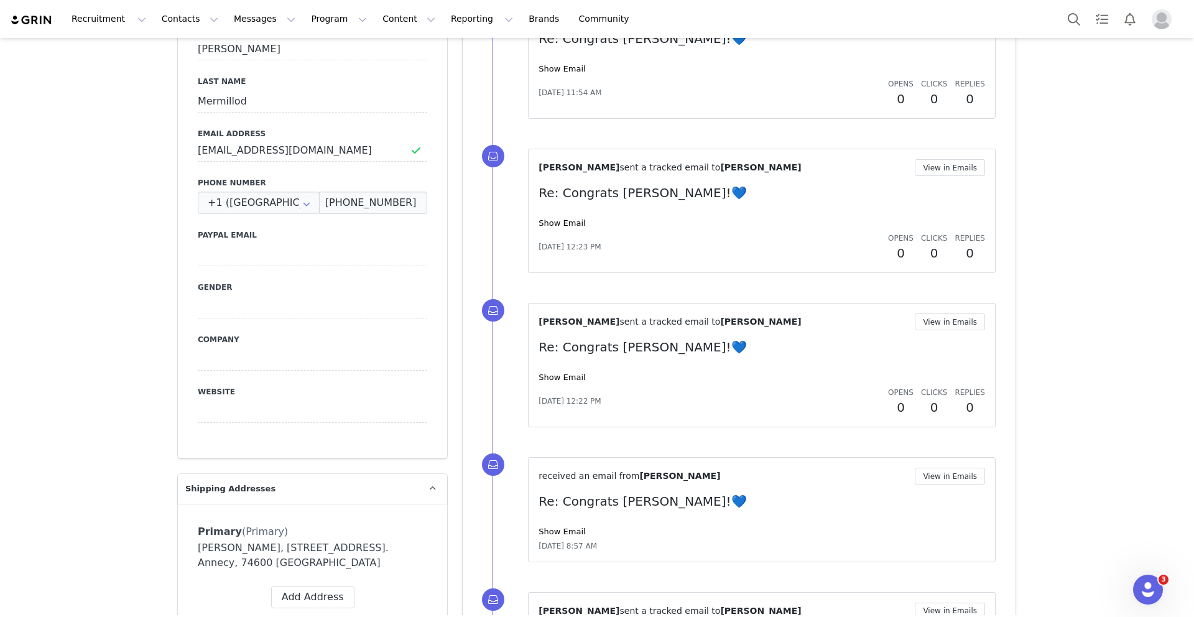
scroll to position [624, 0]
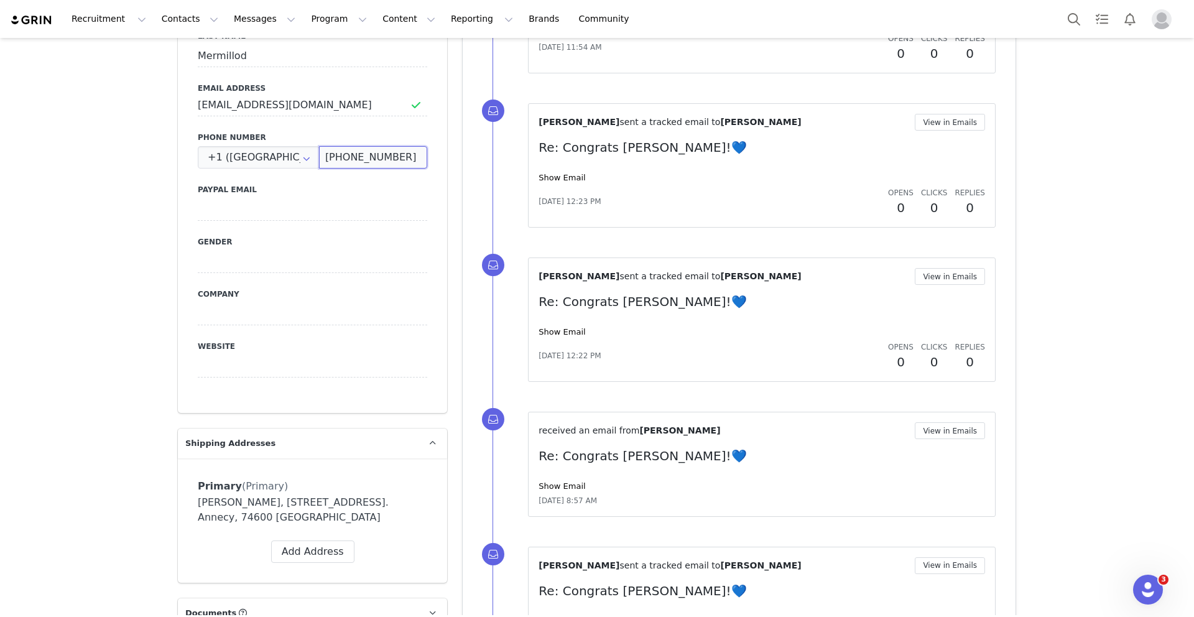
click at [343, 154] on input "+33 7 67 86 75 13" at bounding box center [373, 157] width 108 height 22
drag, startPoint x: 343, startPoint y: 155, endPoint x: 440, endPoint y: 154, distance: 97.6
click at [440, 154] on div "First Name Julia Last Name Mermillod Email Address mermillodbaronjulia@gmail.co…" at bounding box center [312, 185] width 269 height 455
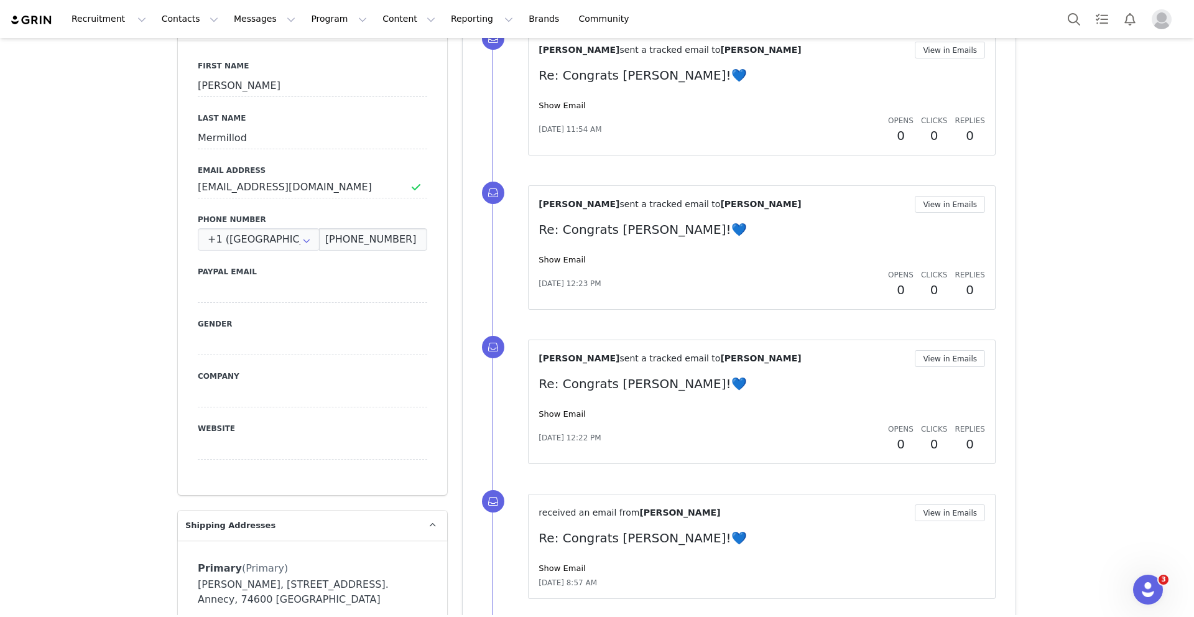
scroll to position [529, 0]
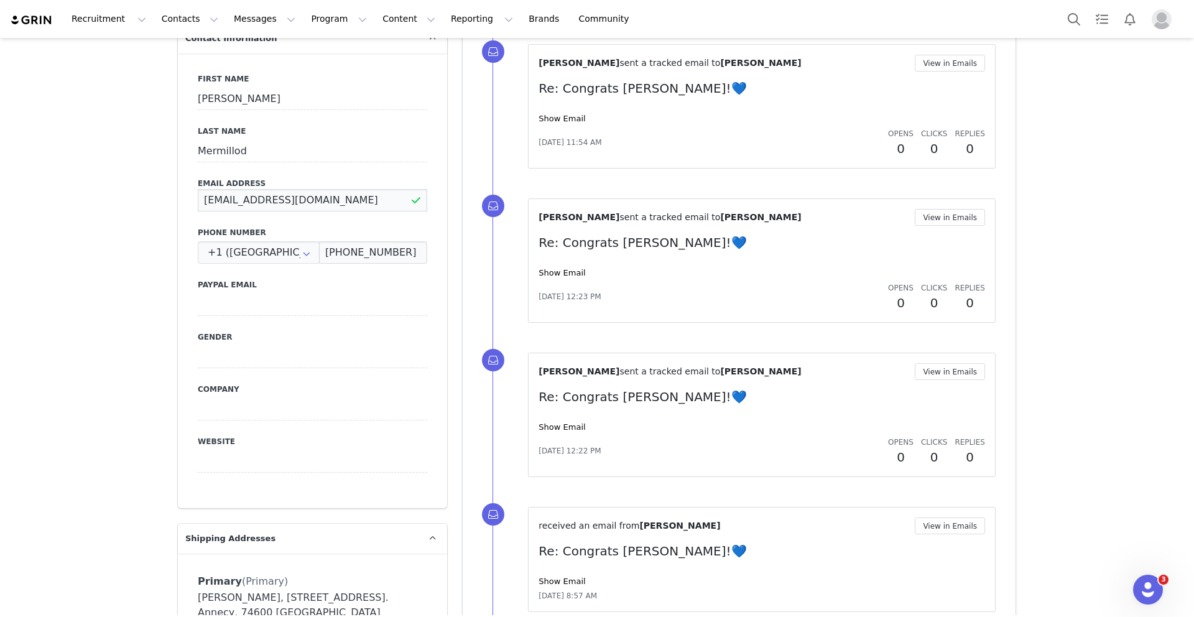
click at [283, 198] on input "mermillodbaronjulia@gmail.com" at bounding box center [312, 200] width 229 height 22
click at [202, 99] on input "Julia" at bounding box center [312, 99] width 229 height 22
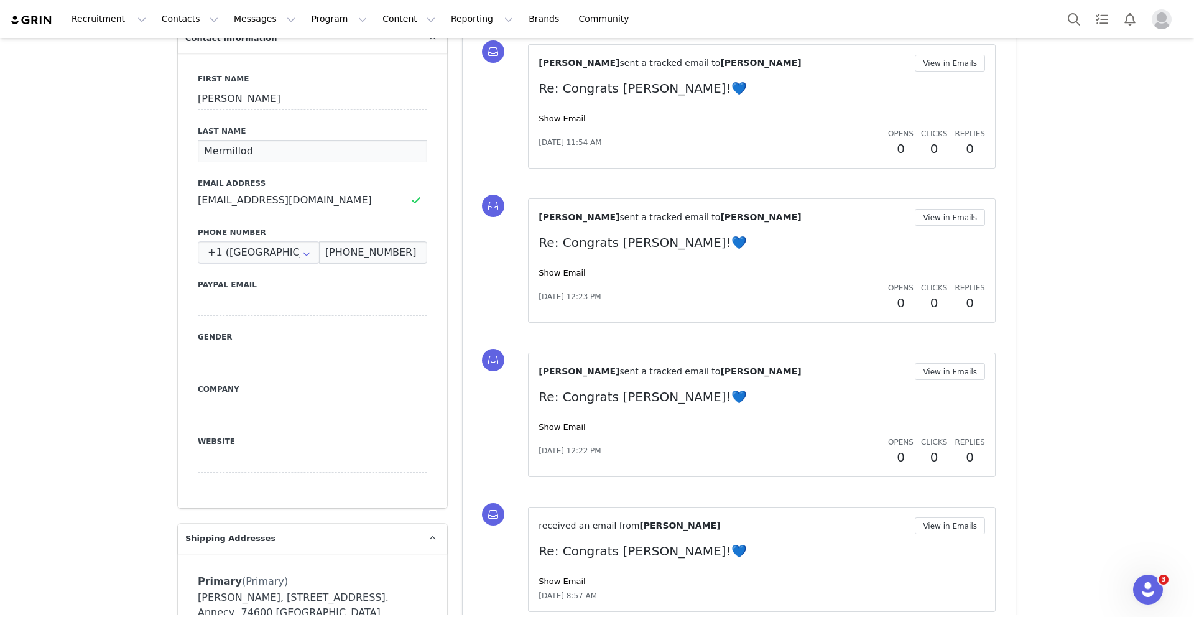
click at [218, 144] on input "Mermillod" at bounding box center [312, 151] width 229 height 22
click at [221, 150] on input "Mermillod" at bounding box center [312, 151] width 229 height 22
click at [346, 256] on input "+33 7 67 86 75 13" at bounding box center [373, 252] width 108 height 22
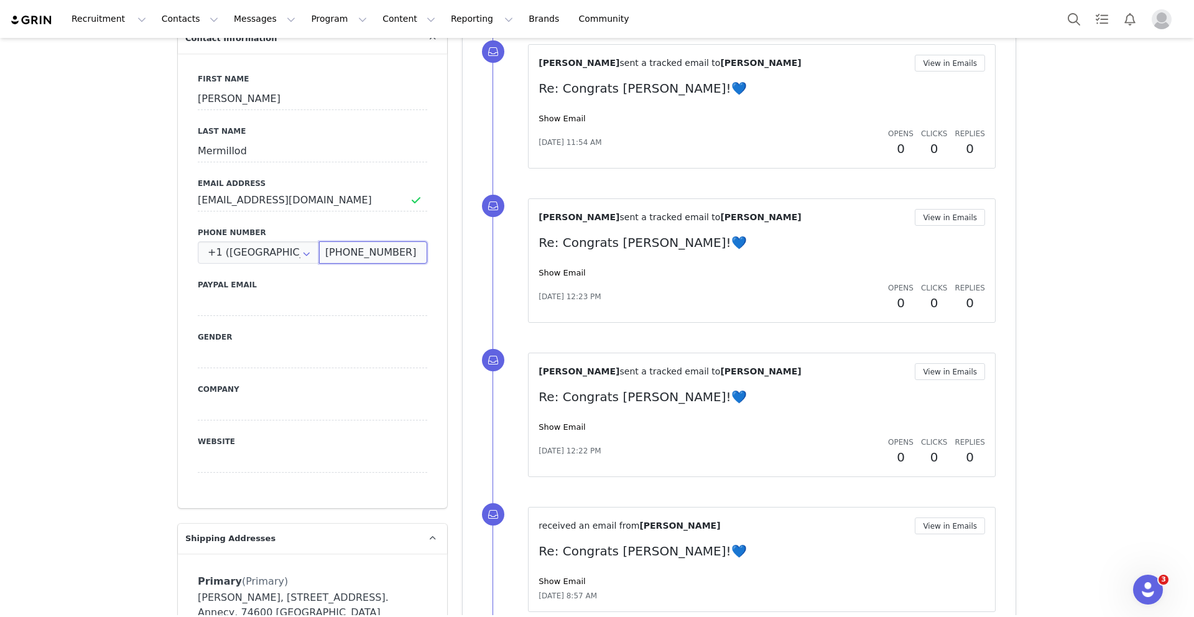
click at [344, 252] on input "+33 7 67 86 75 13" at bounding box center [373, 252] width 108 height 22
click at [344, 251] on input "+33 7 67 86 75 13" at bounding box center [373, 252] width 108 height 22
click at [343, 249] on input "+33 7 67 86 75 13" at bounding box center [373, 252] width 108 height 22
drag, startPoint x: 344, startPoint y: 251, endPoint x: 432, endPoint y: 250, distance: 88.3
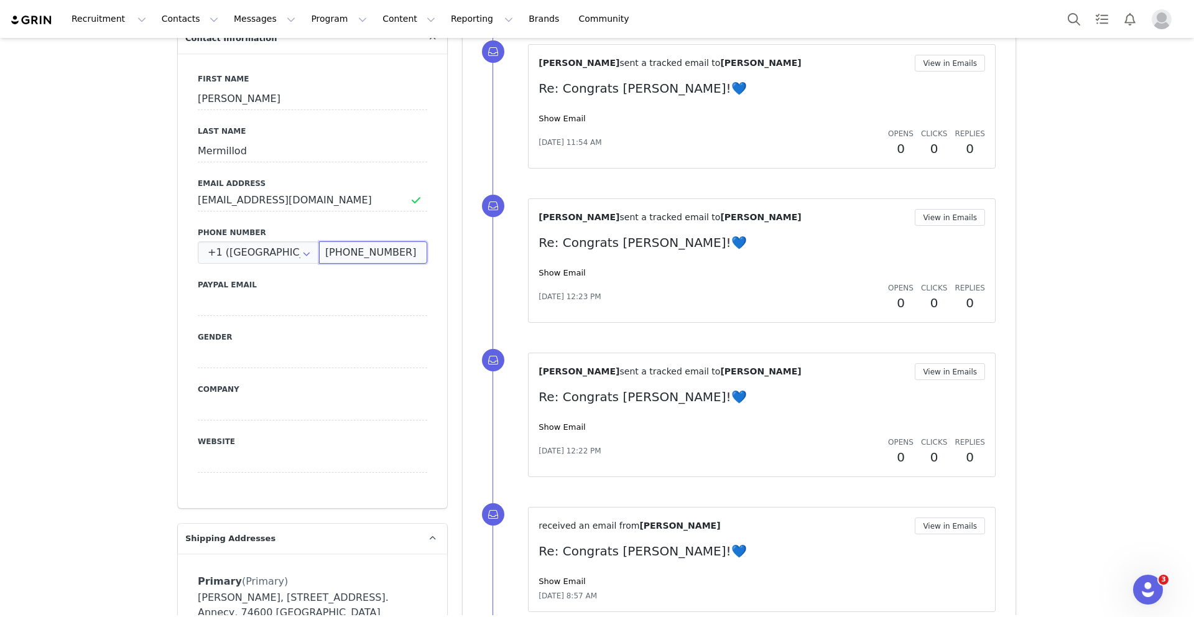
click at [432, 251] on div "First Name Julia Last Name Mermillod Email Address mermillodbaronjulia@gmail.co…" at bounding box center [312, 280] width 269 height 455
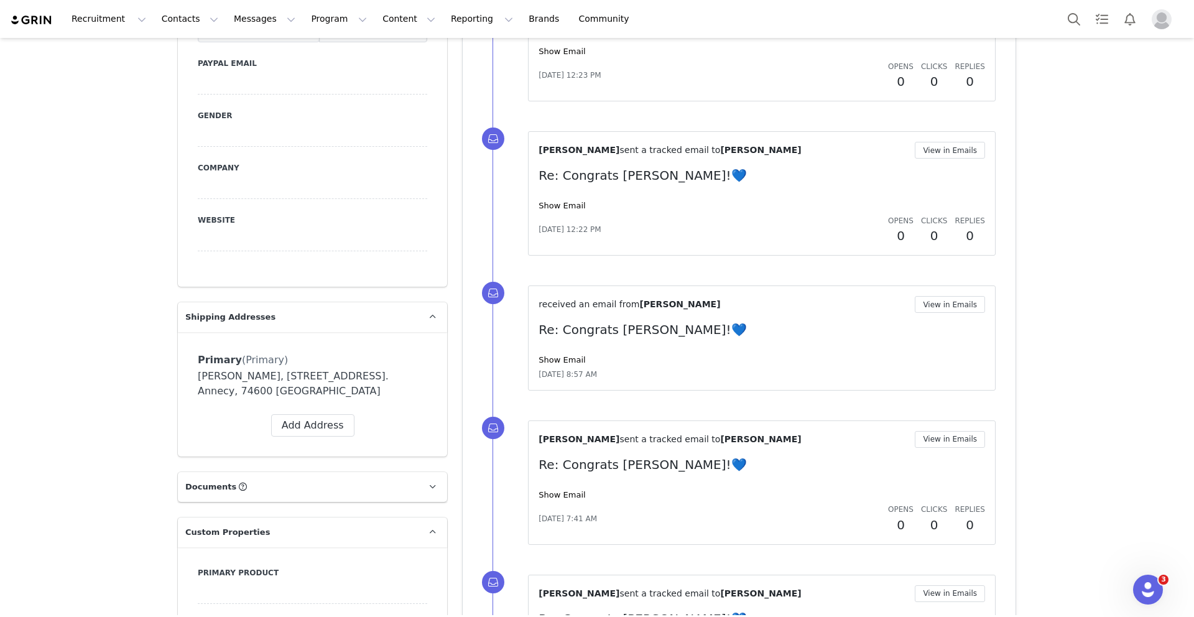
scroll to position [785, 0]
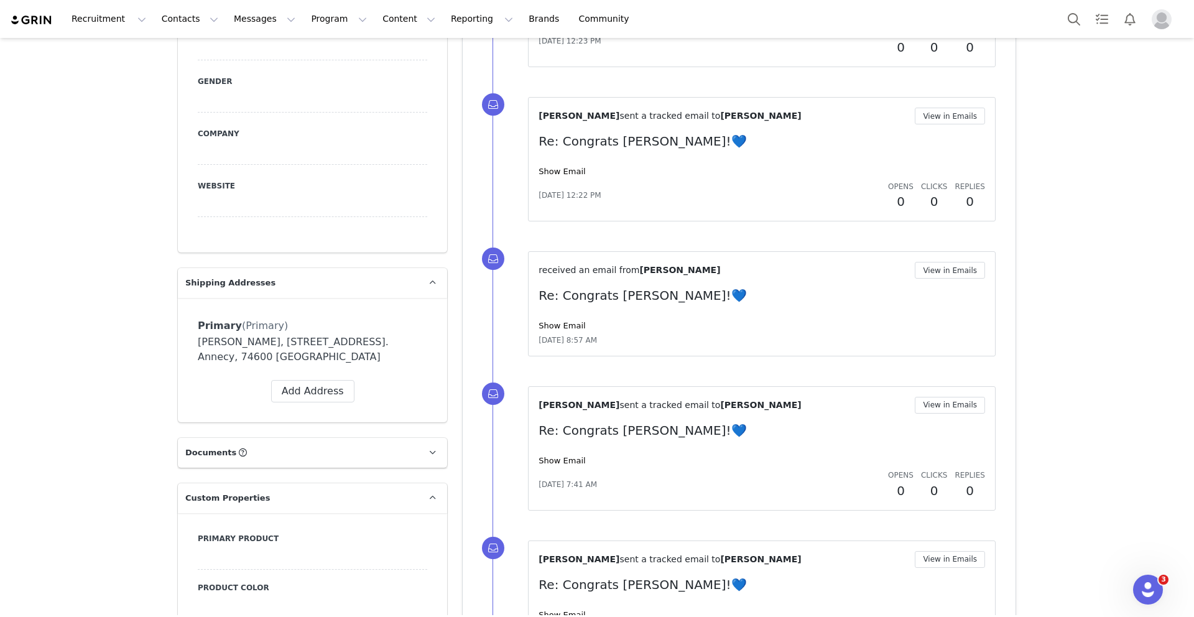
drag, startPoint x: 267, startPoint y: 341, endPoint x: 305, endPoint y: 355, distance: 39.7
click at [305, 355] on div "Julia Mermillod, 18 Route de Pleins Champs. Annecy, 74600 France" at bounding box center [312, 350] width 229 height 30
copy div "18 Route de Pleins Champs. Annecy, 74600 France"
